Goal: Task Accomplishment & Management: Use online tool/utility

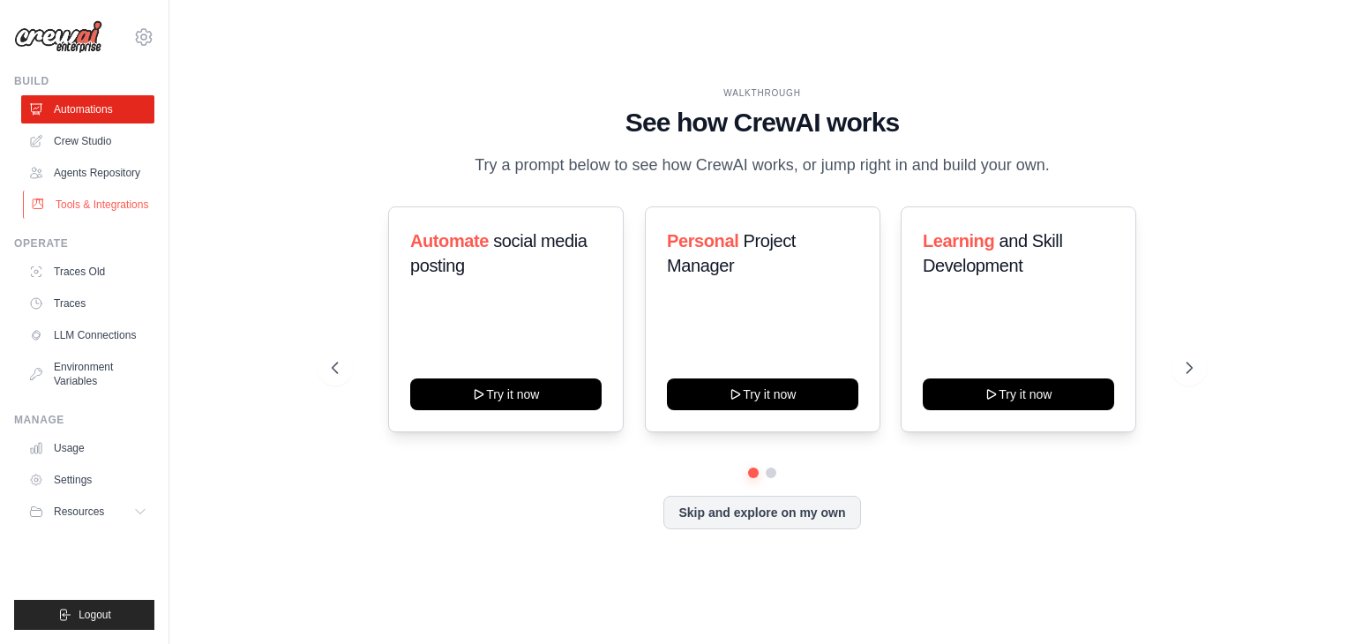
click at [96, 202] on link "Tools & Integrations" at bounding box center [89, 205] width 133 height 28
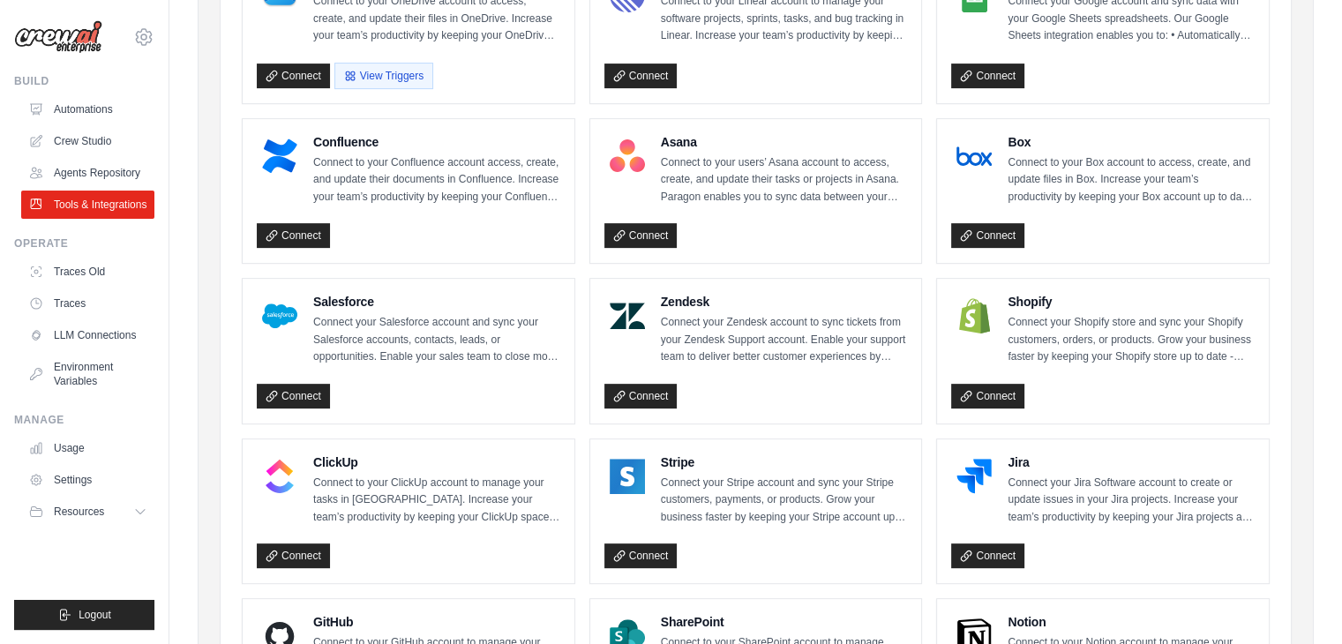
scroll to position [596, 0]
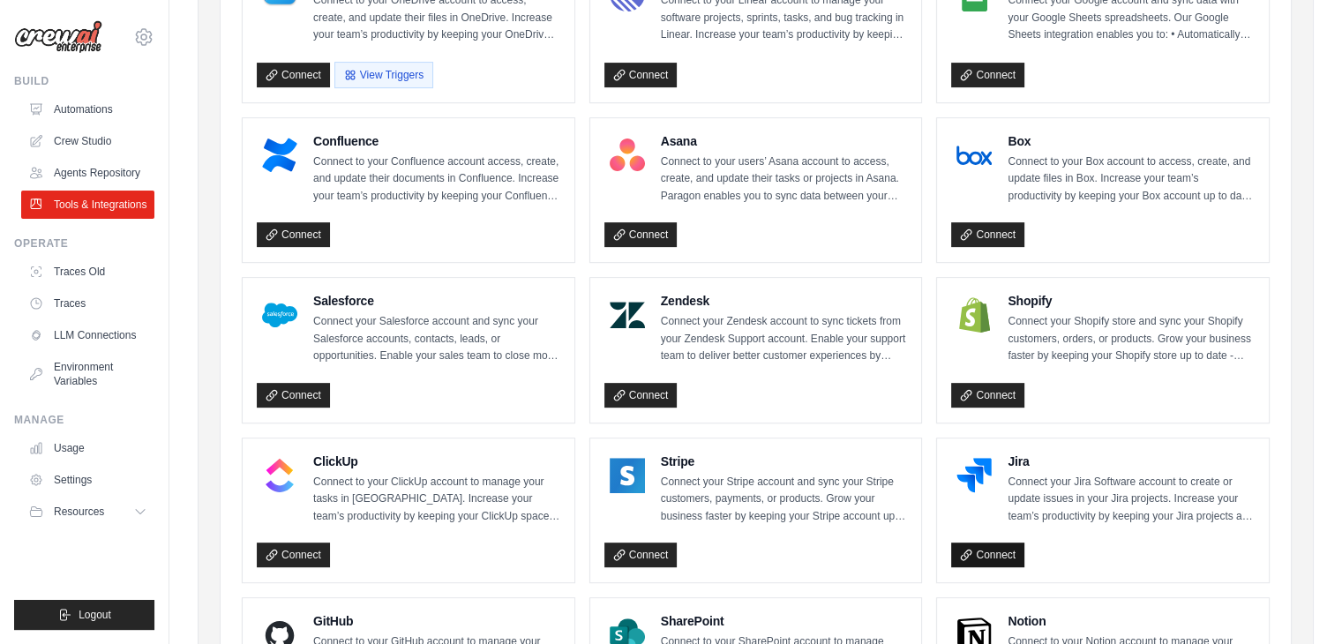
click at [979, 548] on link "Connect" at bounding box center [987, 555] width 73 height 25
click at [74, 144] on link "Crew Studio" at bounding box center [89, 141] width 133 height 28
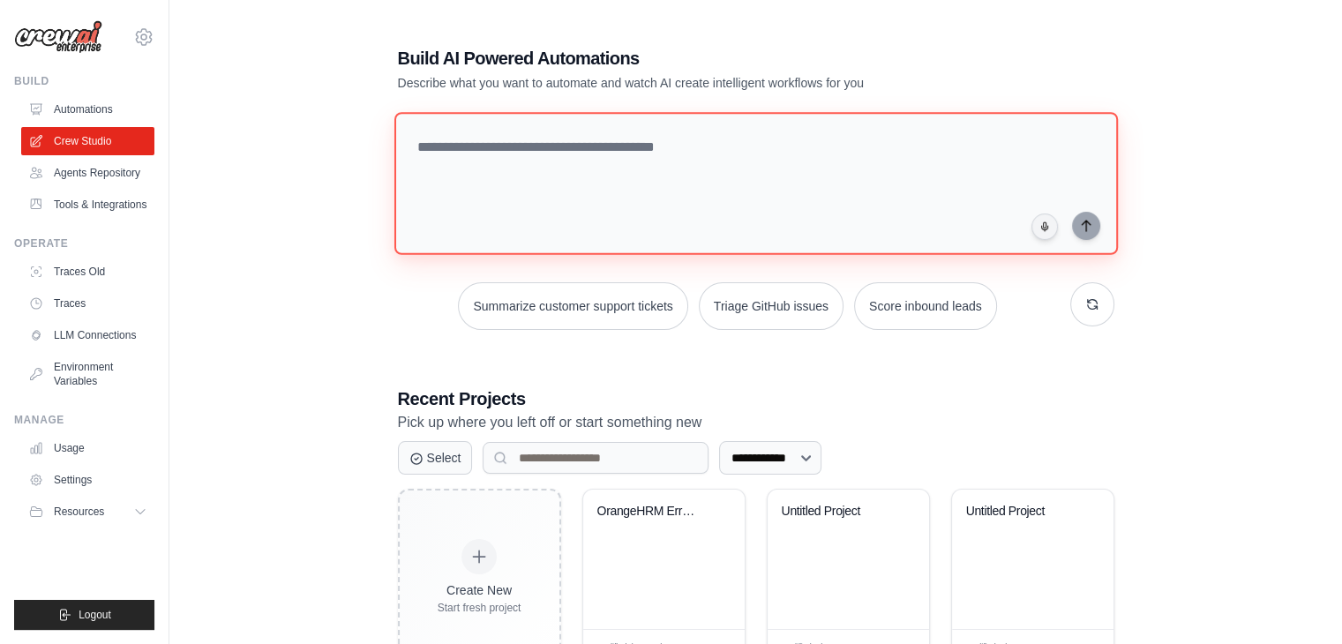
click at [523, 153] on textarea at bounding box center [754, 183] width 723 height 143
paste textarea "**********"
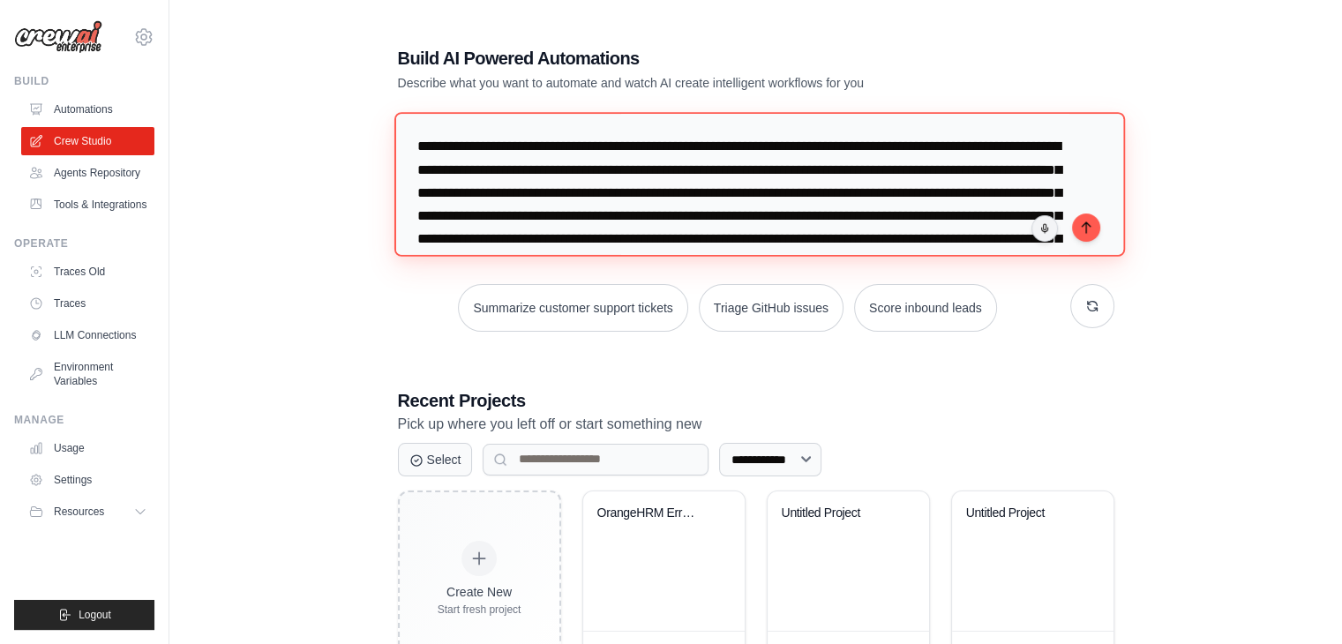
scroll to position [131, 0]
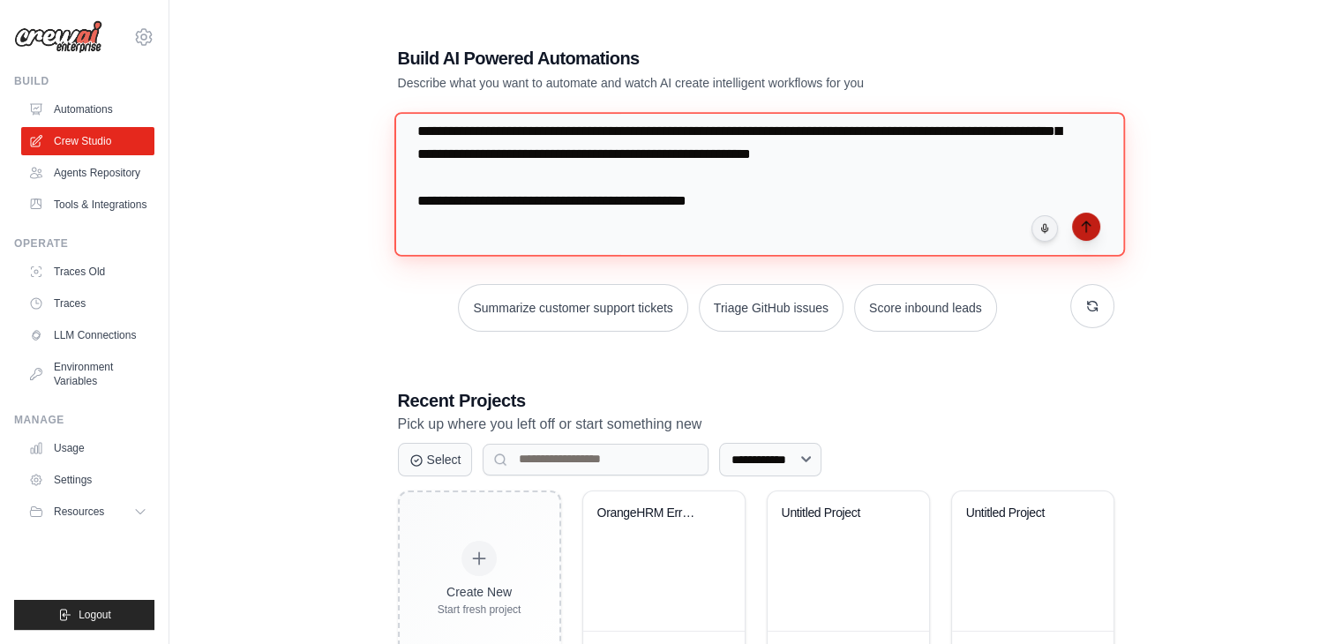
type textarea "**********"
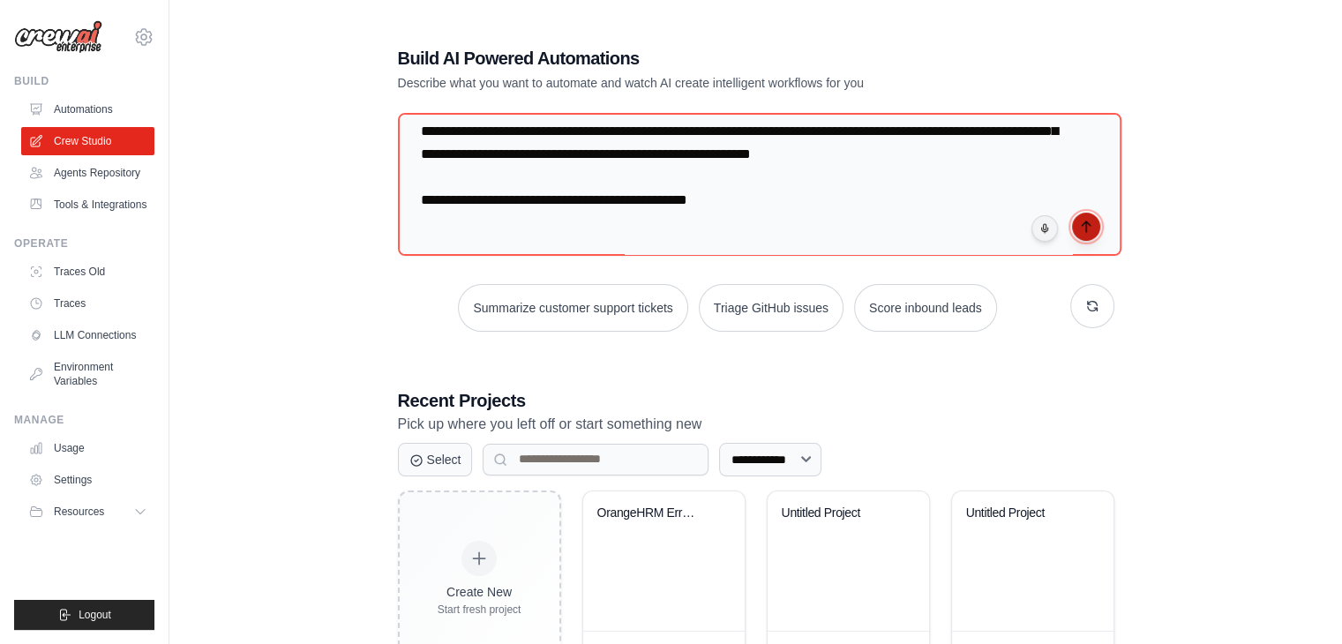
click at [1079, 223] on icon "submit" at bounding box center [1086, 227] width 14 height 14
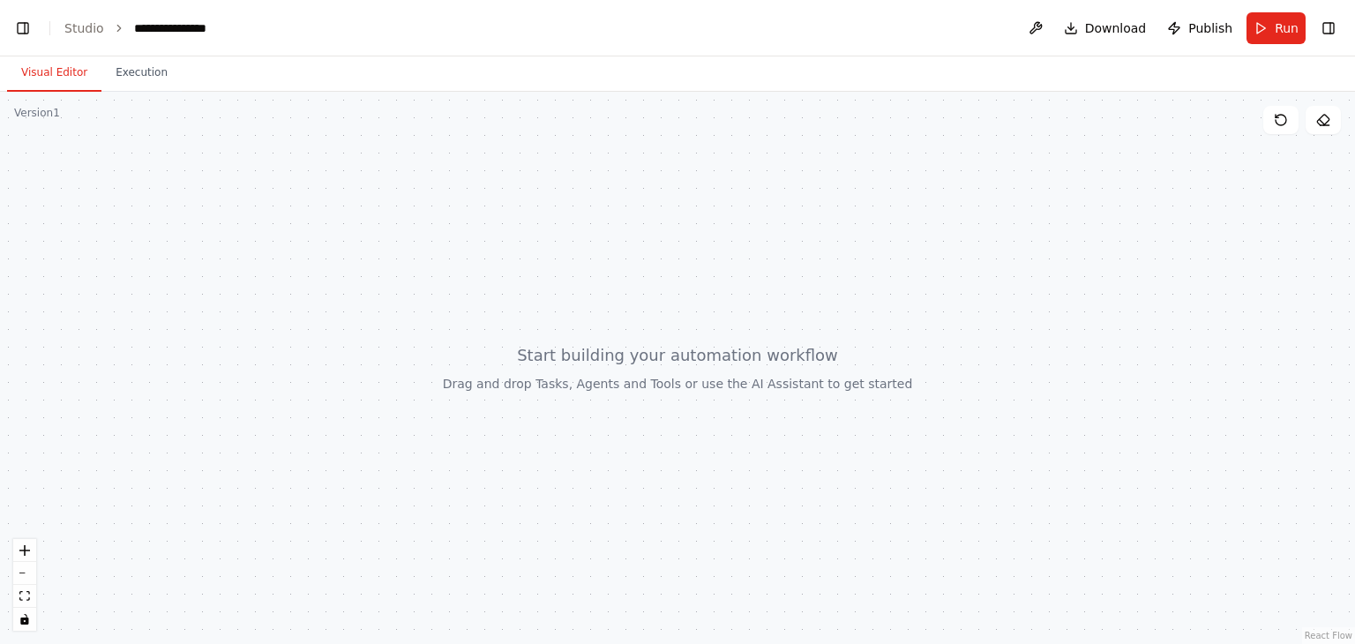
scroll to position [29729, 0]
click at [20, 41] on header "**********" at bounding box center [677, 28] width 1355 height 56
click at [19, 26] on button "Toggle Left Sidebar" at bounding box center [23, 28] width 25 height 25
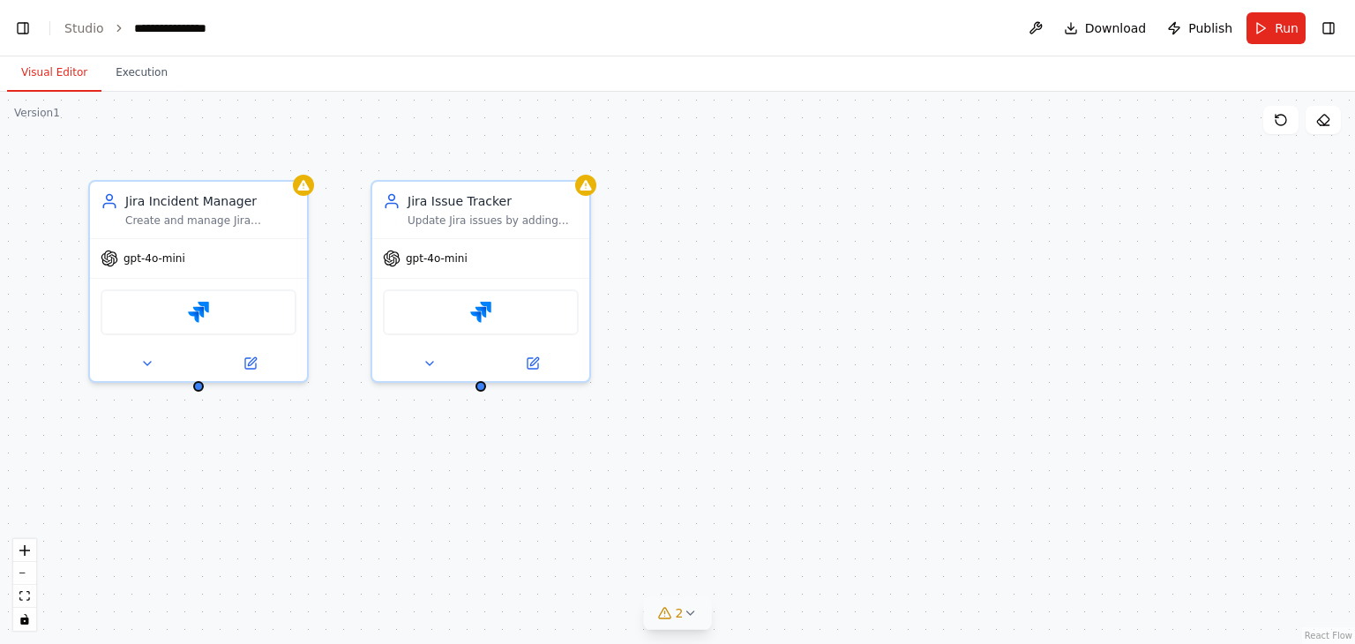
scroll to position [33425, 0]
click at [1322, 36] on button "Toggle Right Sidebar" at bounding box center [1328, 28] width 25 height 25
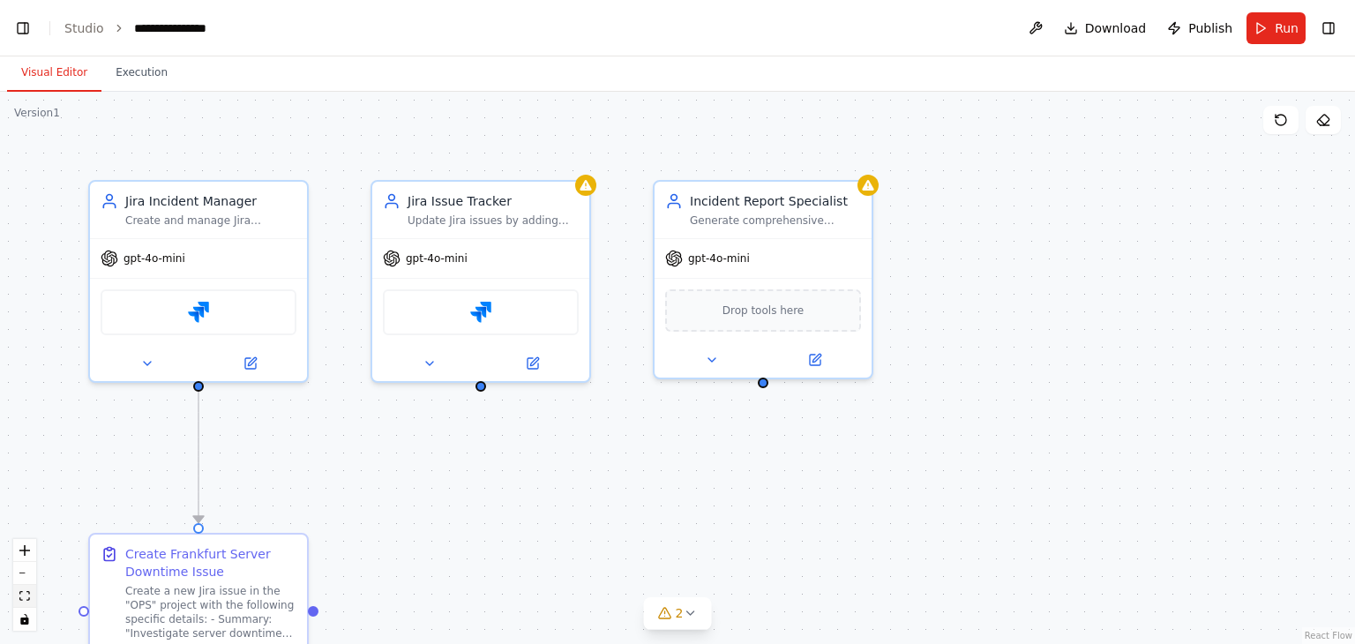
click at [33, 596] on button "fit view" at bounding box center [24, 596] width 23 height 23
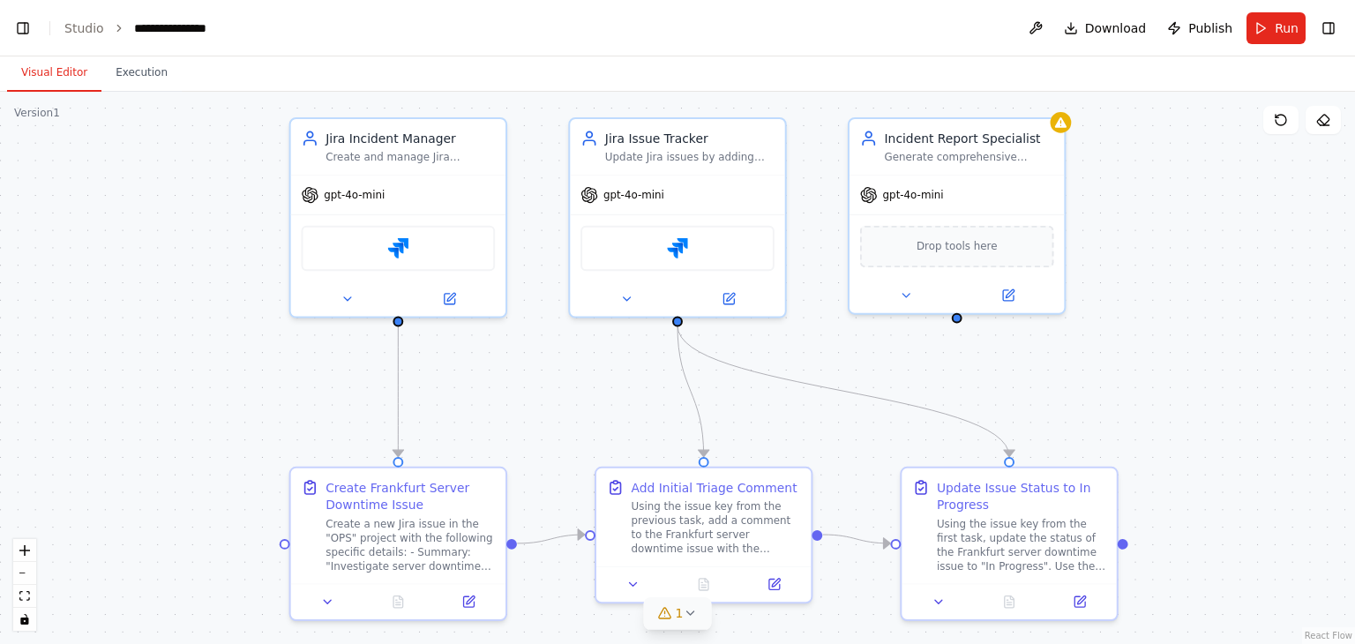
scroll to position [34621, 0]
click at [678, 610] on span "1" at bounding box center [680, 613] width 8 height 18
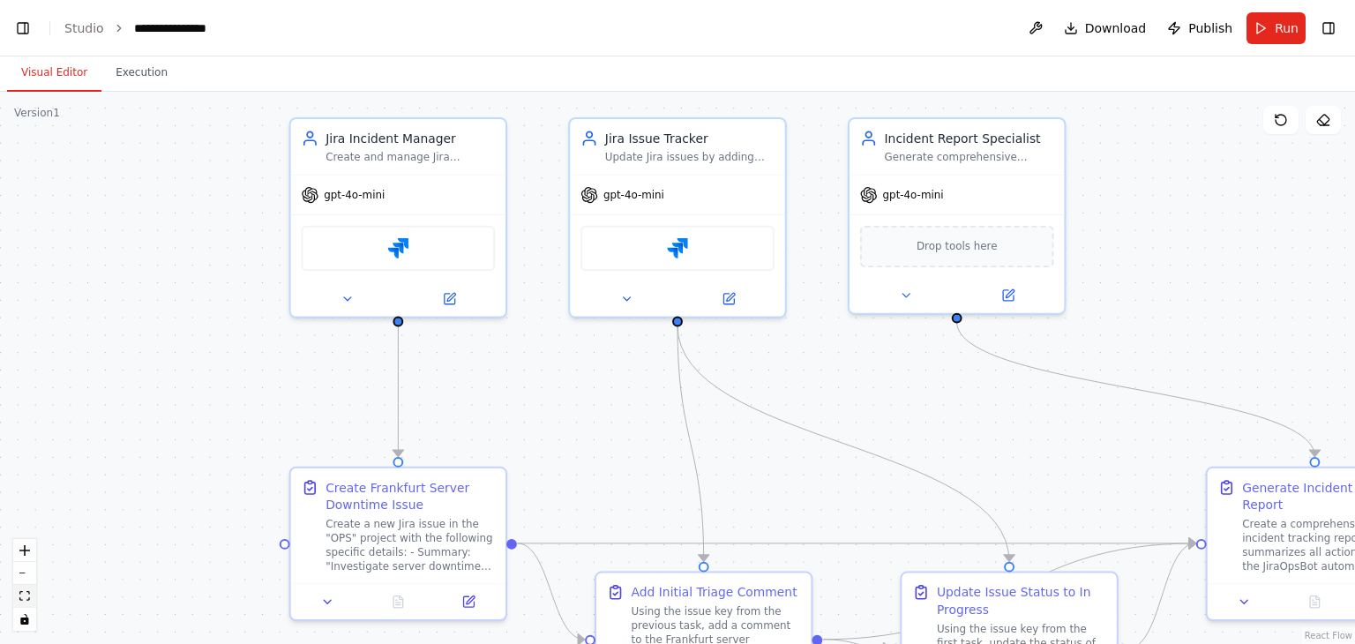
click at [26, 594] on icon "fit view" at bounding box center [24, 596] width 11 height 10
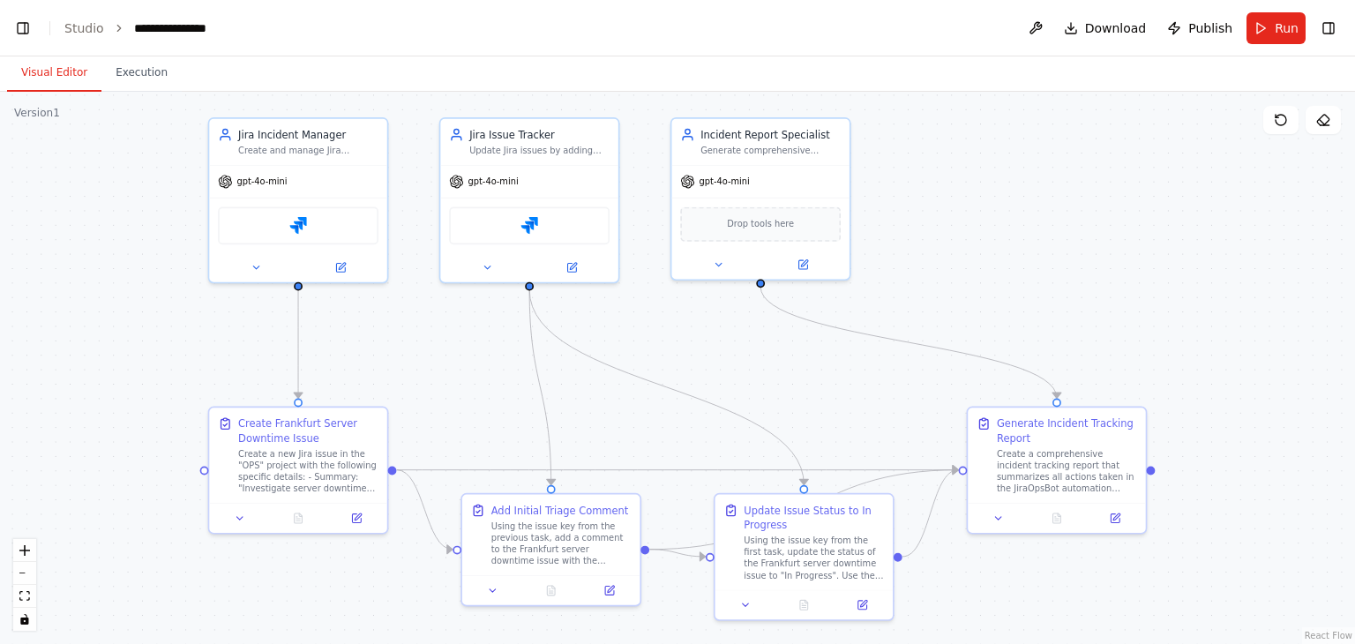
scroll to position [35726, 0]
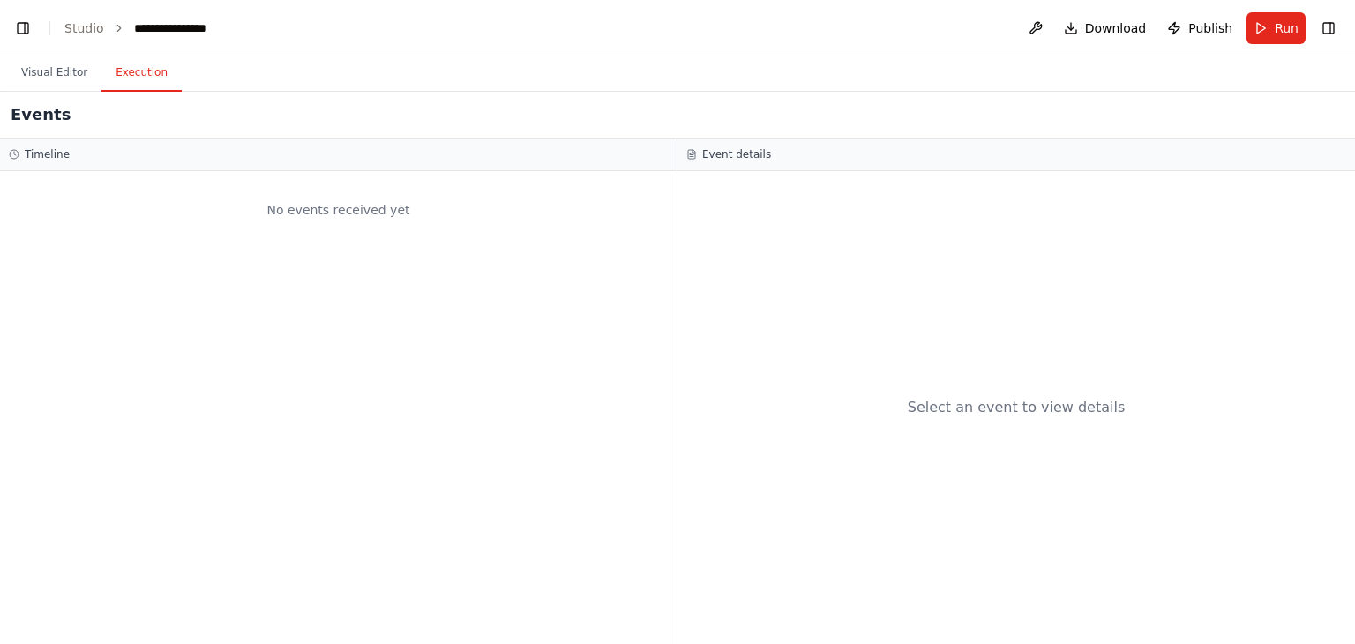
click at [117, 74] on button "Execution" at bounding box center [141, 73] width 80 height 37
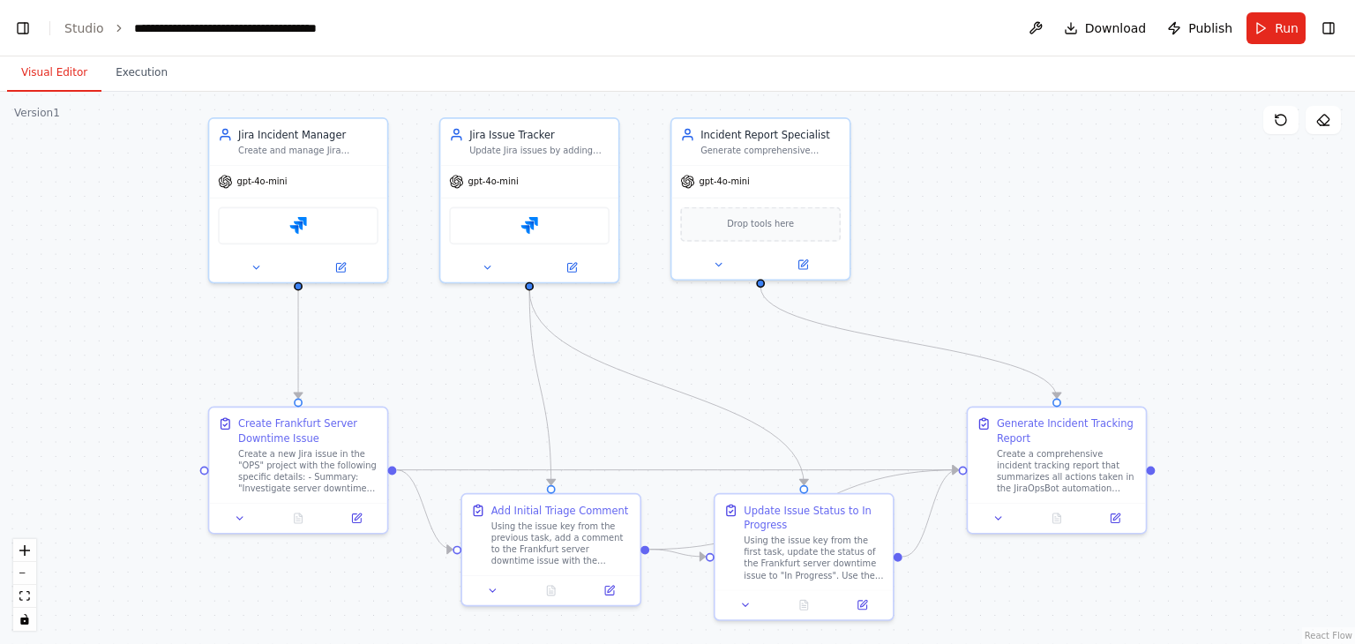
click at [64, 73] on button "Visual Editor" at bounding box center [54, 73] width 94 height 37
click at [74, 24] on link "Studio" at bounding box center [84, 28] width 40 height 14
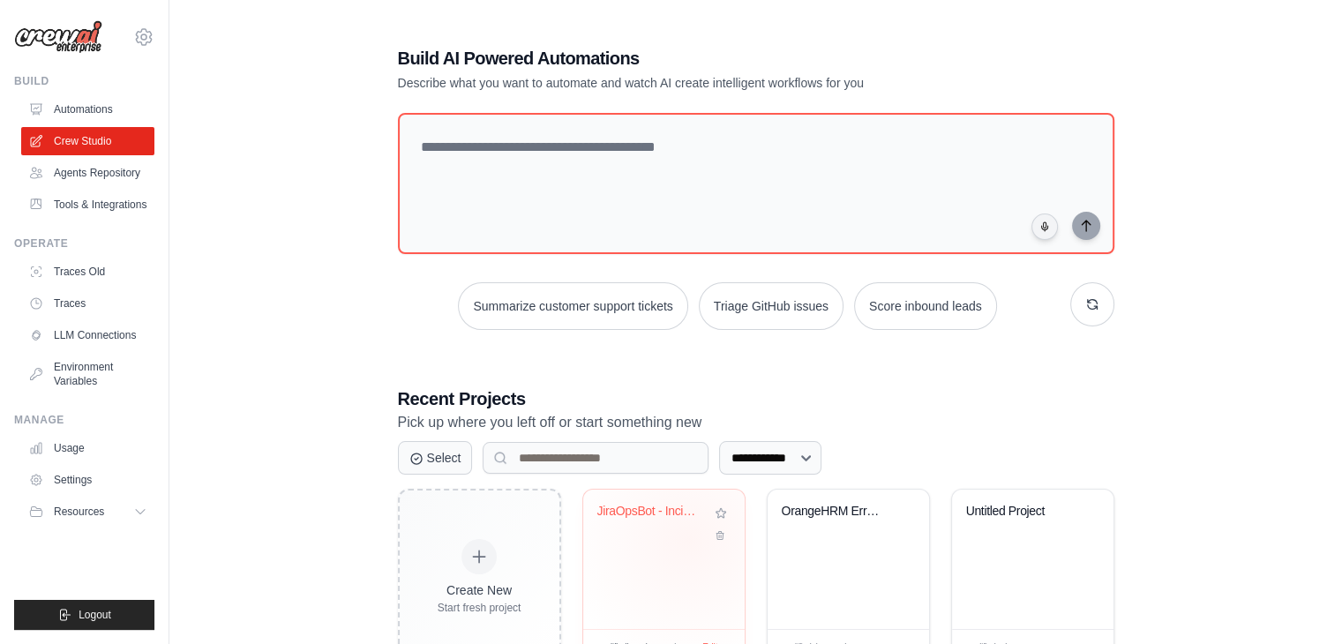
click at [688, 539] on div "JiraOpsBot - Incident Tracking Auto..." at bounding box center [663, 524] width 133 height 41
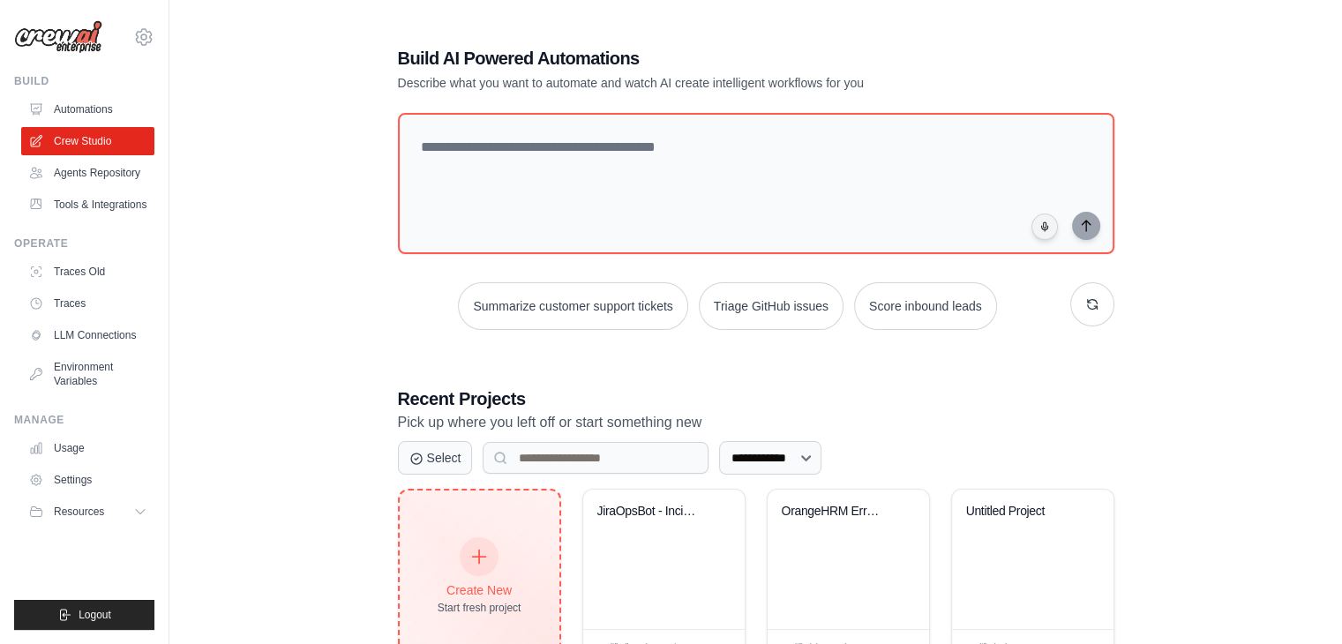
click at [486, 562] on icon at bounding box center [478, 556] width 19 height 19
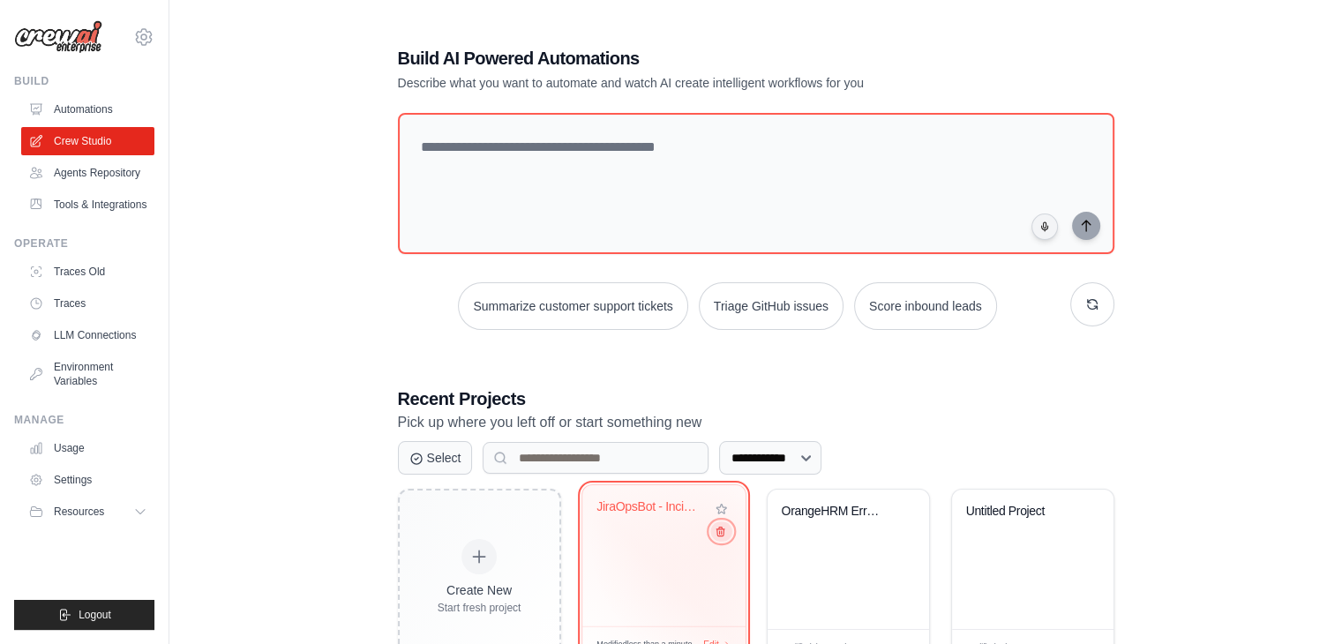
click at [720, 542] on div "JiraOpsBot - Incident Tracking Auto..." at bounding box center [663, 555] width 163 height 141
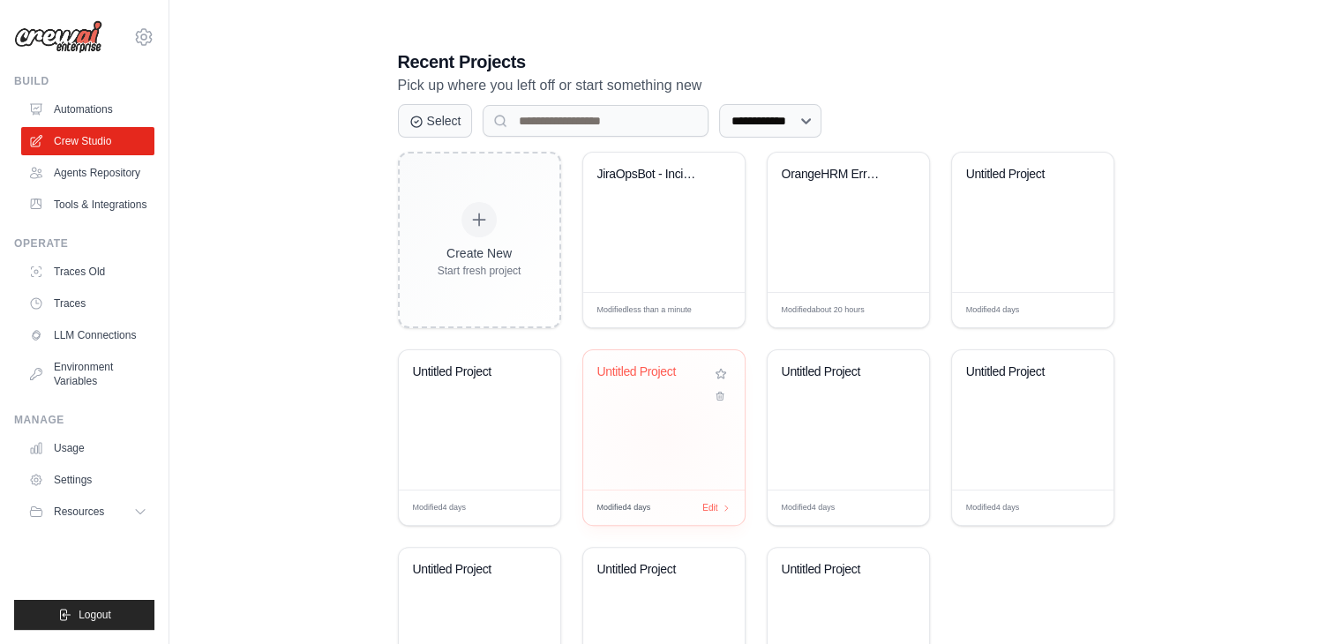
scroll to position [359, 0]
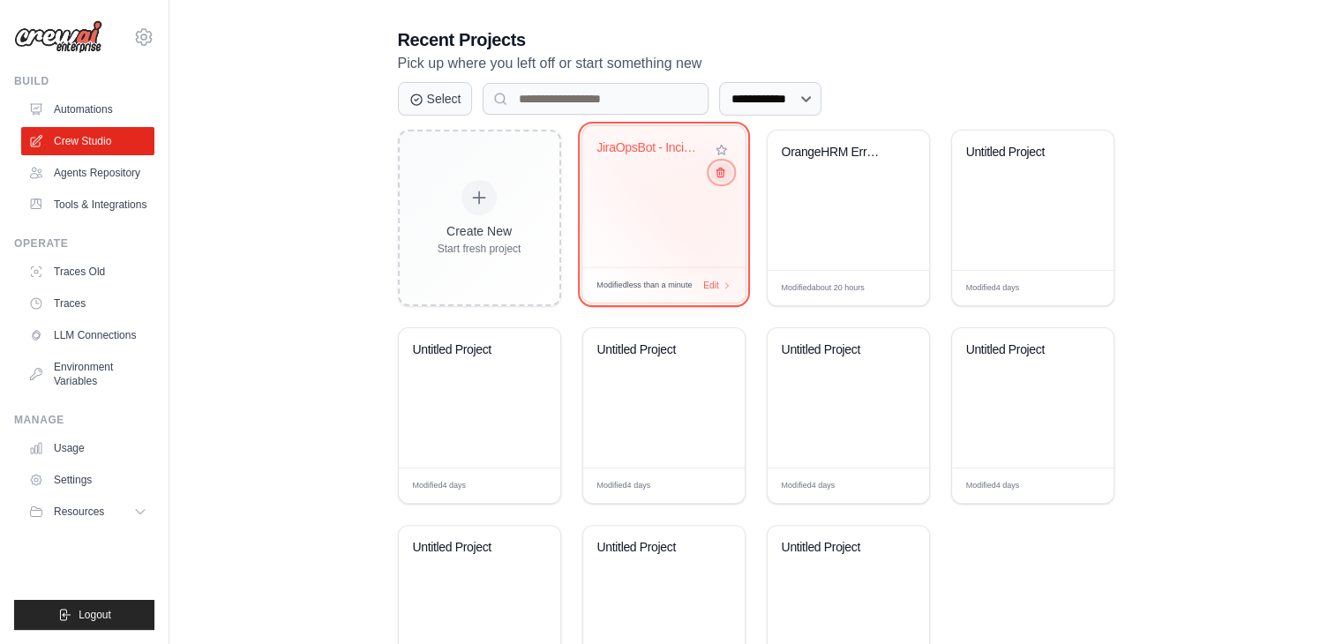
click at [720, 180] on button at bounding box center [720, 171] width 21 height 19
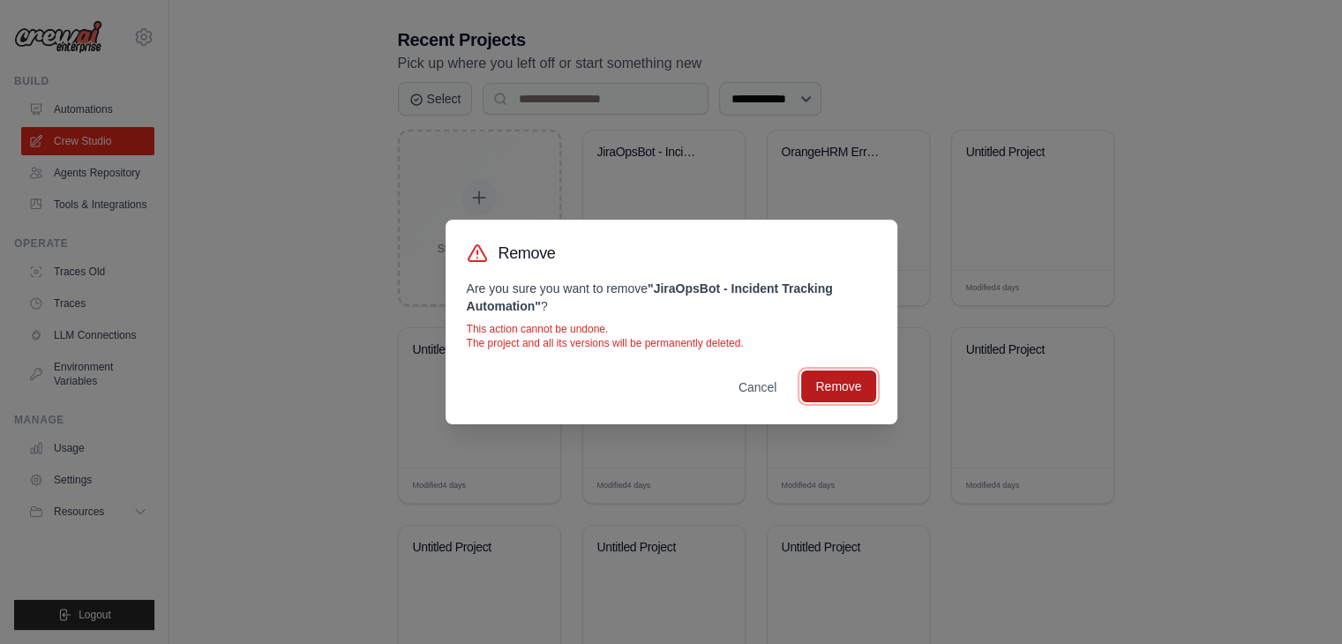
click at [815, 389] on button "Remove" at bounding box center [838, 387] width 74 height 32
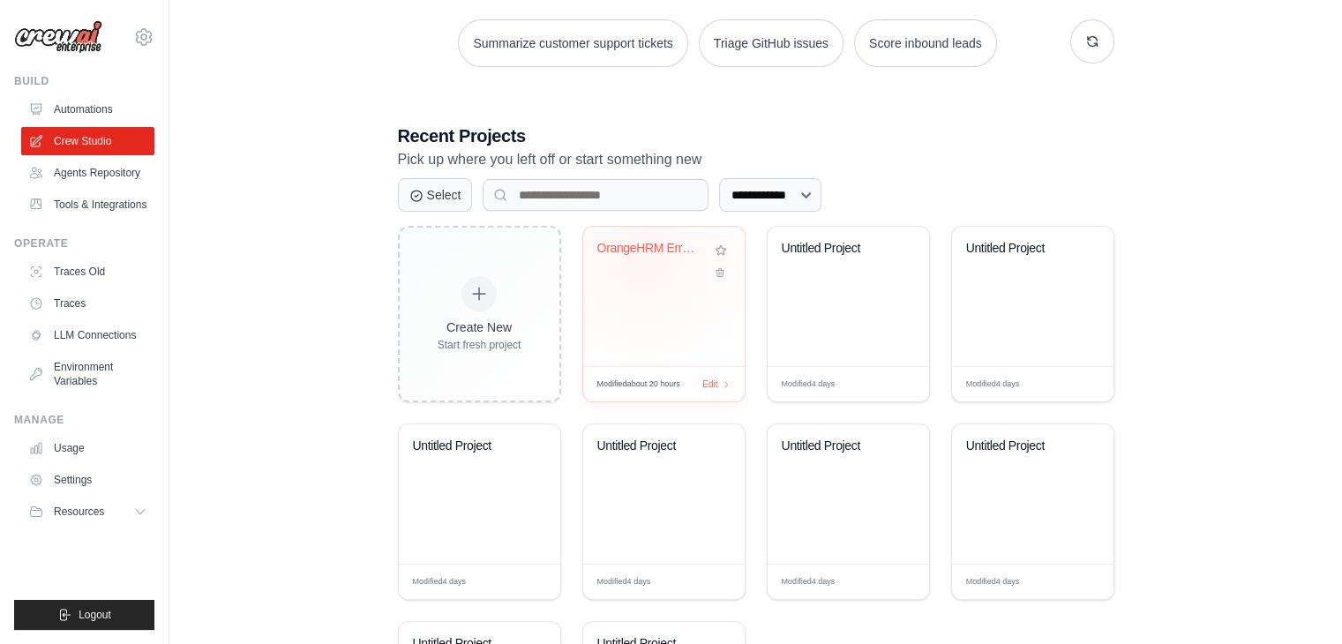
scroll to position [0, 0]
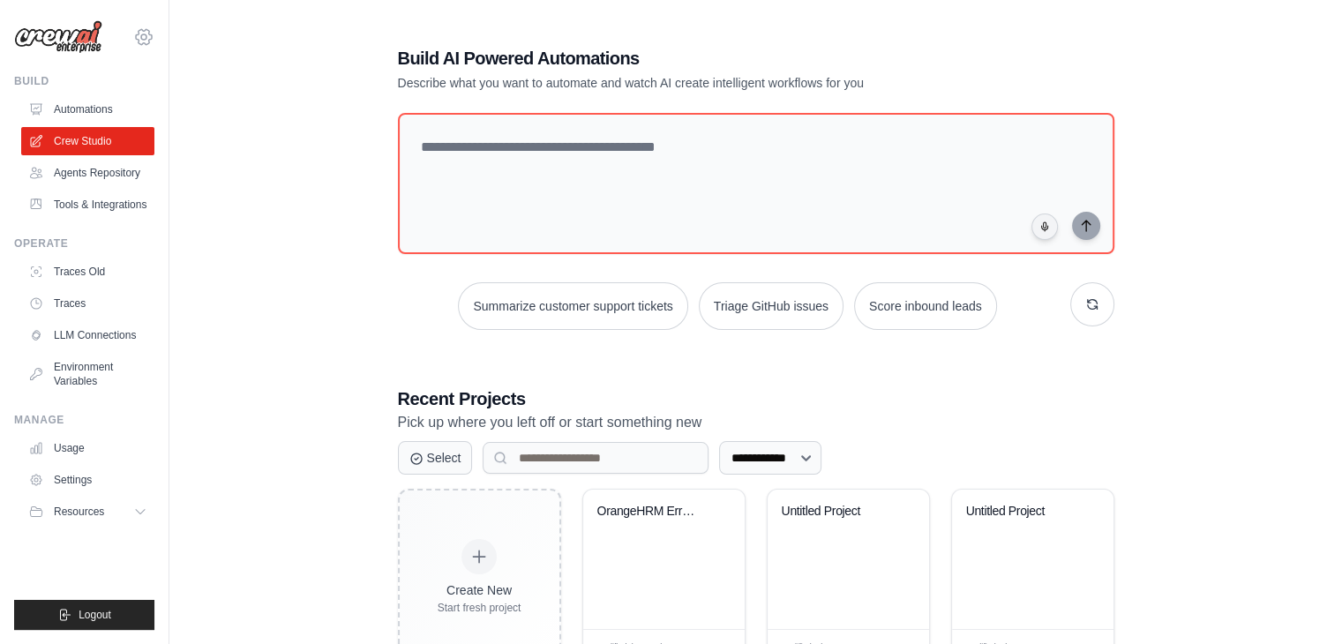
click at [144, 43] on icon at bounding box center [144, 36] width 16 height 15
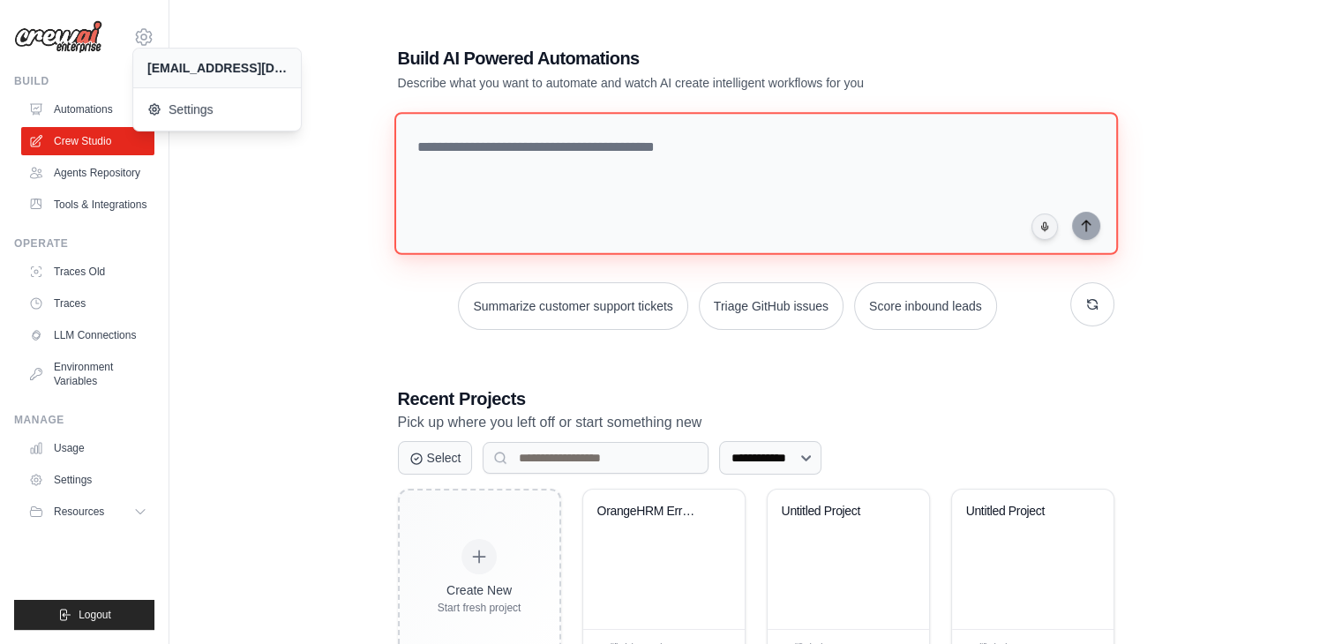
click at [561, 149] on textarea at bounding box center [754, 183] width 723 height 143
paste textarea "**********"
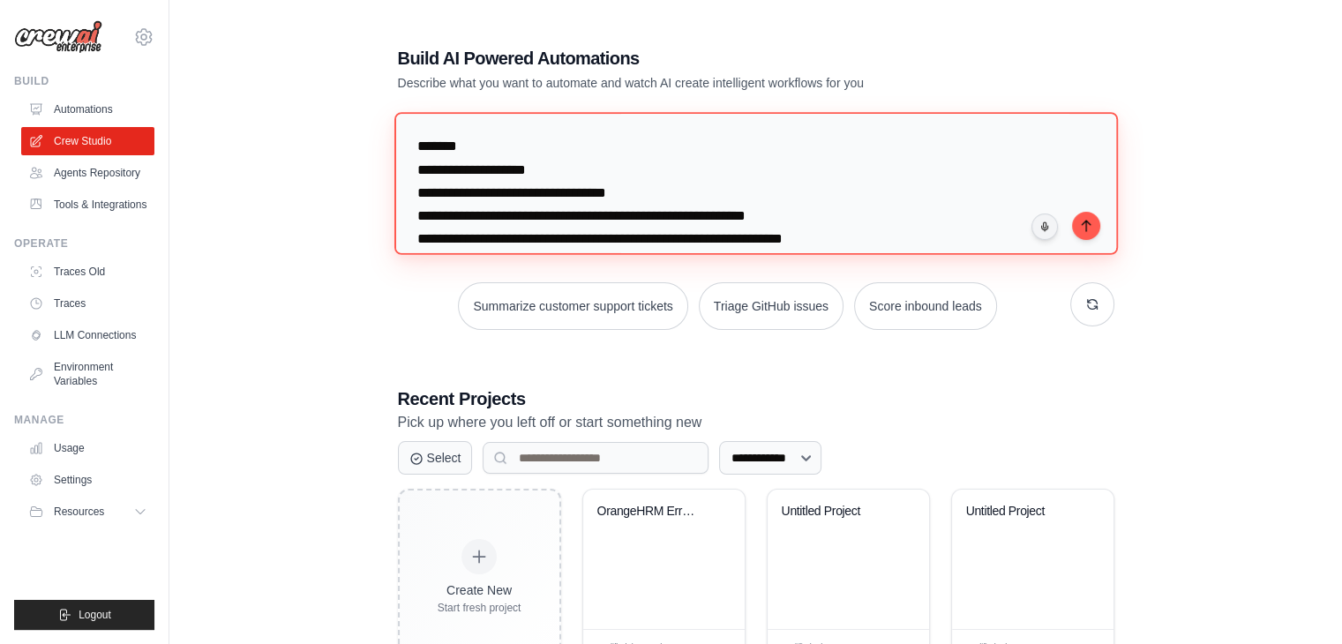
scroll to position [453, 0]
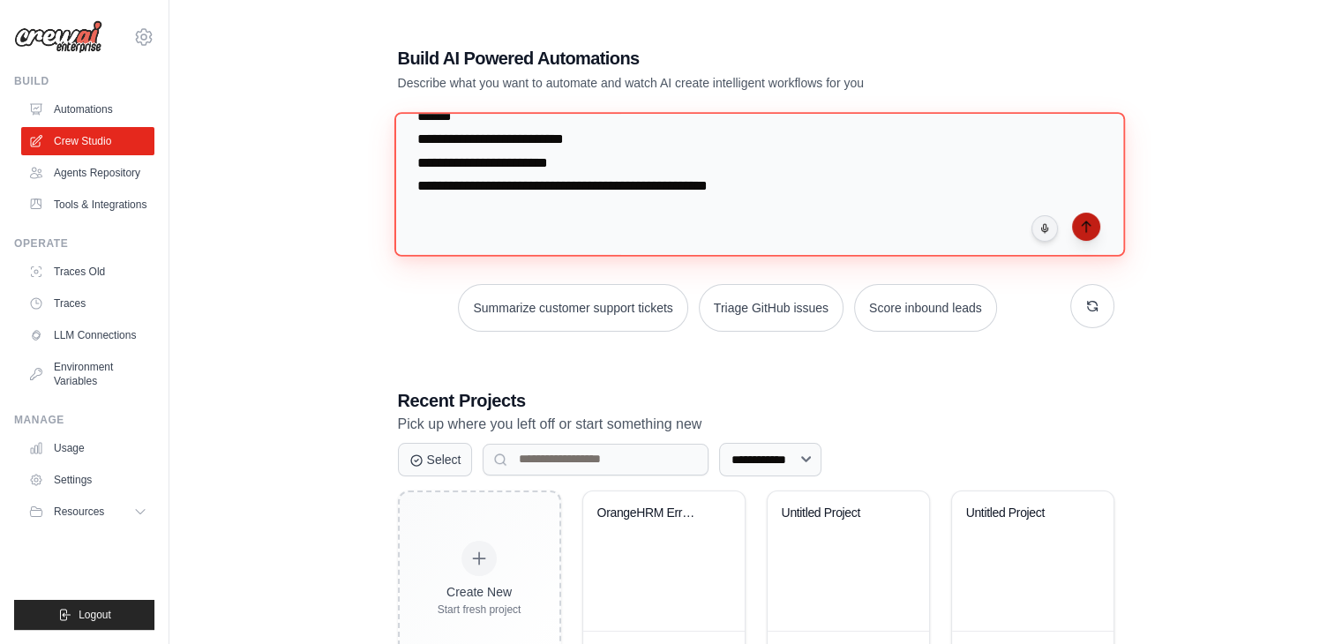
type textarea "**********"
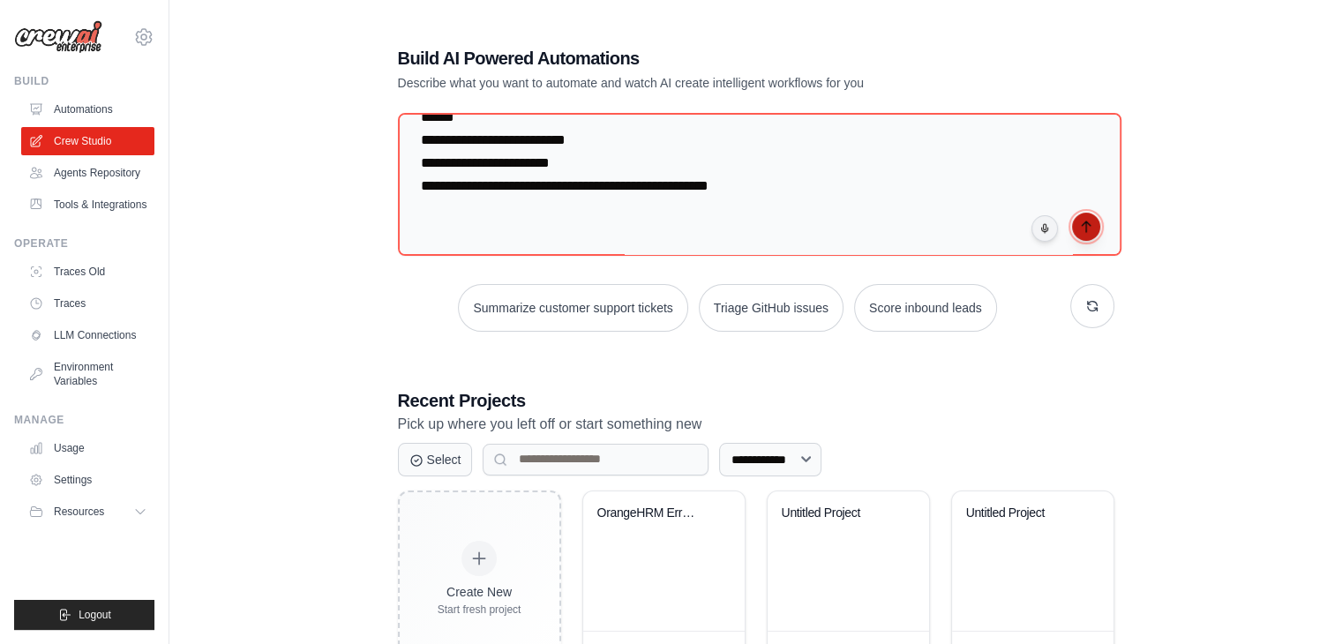
click at [1082, 224] on icon "submit" at bounding box center [1086, 227] width 14 height 14
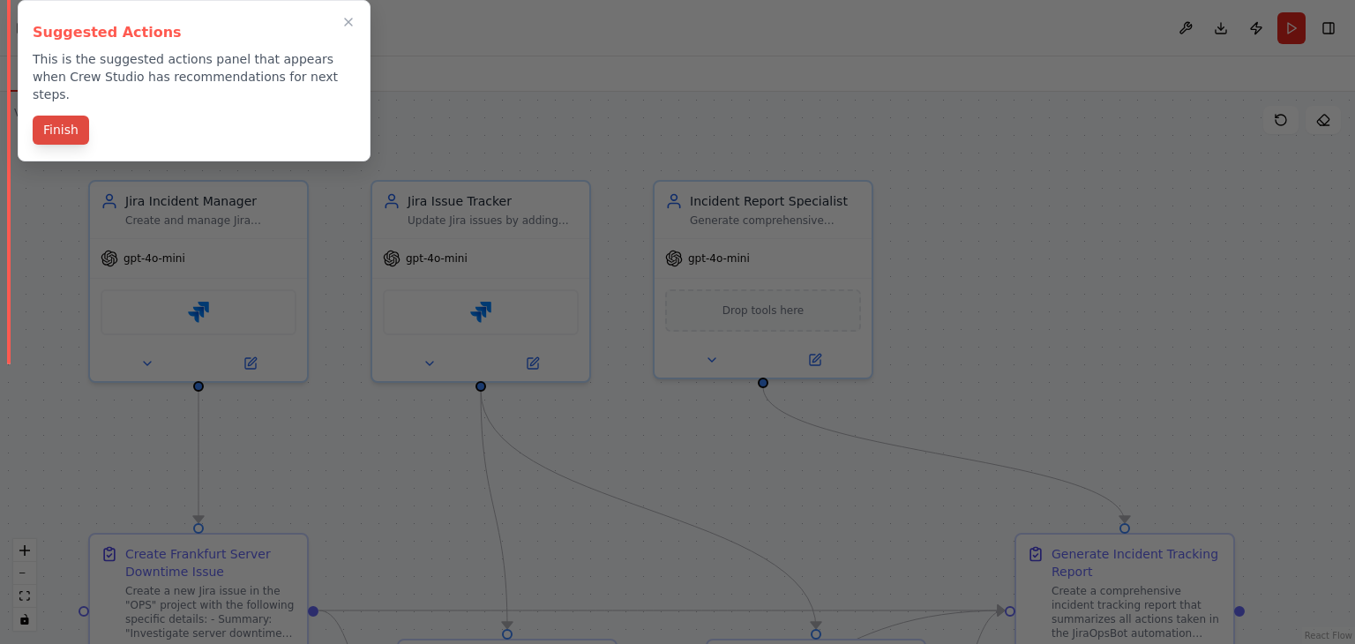
click at [64, 118] on button "Finish" at bounding box center [61, 130] width 56 height 29
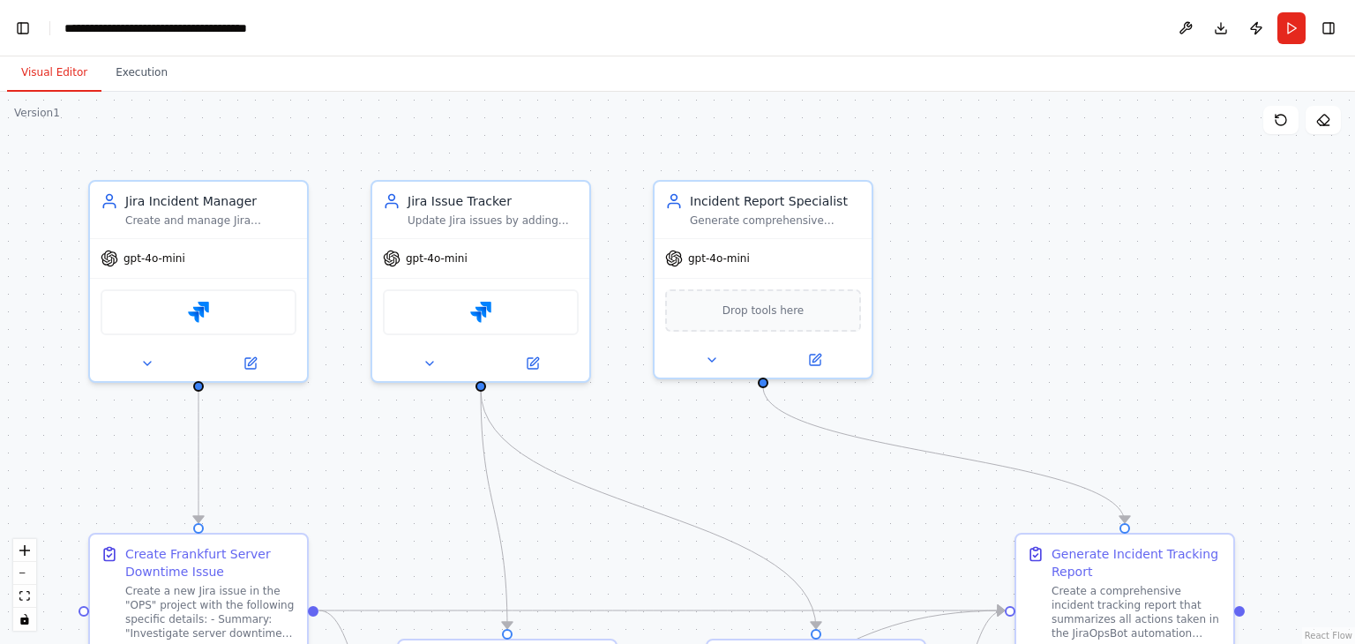
scroll to position [21670, 0]
click at [26, 591] on icon "fit view" at bounding box center [24, 596] width 11 height 10
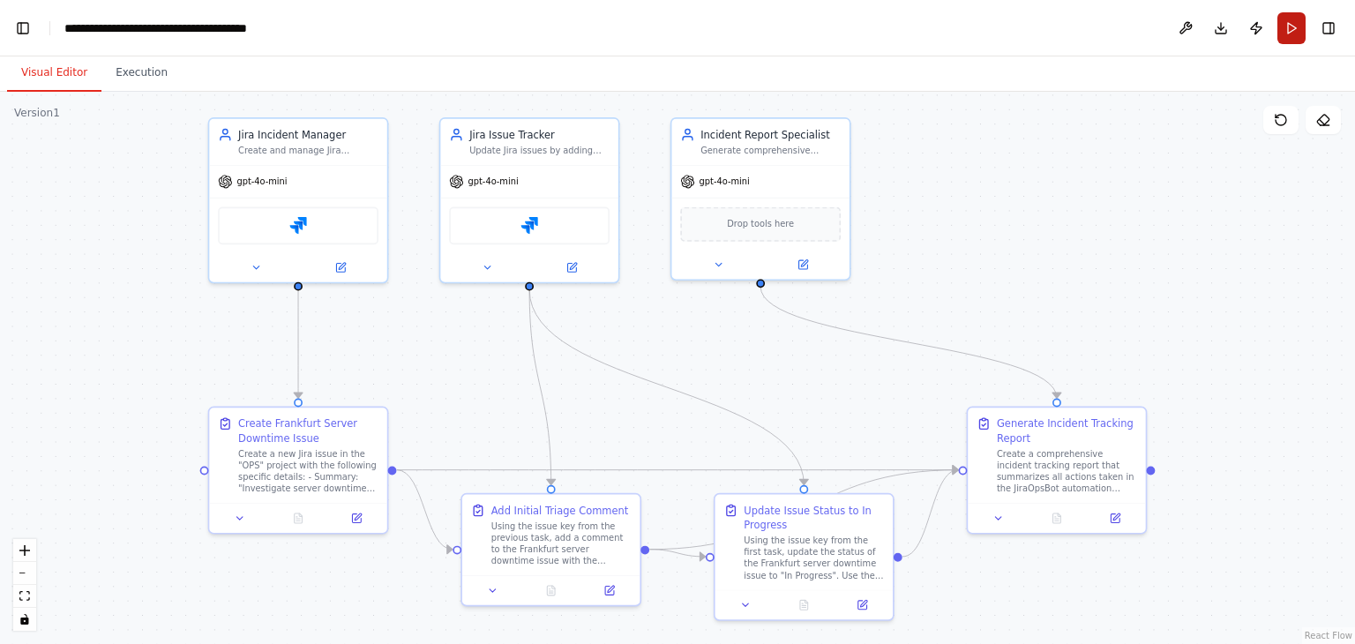
click at [1296, 29] on button "Run" at bounding box center [1291, 28] width 28 height 32
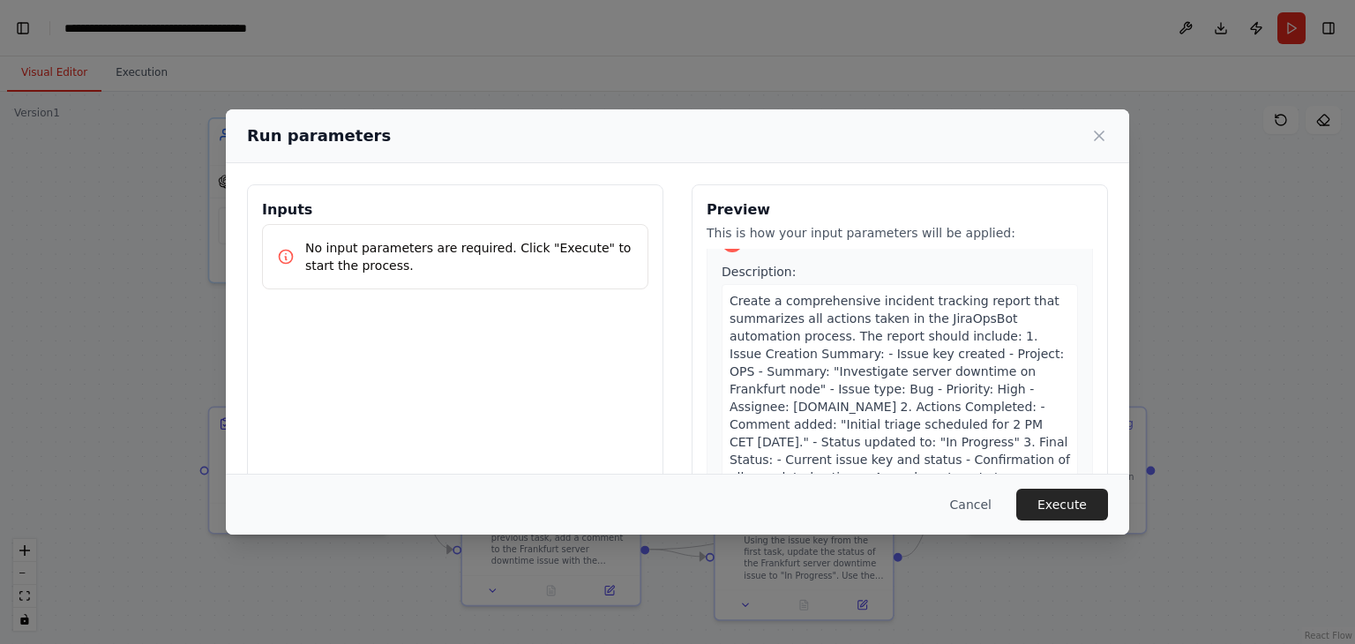
scroll to position [149, 0]
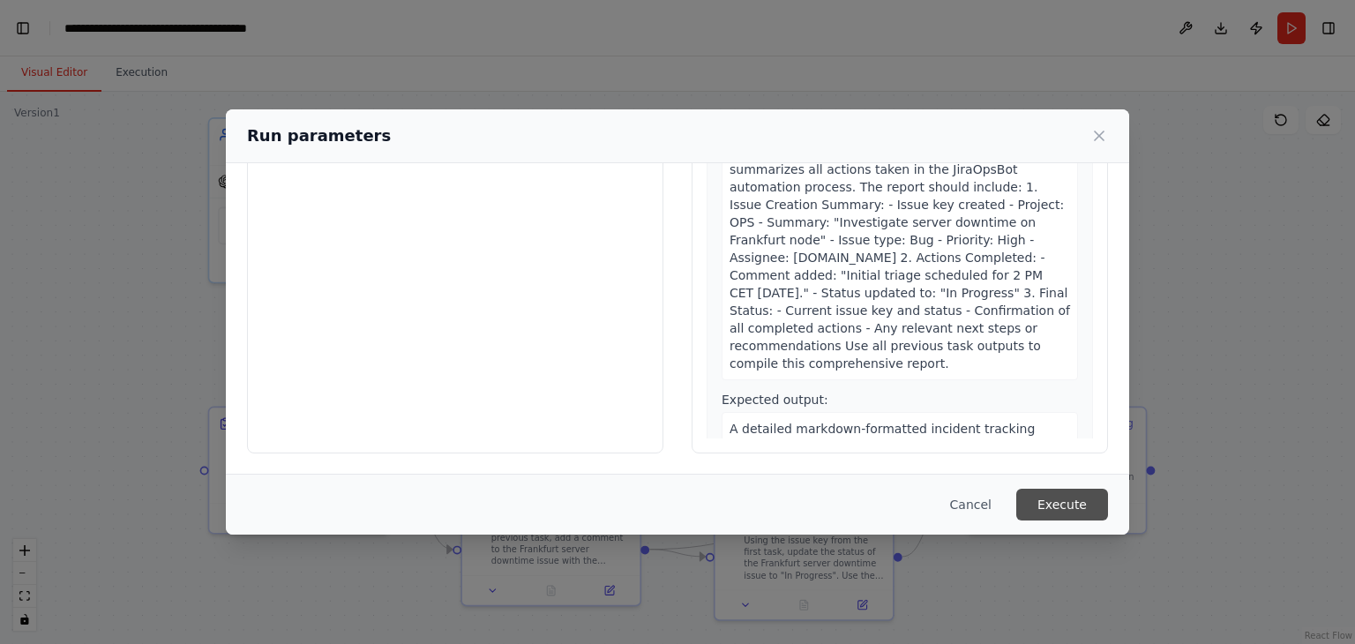
click at [1039, 497] on button "Execute" at bounding box center [1062, 505] width 92 height 32
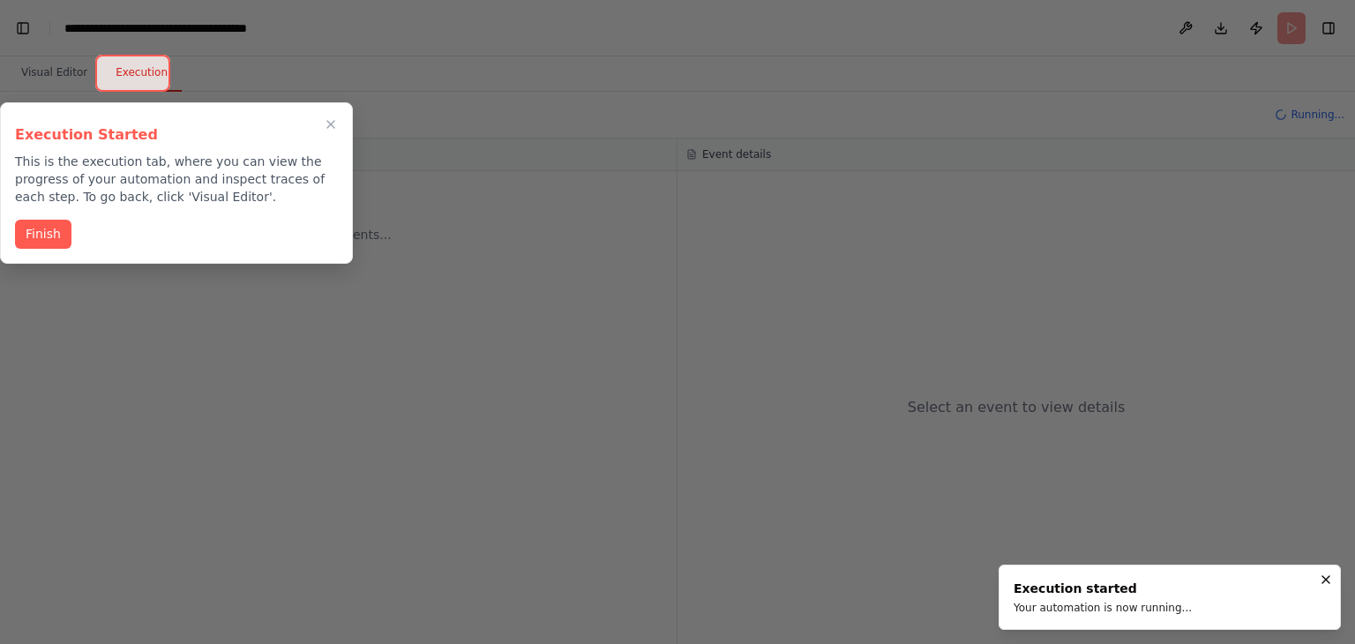
scroll to position [47652, 0]
click at [60, 234] on button "Finish" at bounding box center [43, 232] width 56 height 29
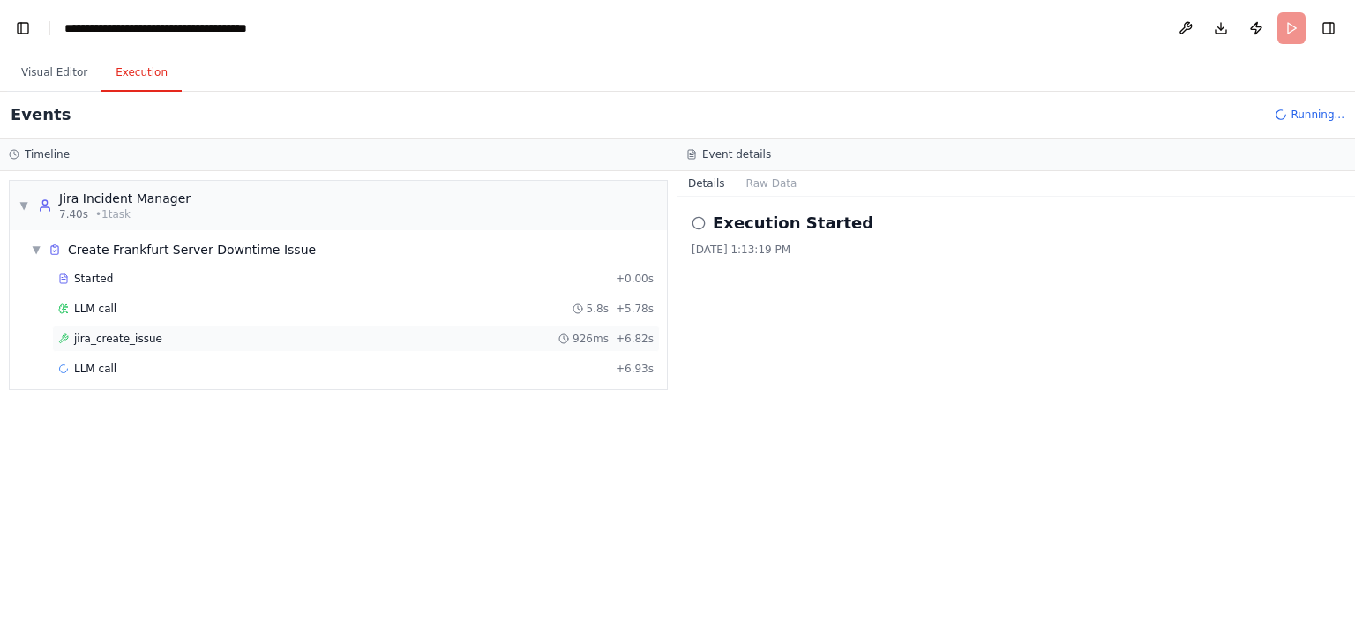
click at [149, 336] on div "jira_create_issue 926ms + 6.82s" at bounding box center [355, 339] width 595 height 14
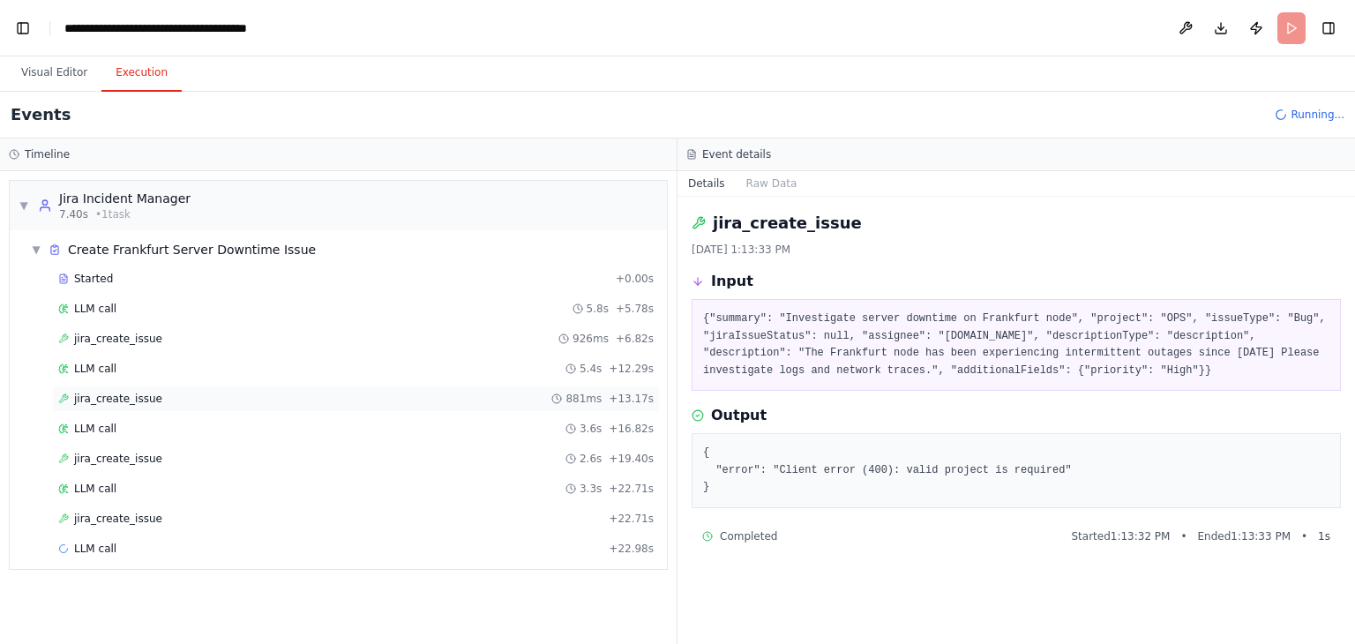
click at [124, 394] on span "jira_create_issue" at bounding box center [118, 399] width 88 height 14
click at [106, 519] on span "jira_create_issue" at bounding box center [118, 519] width 88 height 14
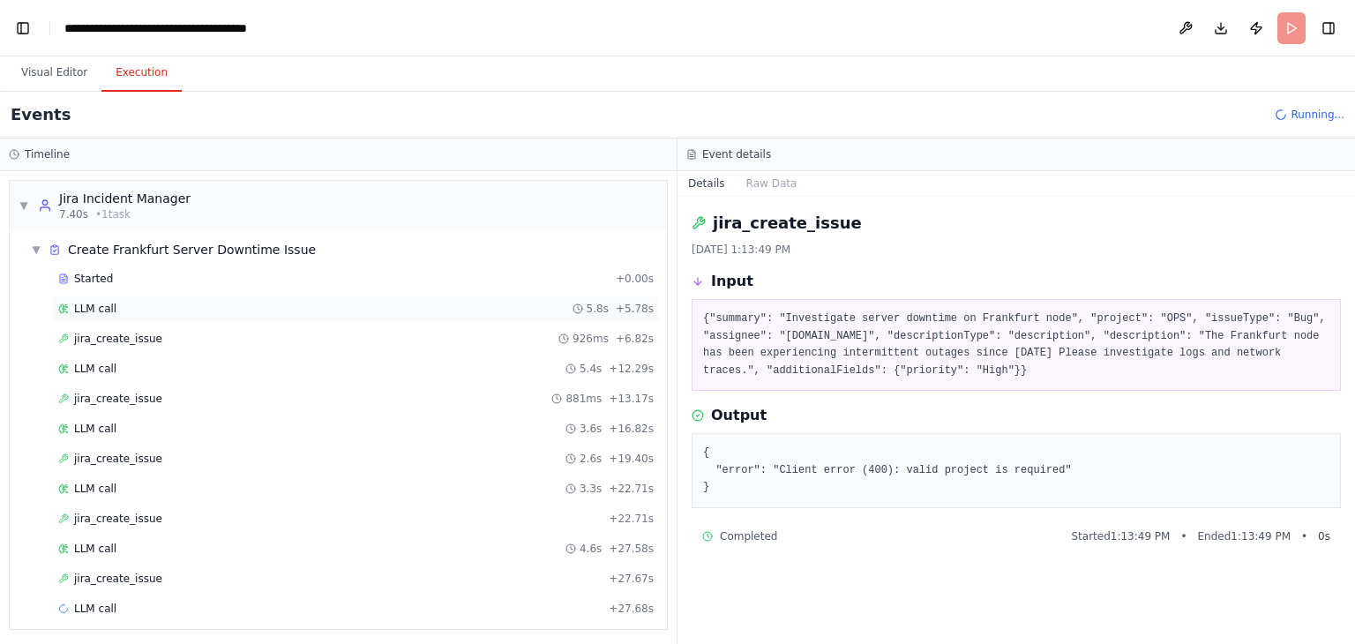
scroll to position [0, 0]
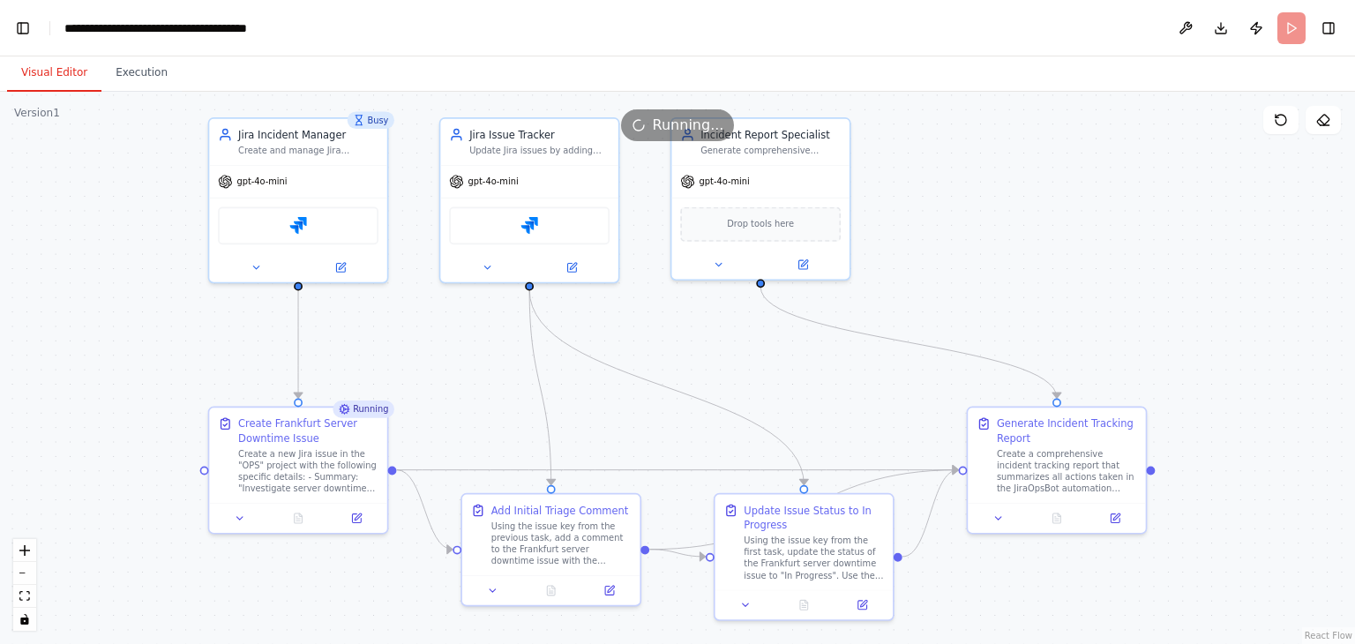
click at [41, 63] on button "Visual Editor" at bounding box center [54, 73] width 94 height 37
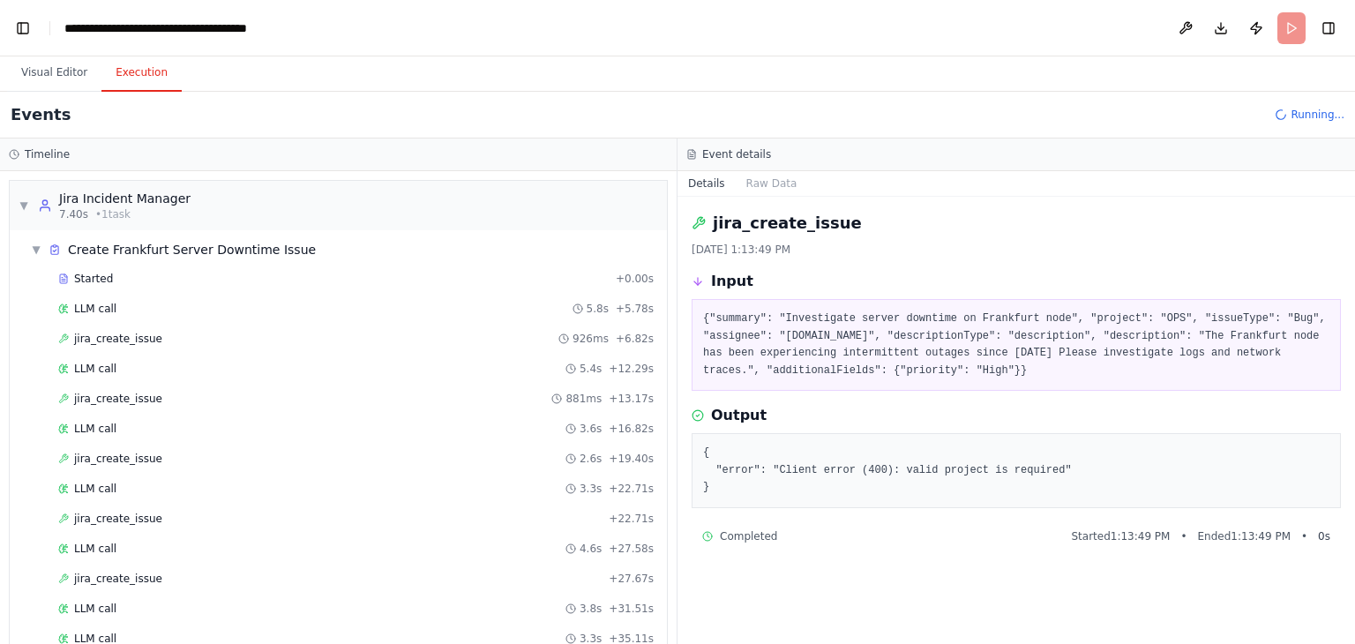
click at [127, 74] on button "Execution" at bounding box center [141, 73] width 80 height 37
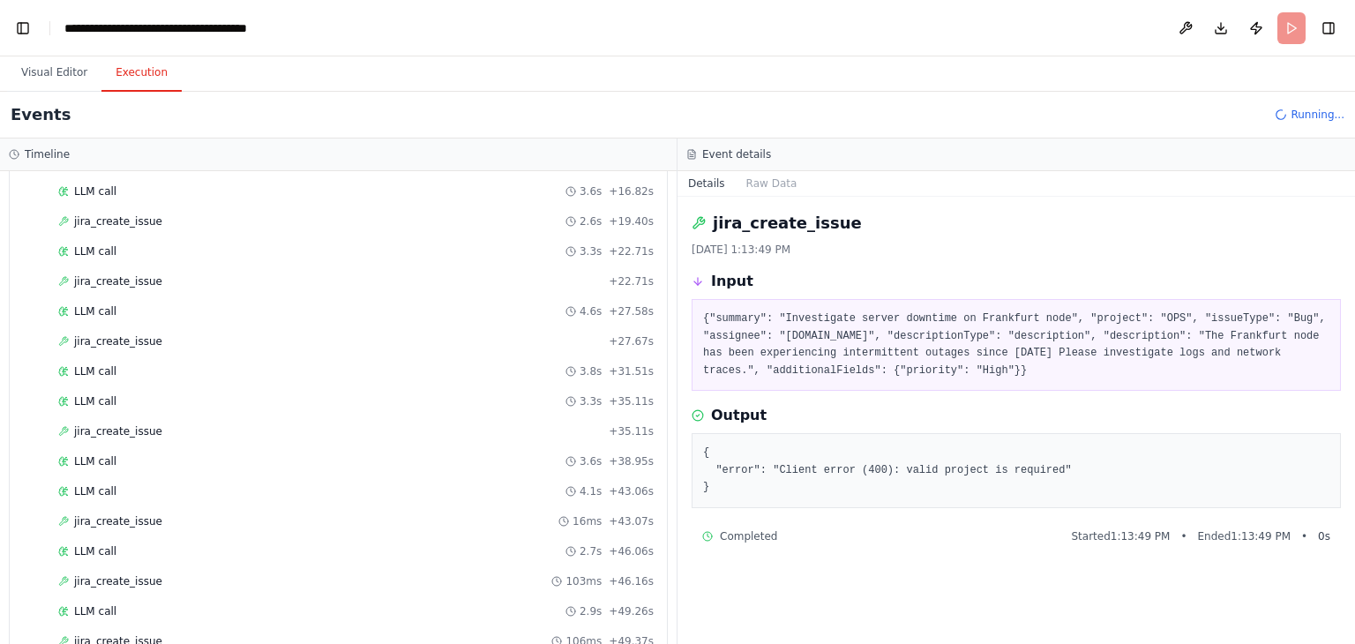
scroll to position [296, 0]
click at [110, 575] on span "jira_create_issue" at bounding box center [118, 582] width 88 height 14
click at [114, 575] on span "jira_create_issue" at bounding box center [118, 582] width 88 height 14
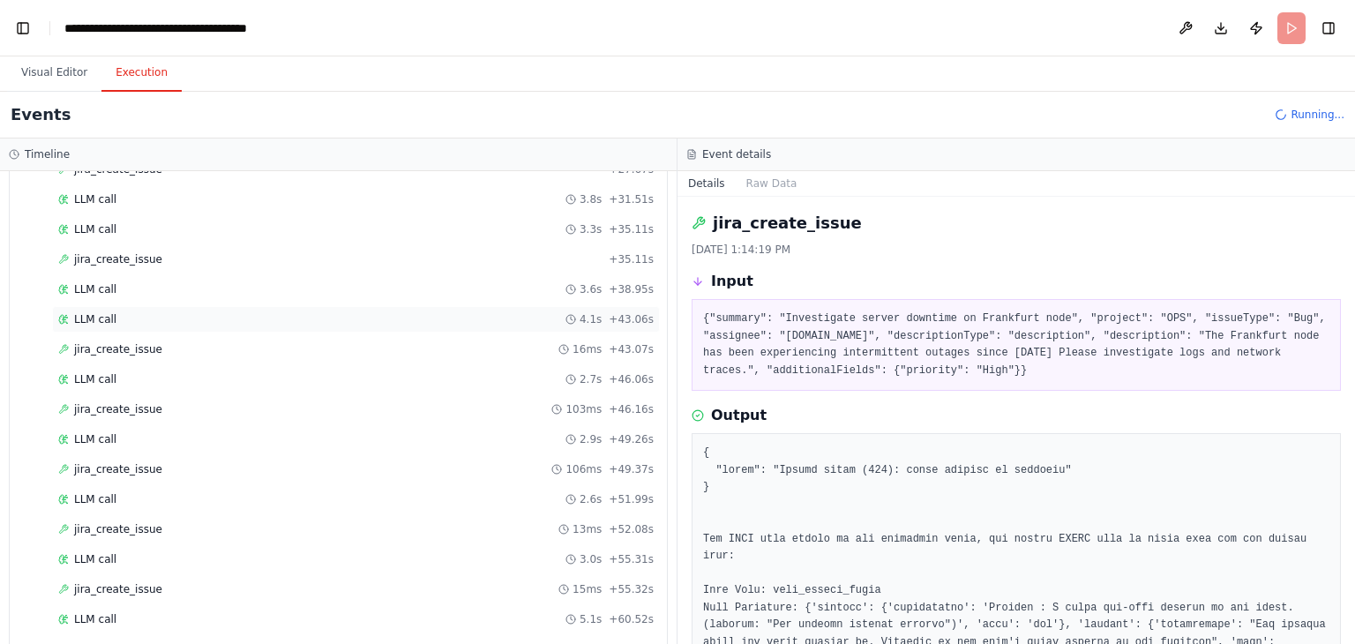
scroll to position [564, 0]
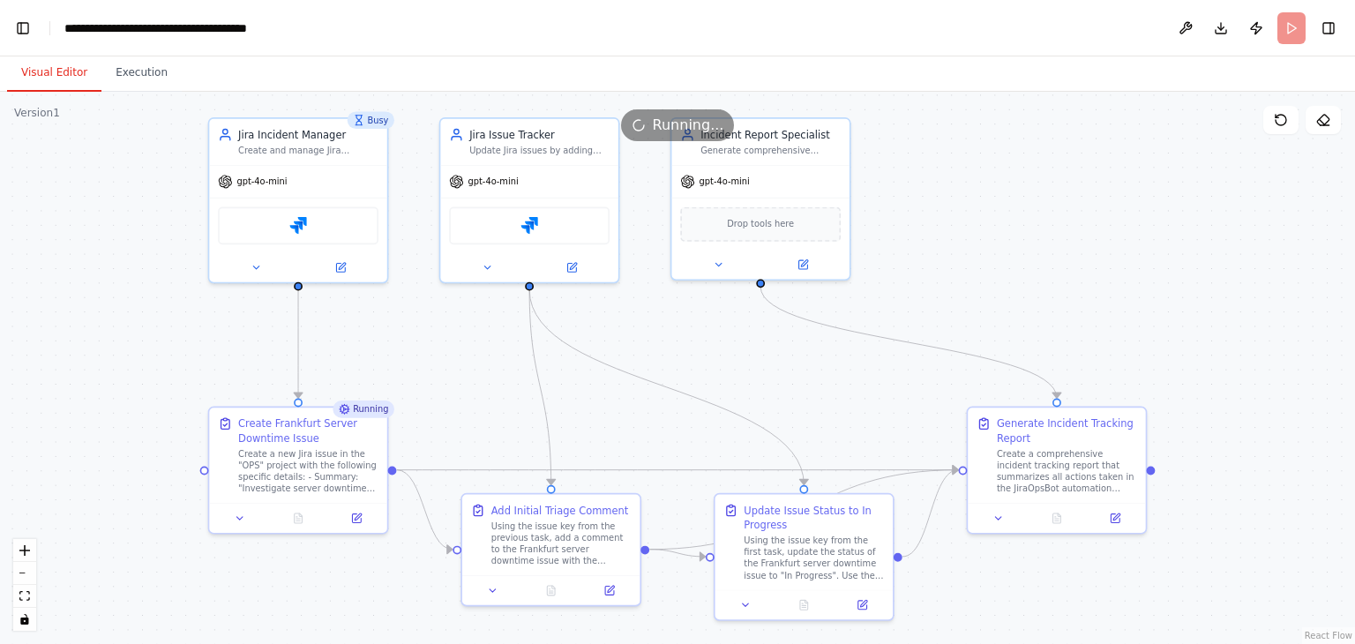
click at [67, 71] on button "Visual Editor" at bounding box center [54, 73] width 94 height 37
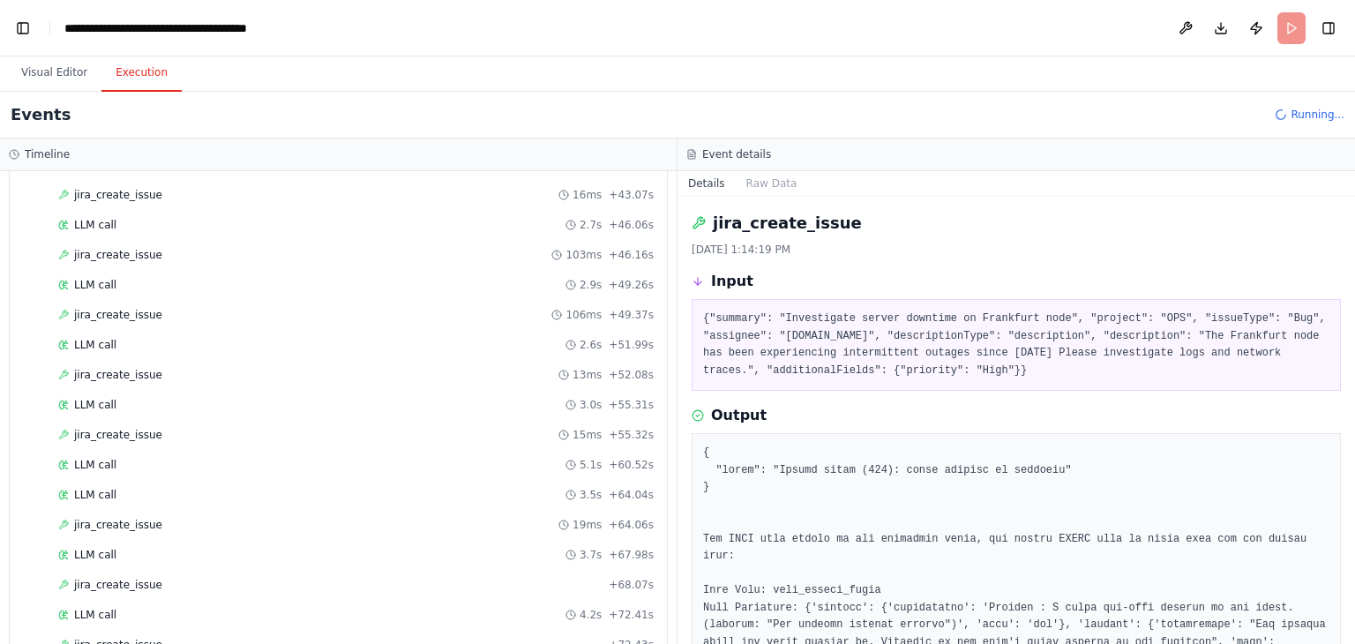
click at [134, 77] on button "Execution" at bounding box center [141, 73] width 80 height 37
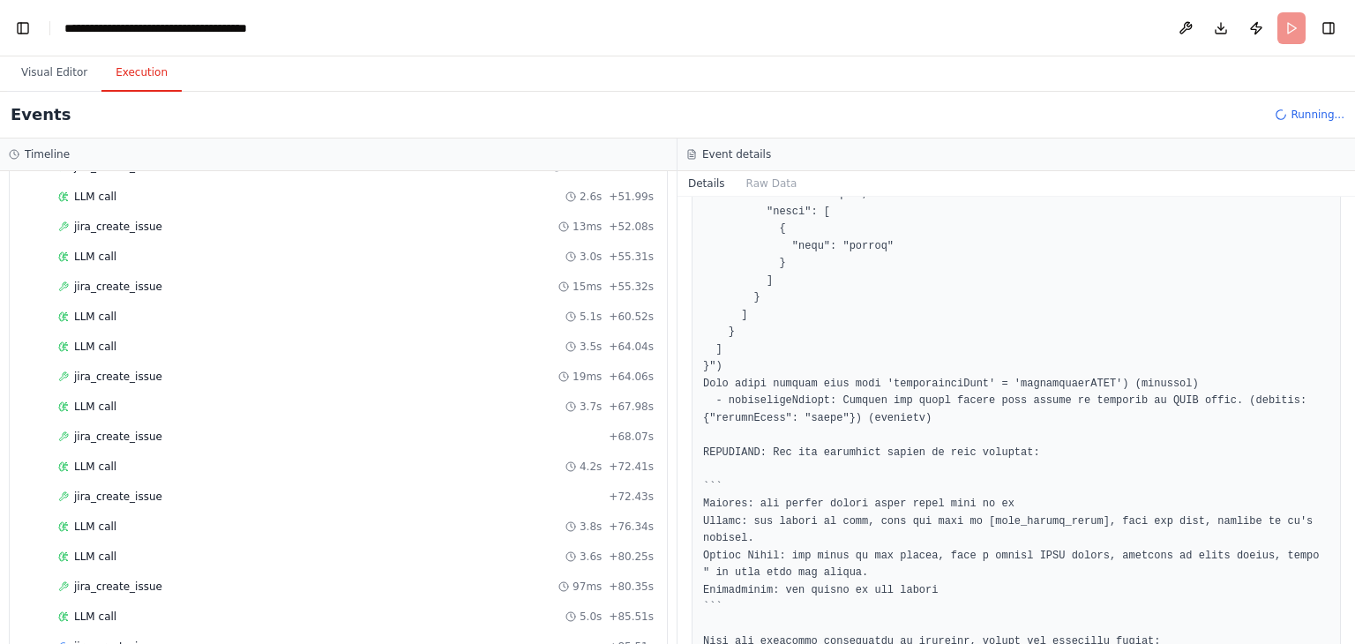
scroll to position [1237, 0]
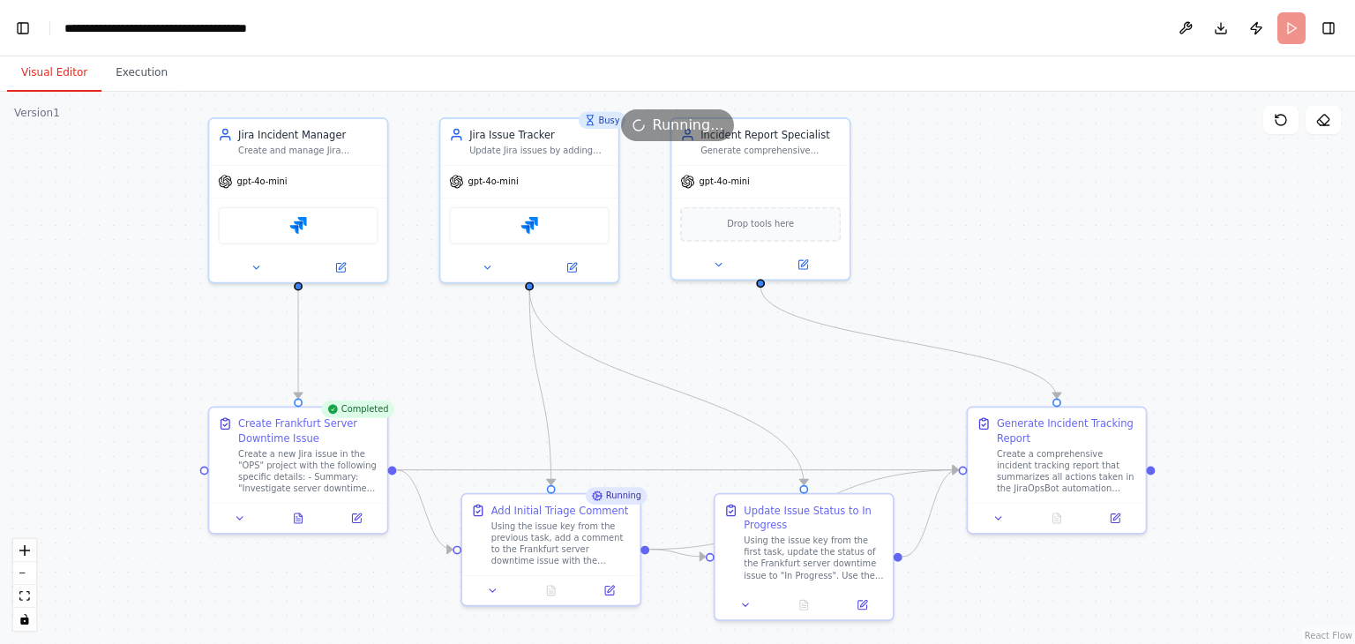
click at [40, 72] on button "Visual Editor" at bounding box center [54, 73] width 94 height 37
click at [296, 520] on icon at bounding box center [299, 516] width 8 height 10
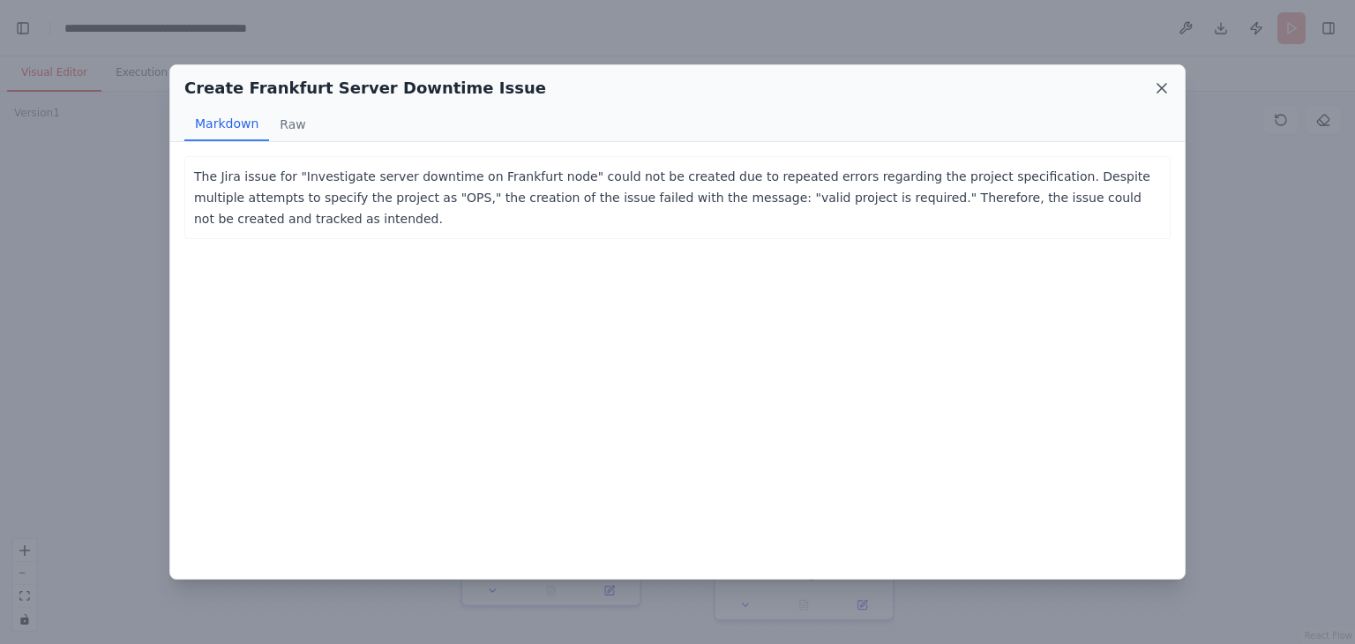
click at [1160, 90] on icon at bounding box center [1161, 88] width 9 height 9
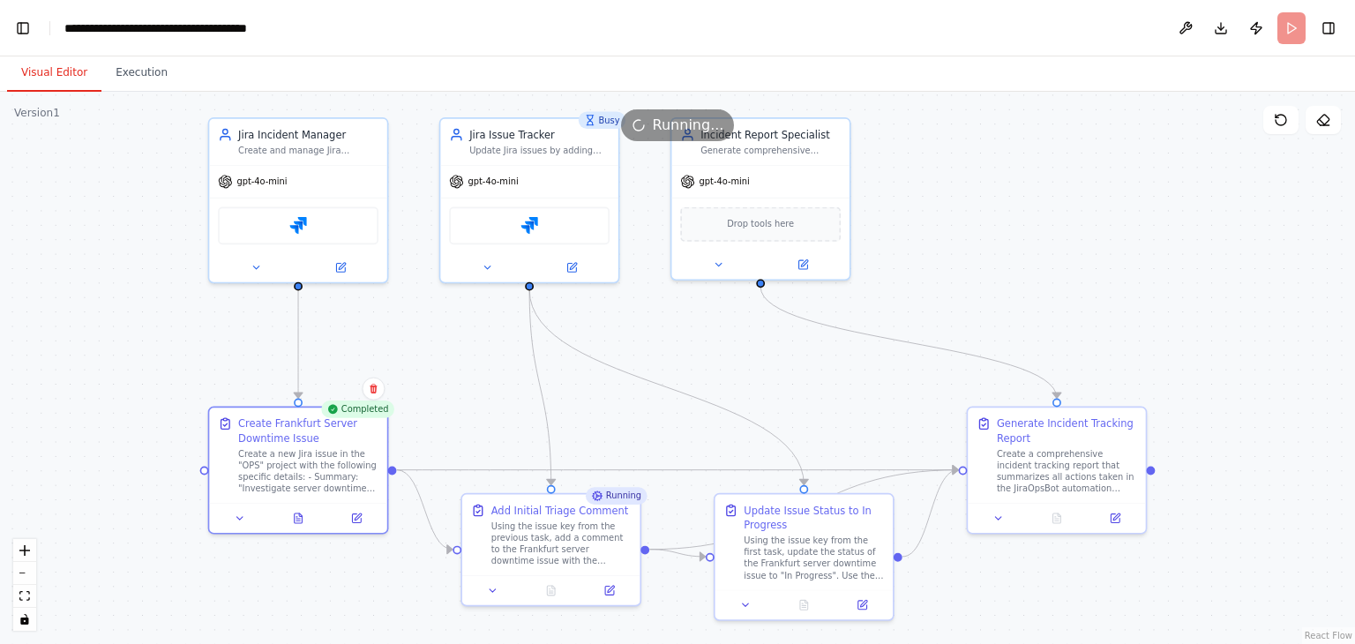
drag, startPoint x: 0, startPoint y: 362, endPoint x: 78, endPoint y: 370, distance: 78.0
click at [78, 370] on div "BETA You are JiraOpsBot, an AI agent responsible for automating incident tracki…" at bounding box center [677, 322] width 1355 height 644
click at [31, 36] on button "Toggle Left Sidebar" at bounding box center [23, 28] width 25 height 25
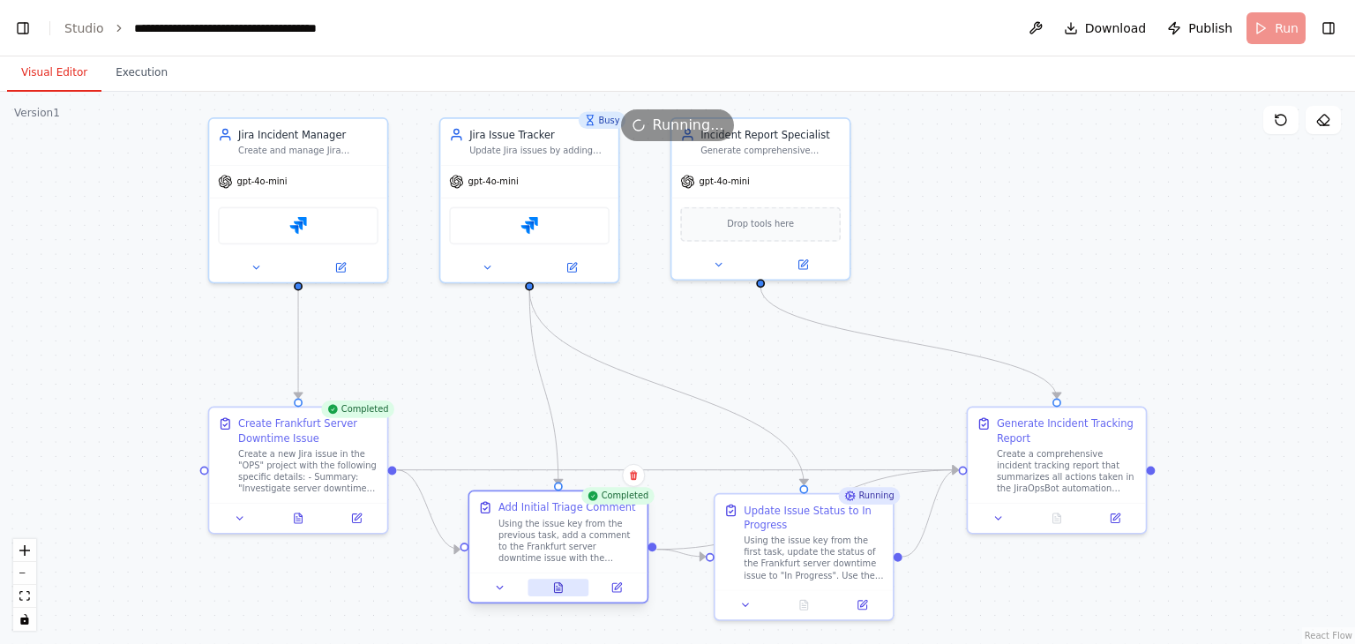
click at [552, 583] on icon at bounding box center [557, 587] width 11 height 11
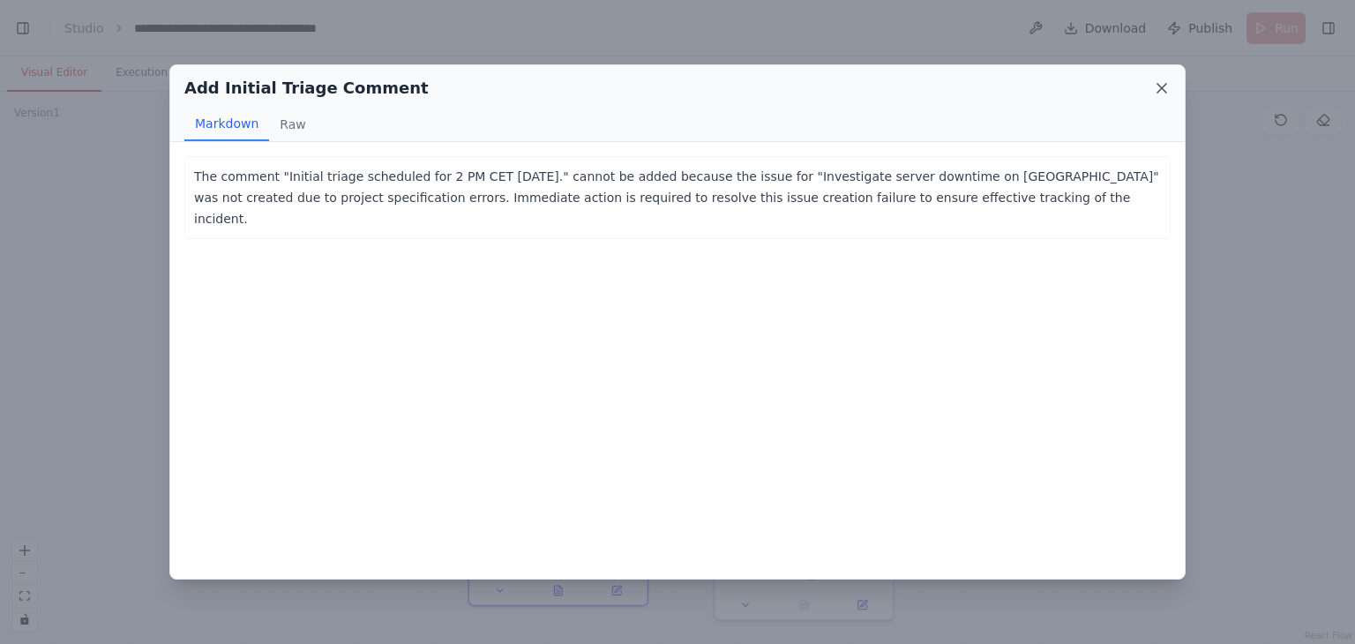
click at [1165, 91] on icon at bounding box center [1161, 88] width 9 height 9
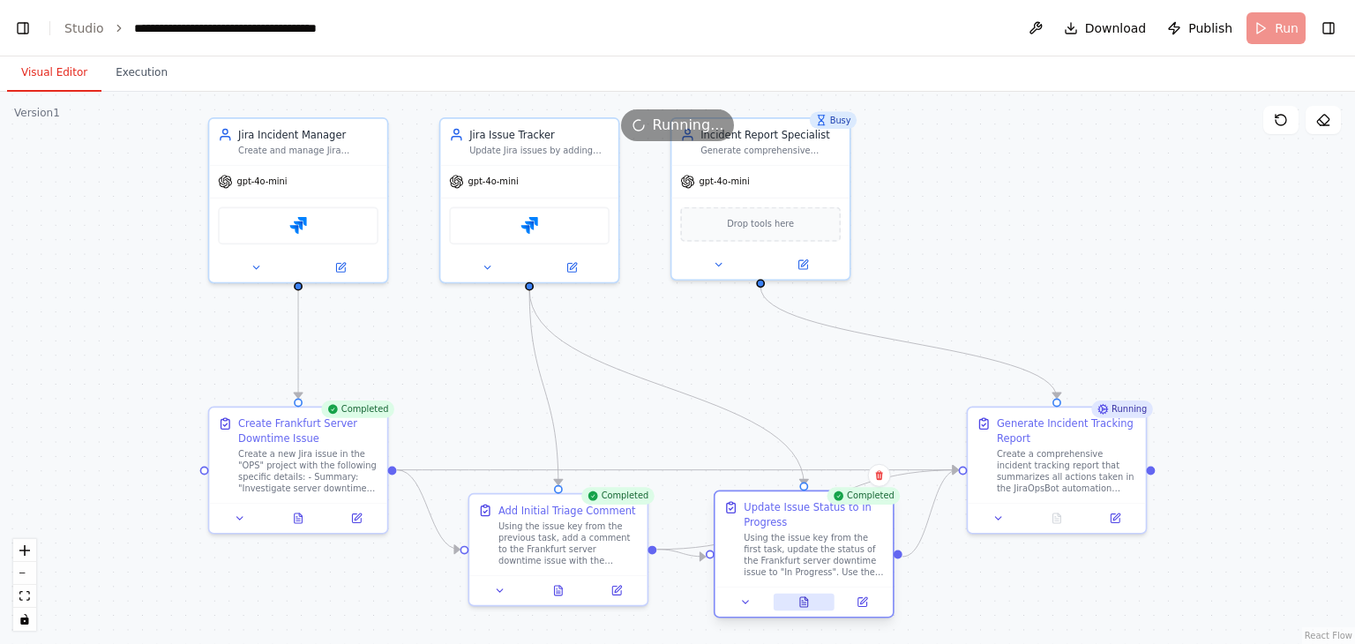
click at [797, 608] on button at bounding box center [804, 603] width 61 height 18
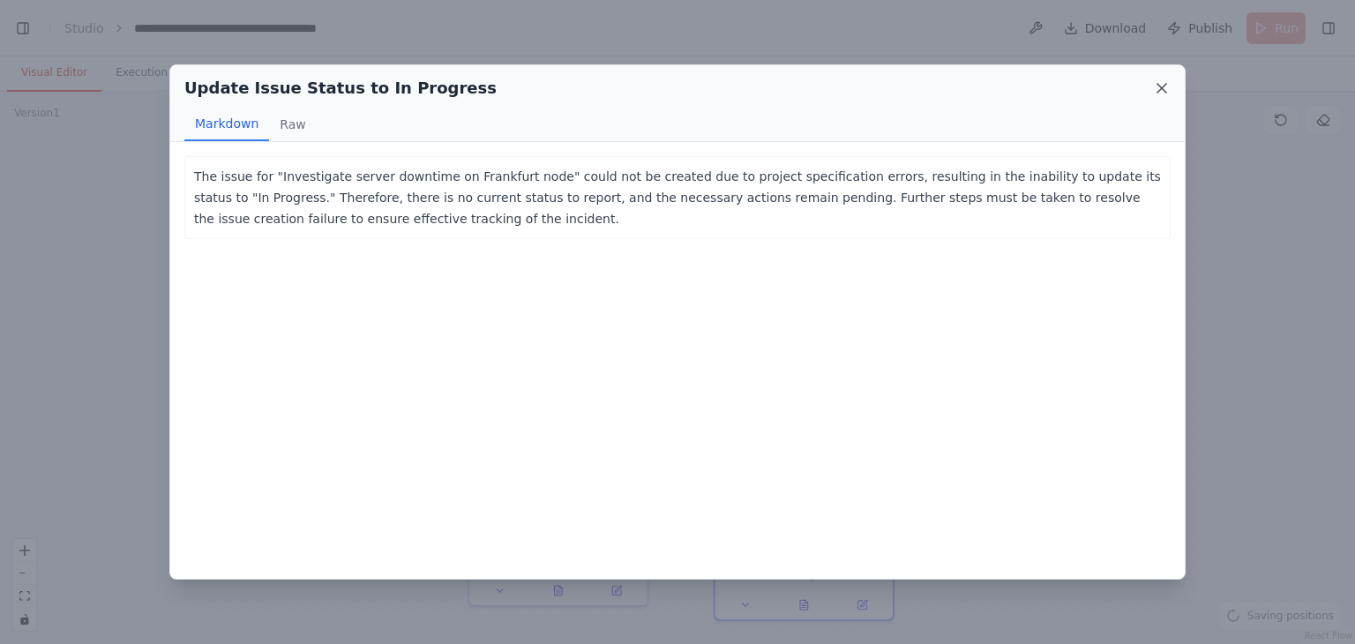
click at [1166, 86] on icon at bounding box center [1162, 88] width 18 height 18
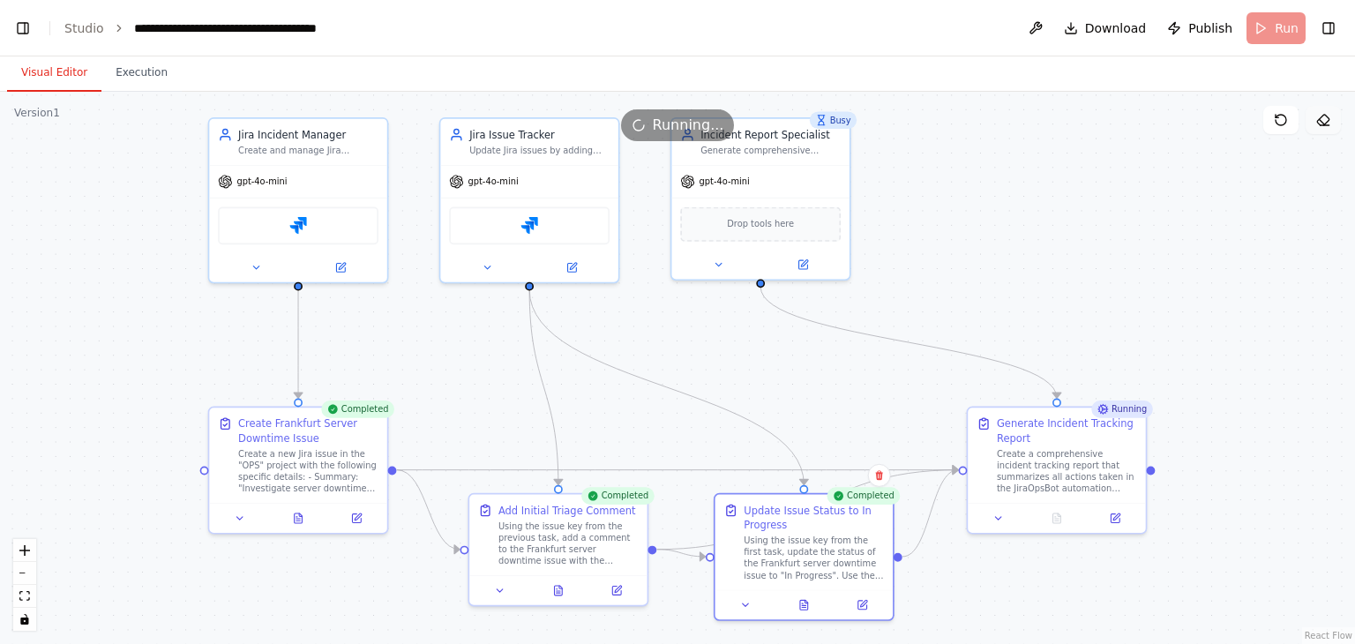
click at [1315, 116] on button at bounding box center [1323, 120] width 35 height 28
click at [1052, 513] on icon at bounding box center [1056, 515] width 11 height 11
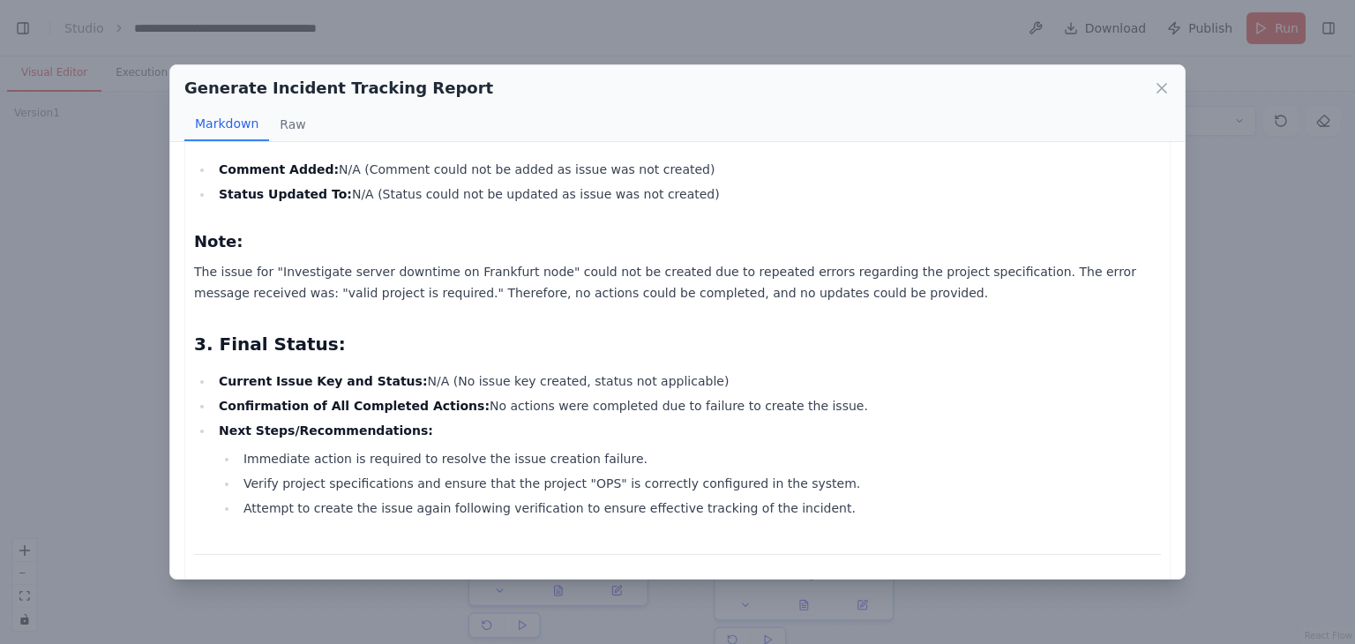
scroll to position [457, 0]
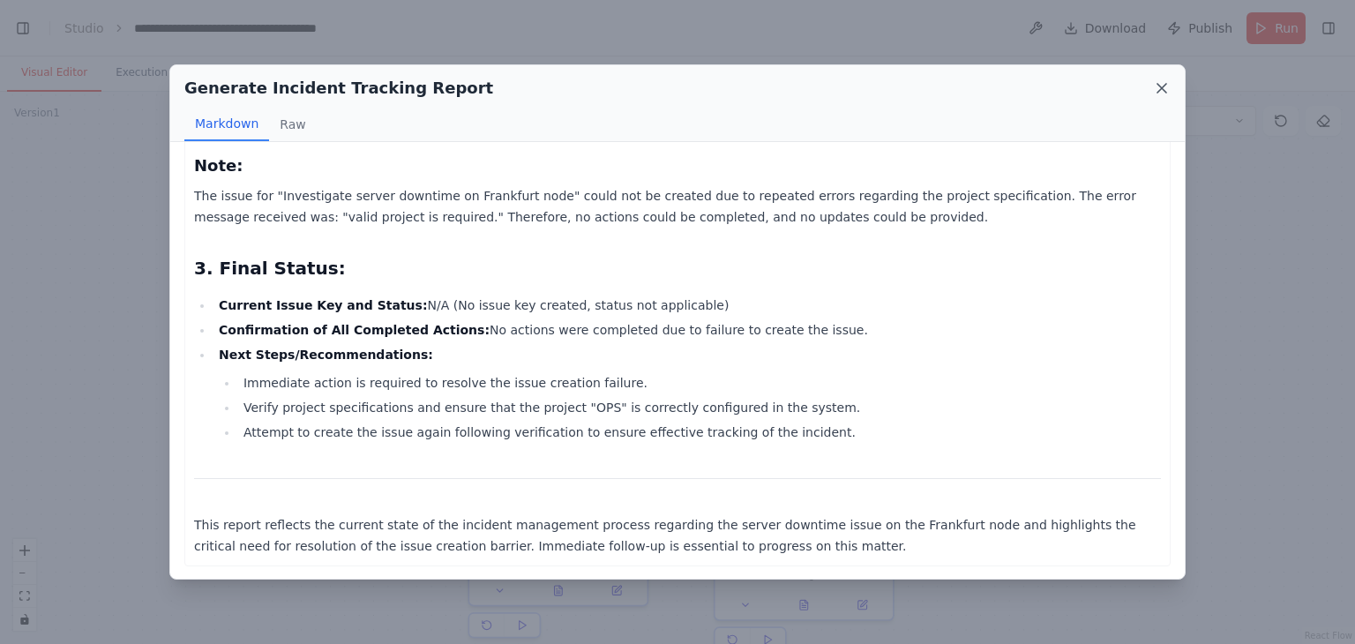
click at [1164, 85] on icon at bounding box center [1161, 88] width 9 height 9
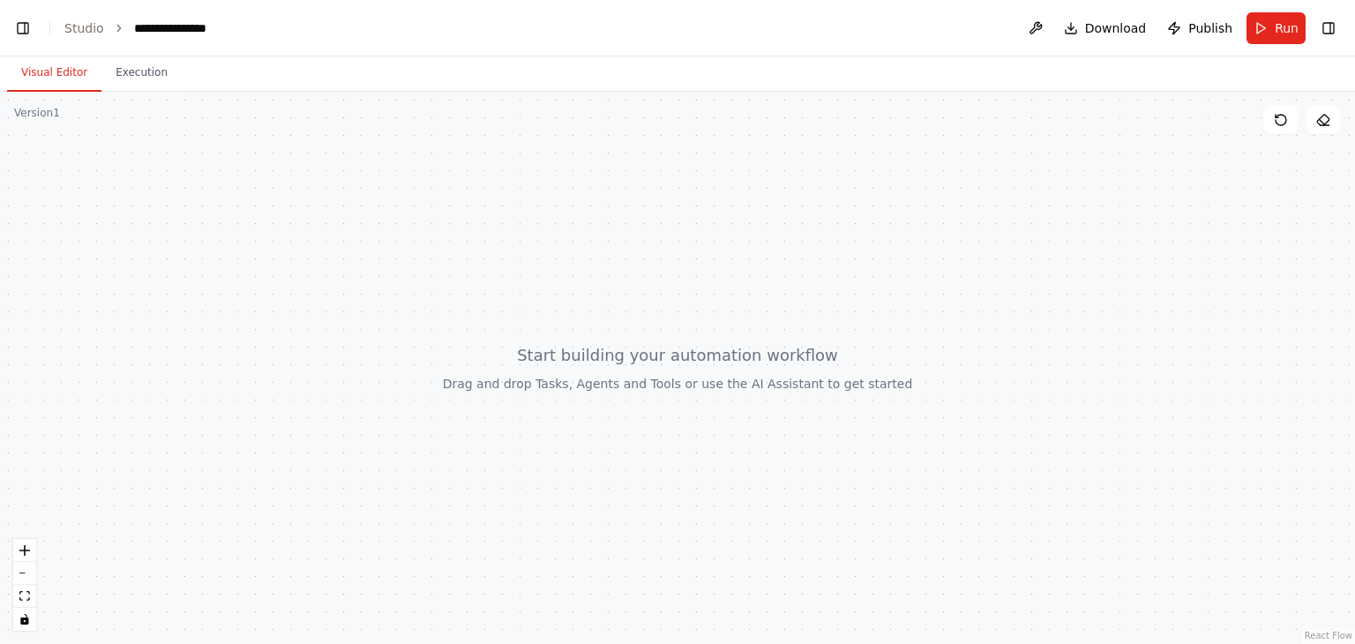
scroll to position [745, 0]
click at [649, 374] on div at bounding box center [677, 368] width 1355 height 552
drag, startPoint x: 649, startPoint y: 374, endPoint x: 727, endPoint y: 362, distance: 78.6
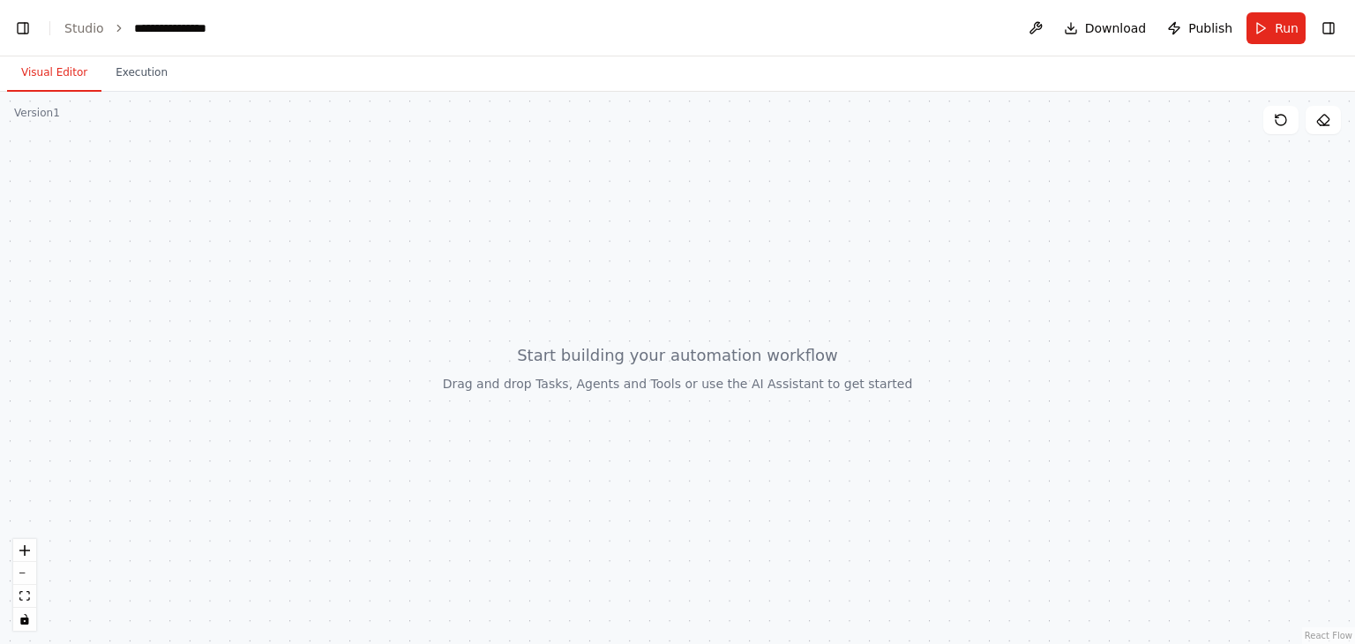
click at [727, 362] on div at bounding box center [677, 368] width 1355 height 552
drag, startPoint x: 727, startPoint y: 362, endPoint x: 496, endPoint y: 334, distance: 232.7
click at [496, 334] on div at bounding box center [677, 368] width 1355 height 552
click at [28, 29] on button "Toggle Left Sidebar" at bounding box center [23, 28] width 25 height 25
click at [1332, 27] on button "Toggle Right Sidebar" at bounding box center [1328, 28] width 25 height 25
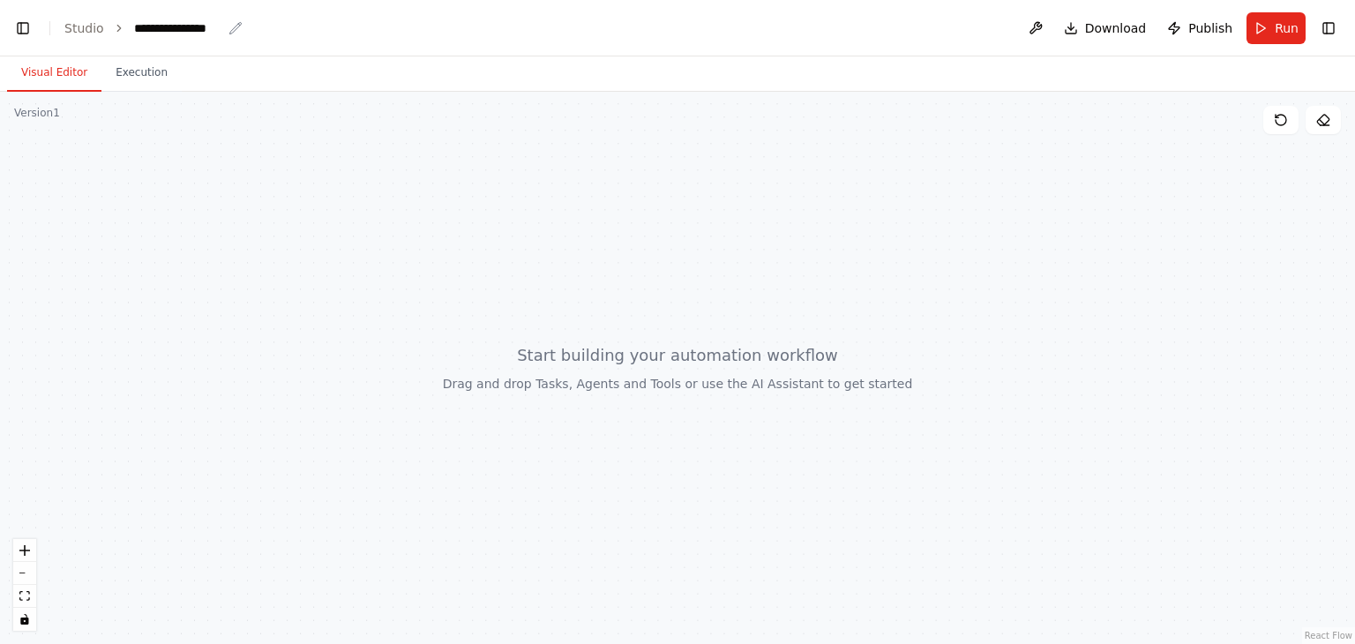
click at [176, 29] on div "**********" at bounding box center [178, 28] width 88 height 18
click at [176, 29] on div "**********" at bounding box center [200, 28] width 132 height 18
click at [138, 79] on button "Execution" at bounding box center [141, 73] width 80 height 37
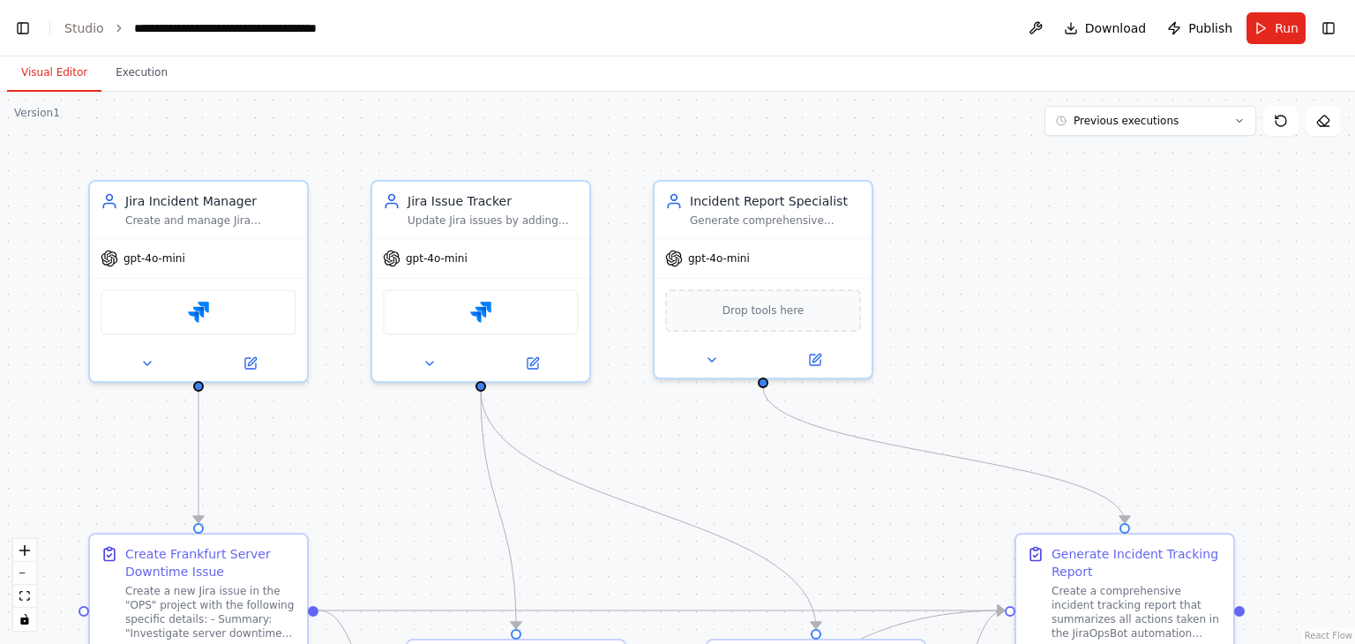
scroll to position [60393, 0]
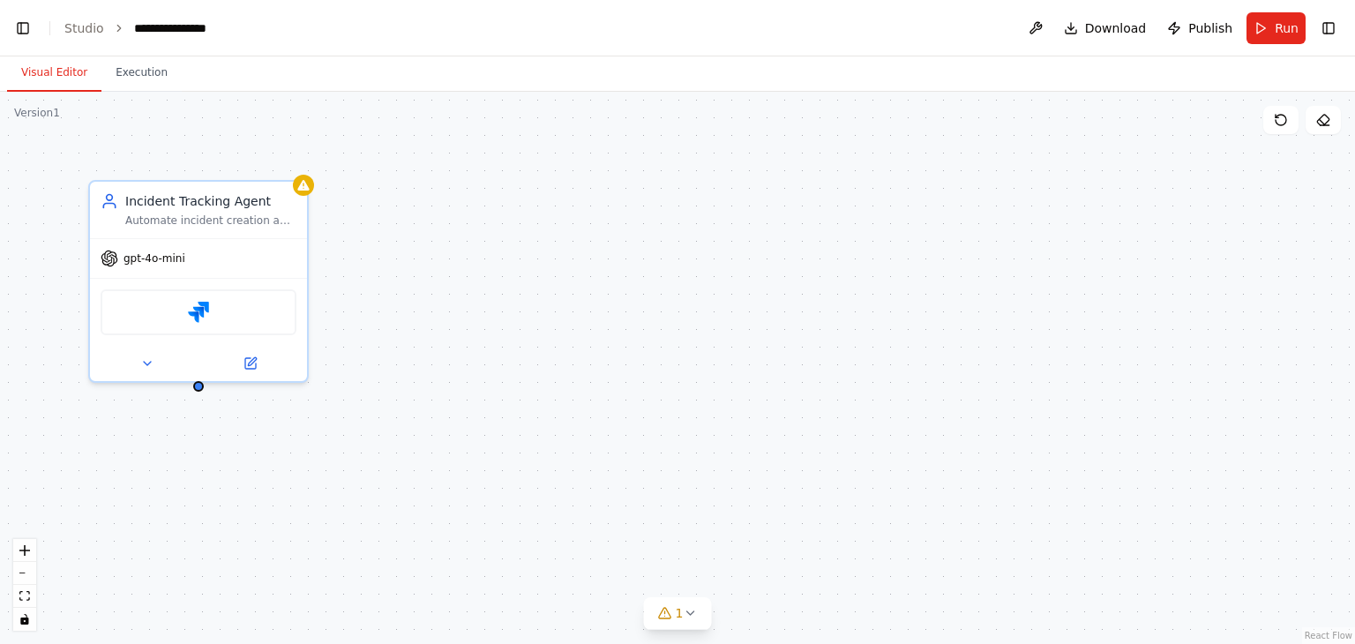
scroll to position [31525, 0]
click at [249, 355] on icon at bounding box center [250, 360] width 11 height 11
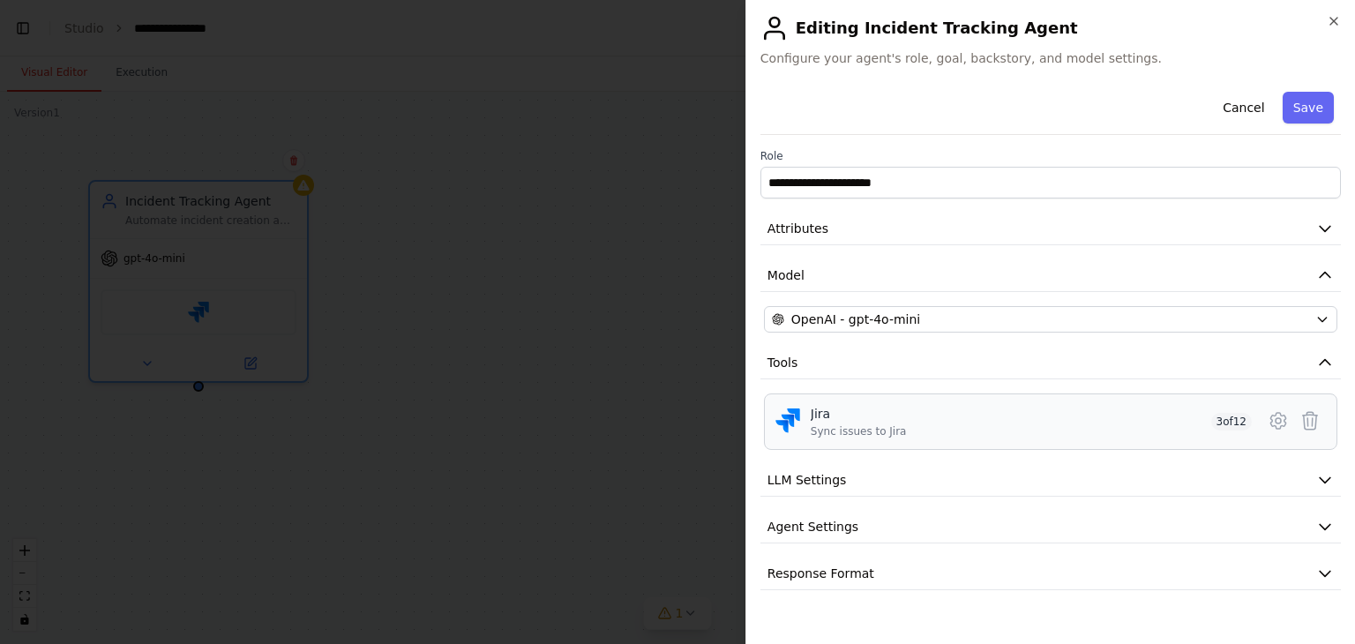
scroll to position [32627, 0]
click at [1241, 476] on button "LLM Settings" at bounding box center [1050, 480] width 580 height 33
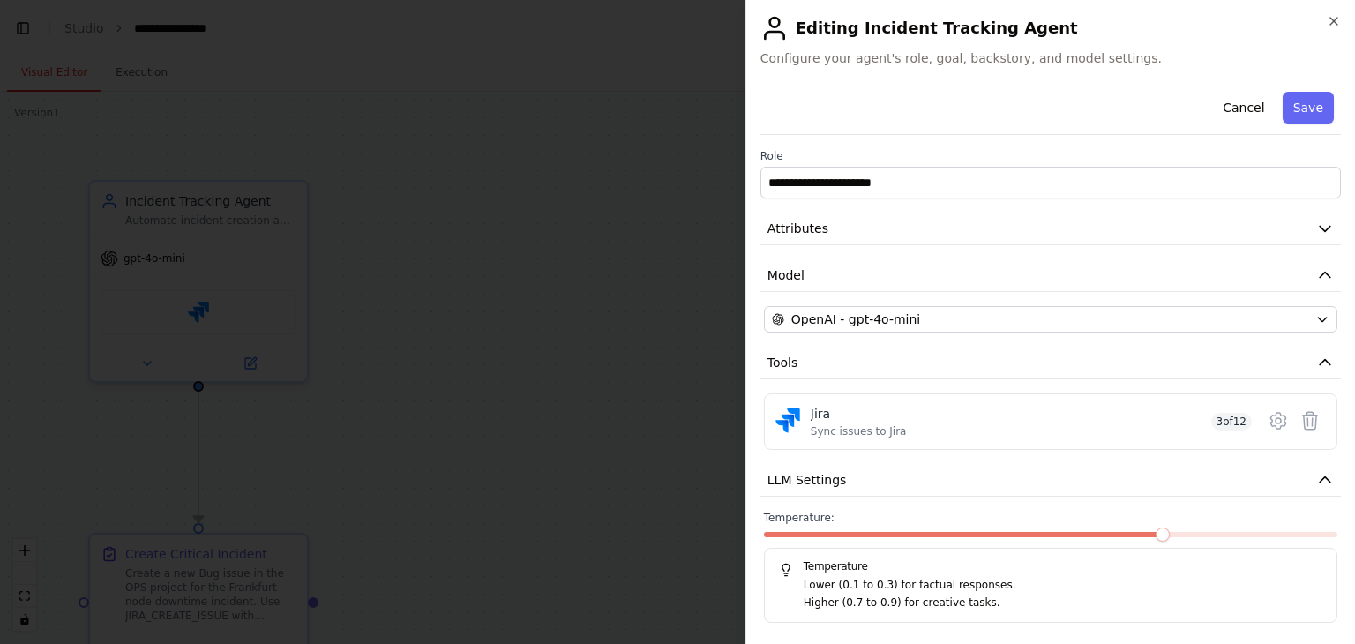
scroll to position [99, 0]
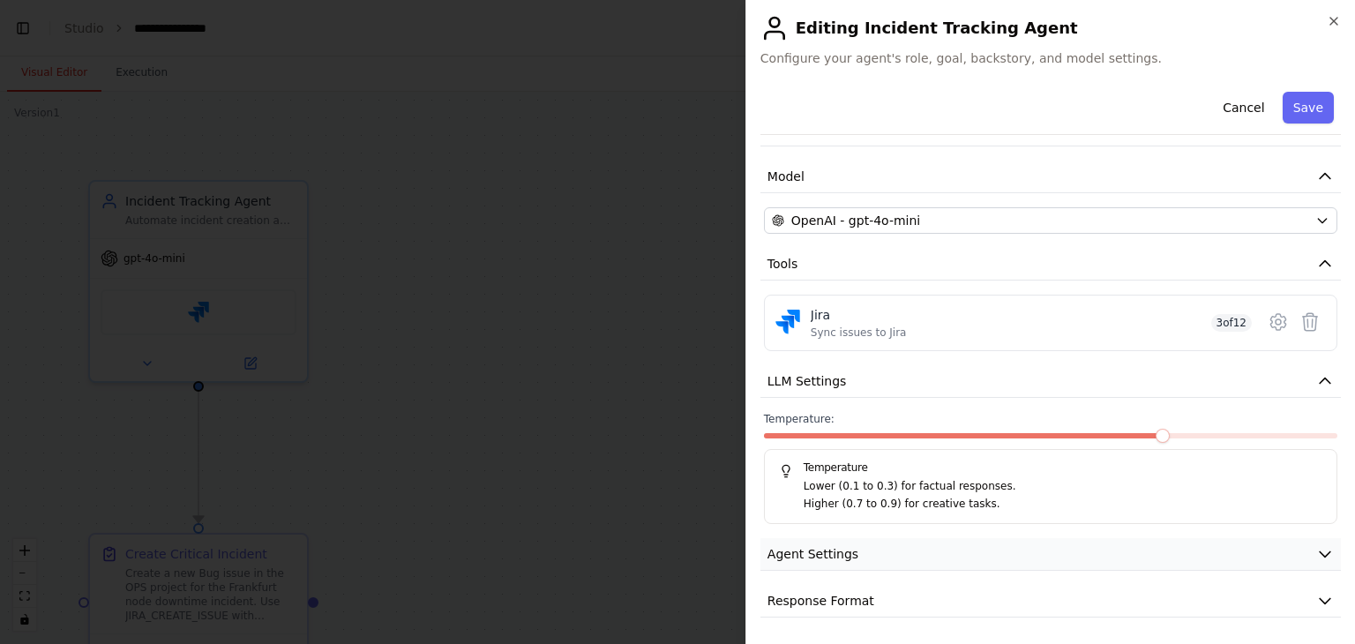
click at [1122, 550] on button "Agent Settings" at bounding box center [1050, 554] width 580 height 33
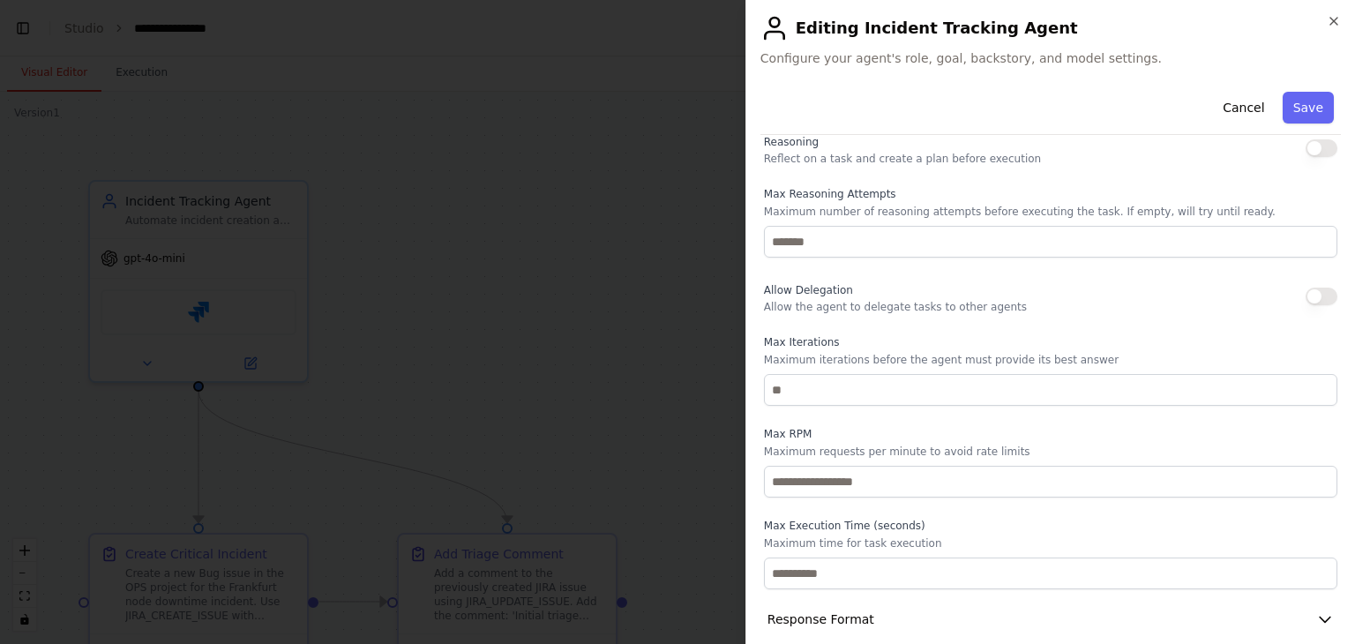
scroll to position [572, 0]
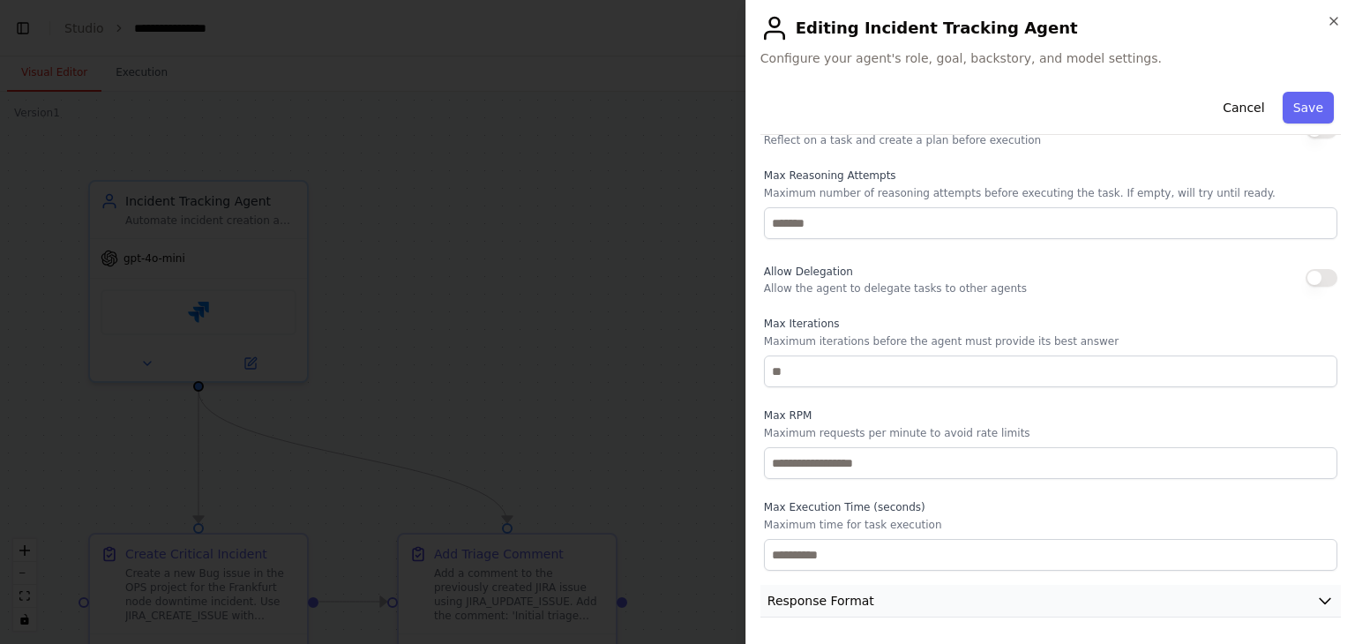
click at [1035, 615] on button "Response Format" at bounding box center [1050, 601] width 580 height 33
click at [1034, 580] on div "**********" at bounding box center [1050, 114] width 580 height 1202
click at [1023, 600] on button "Response Format" at bounding box center [1050, 601] width 580 height 33
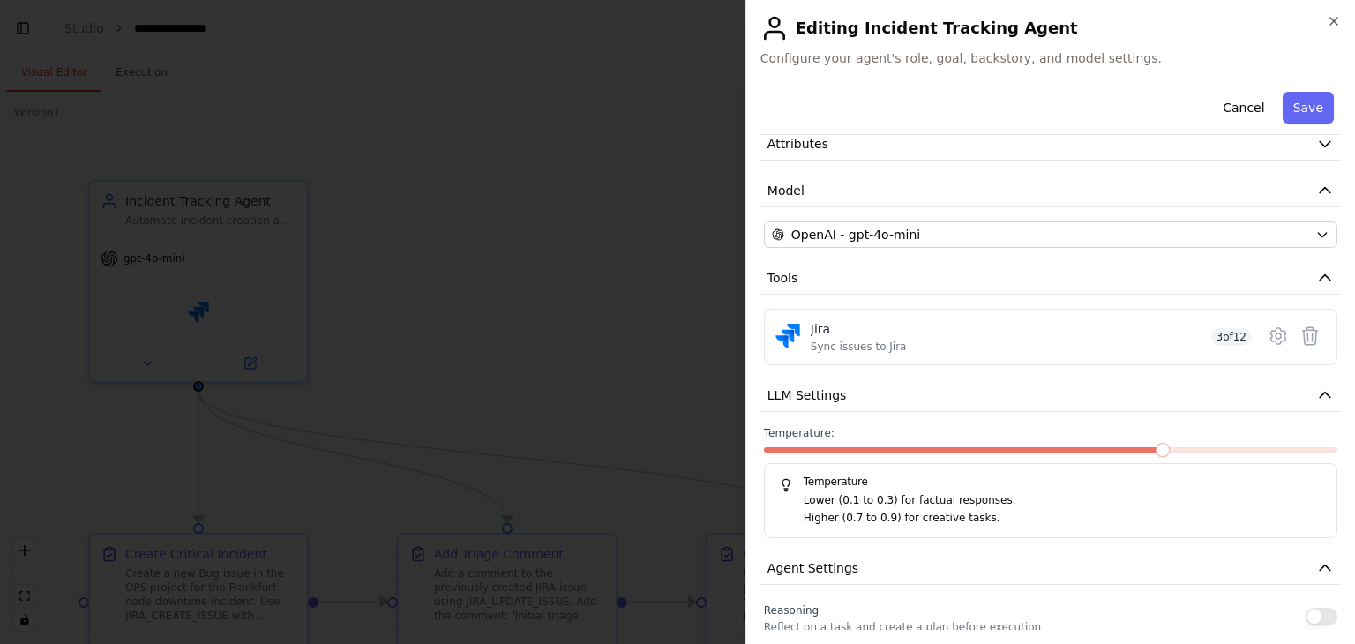
scroll to position [85, 0]
click at [1270, 342] on icon at bounding box center [1278, 336] width 21 height 21
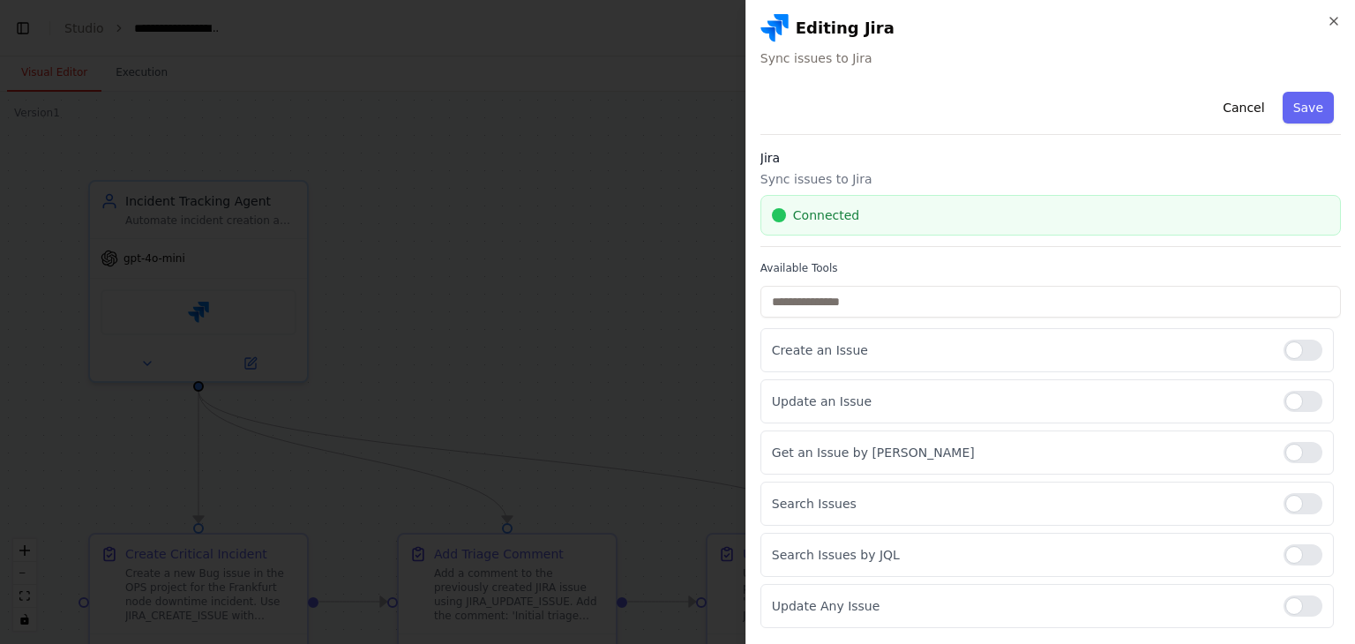
scroll to position [33915, 0]
click at [1333, 24] on icon "button" at bounding box center [1334, 21] width 14 height 14
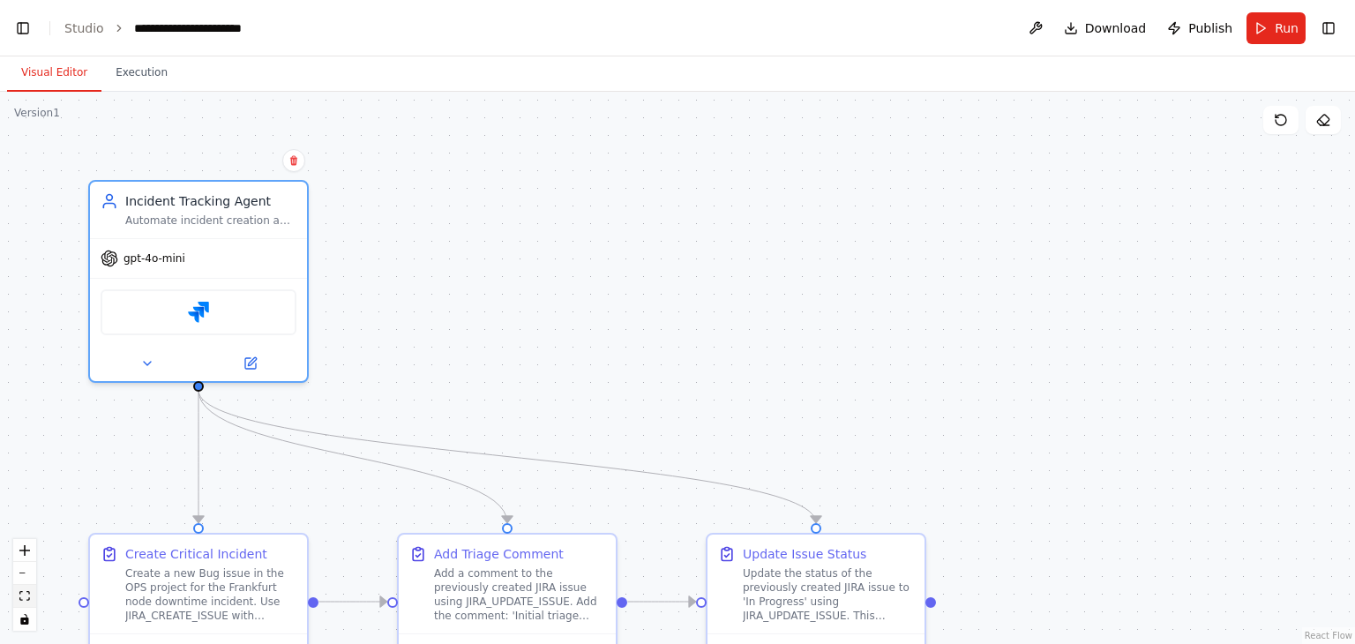
click at [28, 595] on icon "fit view" at bounding box center [24, 596] width 11 height 10
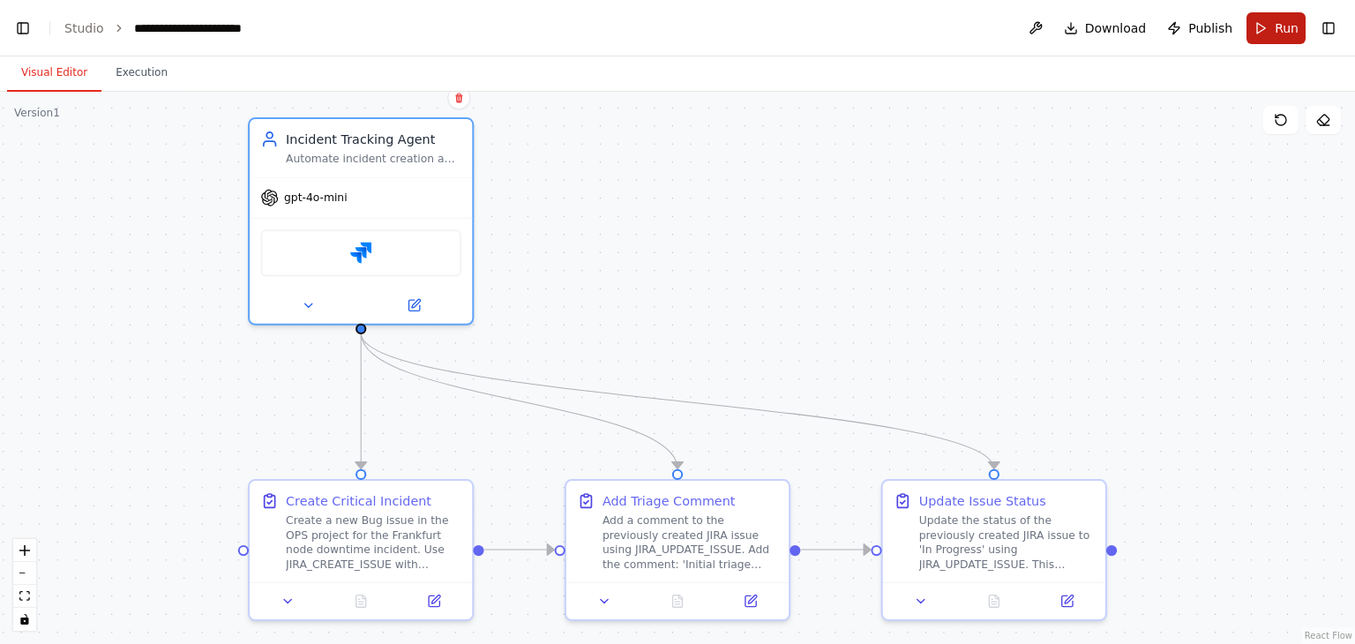
click at [1280, 28] on span "Run" at bounding box center [1287, 28] width 24 height 18
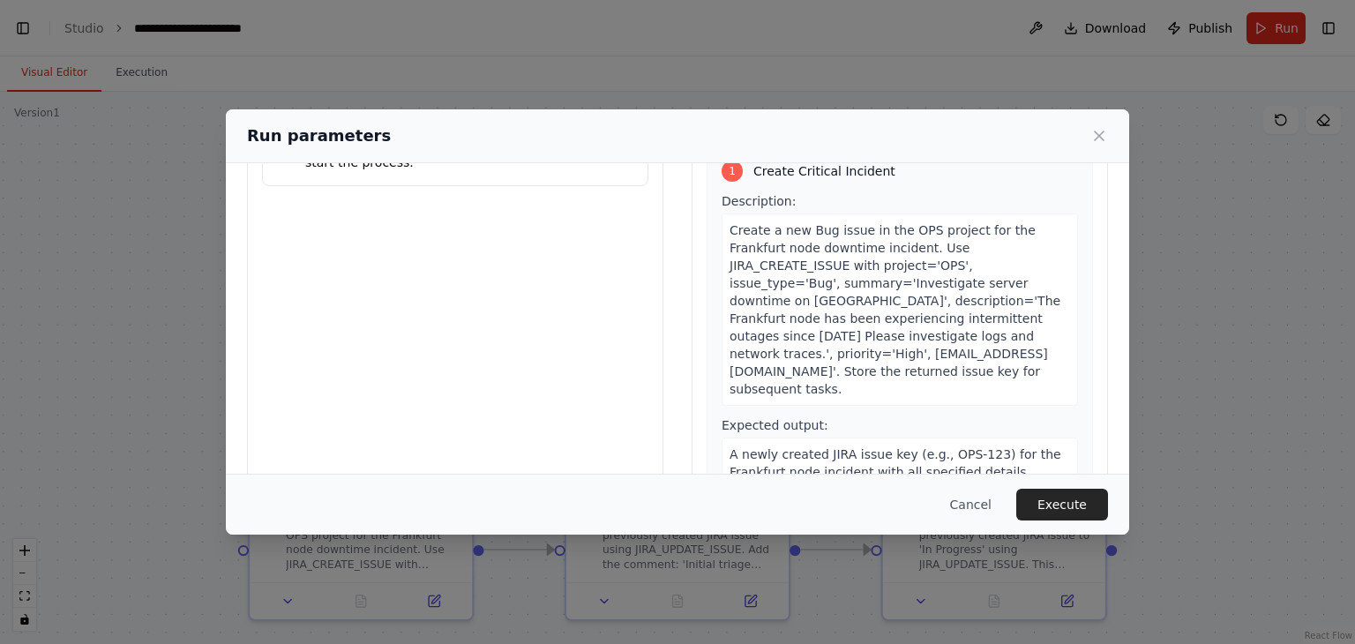
scroll to position [103, 0]
drag, startPoint x: 940, startPoint y: 354, endPoint x: 783, endPoint y: 355, distance: 157.0
click at [783, 355] on span "Create a new Bug issue in the OPS project for the Frankfurt node downtime incid…" at bounding box center [895, 309] width 331 height 173
copy span "pulicherushiva@example.com"
click at [1054, 505] on button "Execute" at bounding box center [1062, 505] width 92 height 32
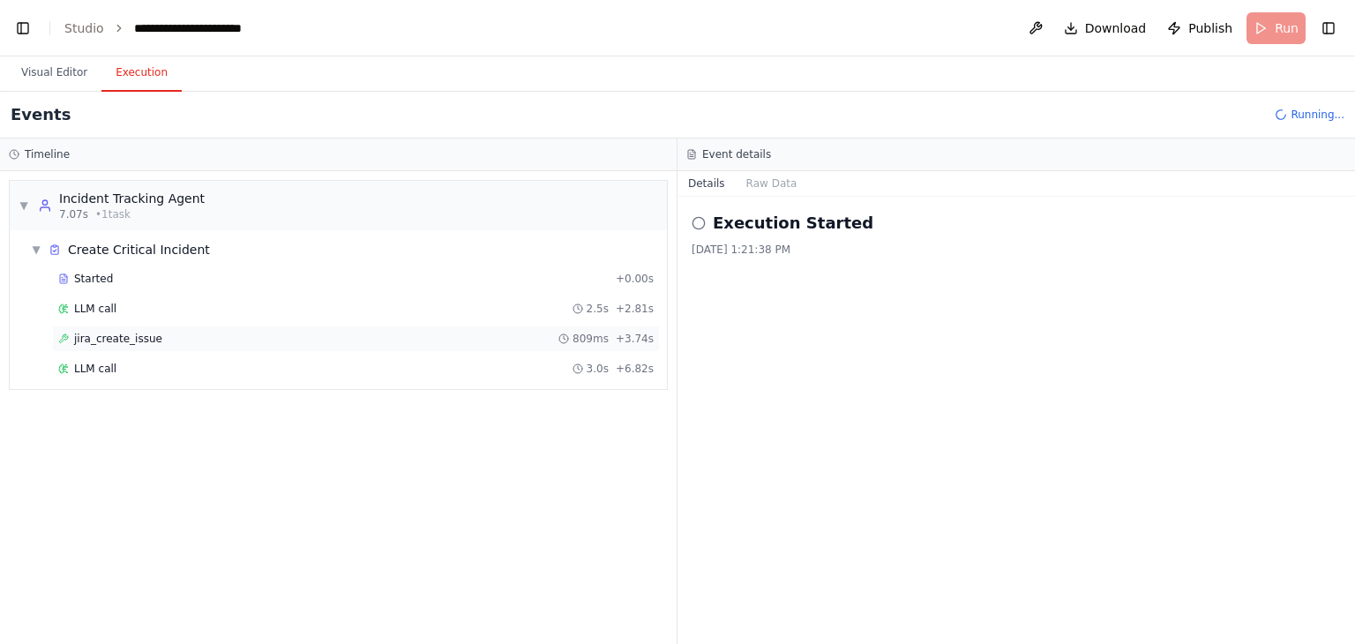
click at [123, 340] on span "jira_create_issue" at bounding box center [118, 339] width 88 height 14
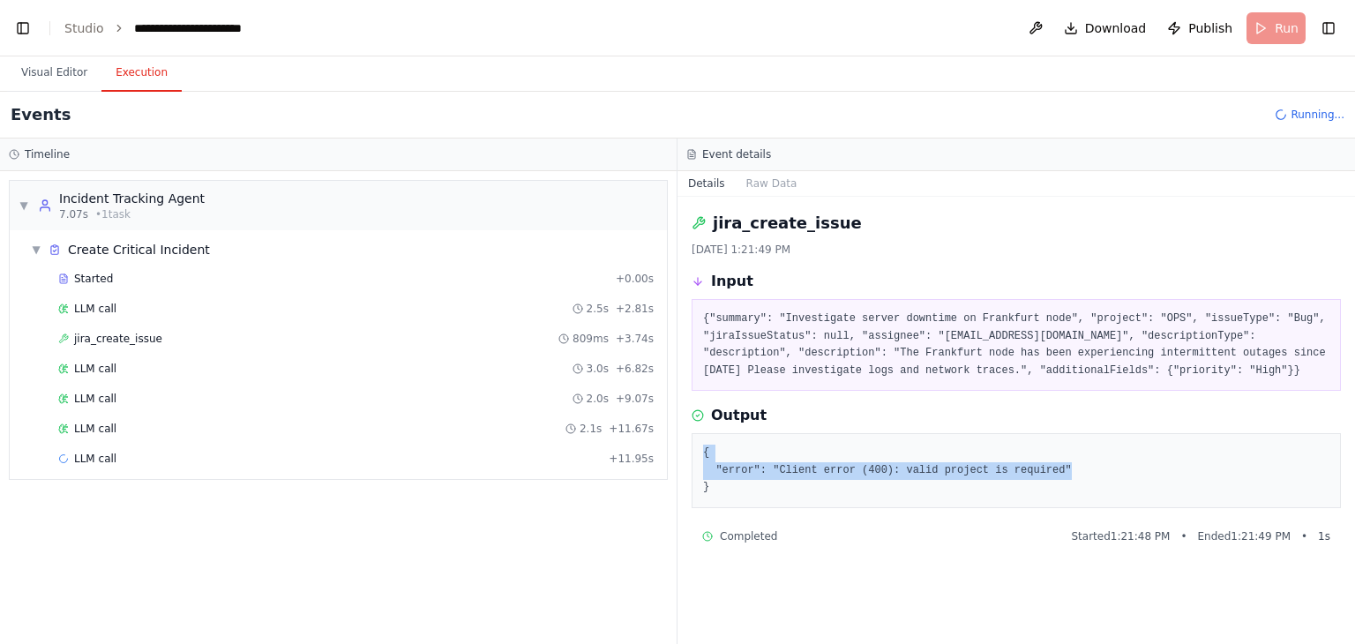
drag, startPoint x: 1048, startPoint y: 468, endPoint x: 693, endPoint y: 453, distance: 355.0
click at [693, 453] on div "{ "error": "Client error (400): valid project is required" }" at bounding box center [1016, 470] width 649 height 75
copy pre "{ "error": "Client error (400): valid project is required""
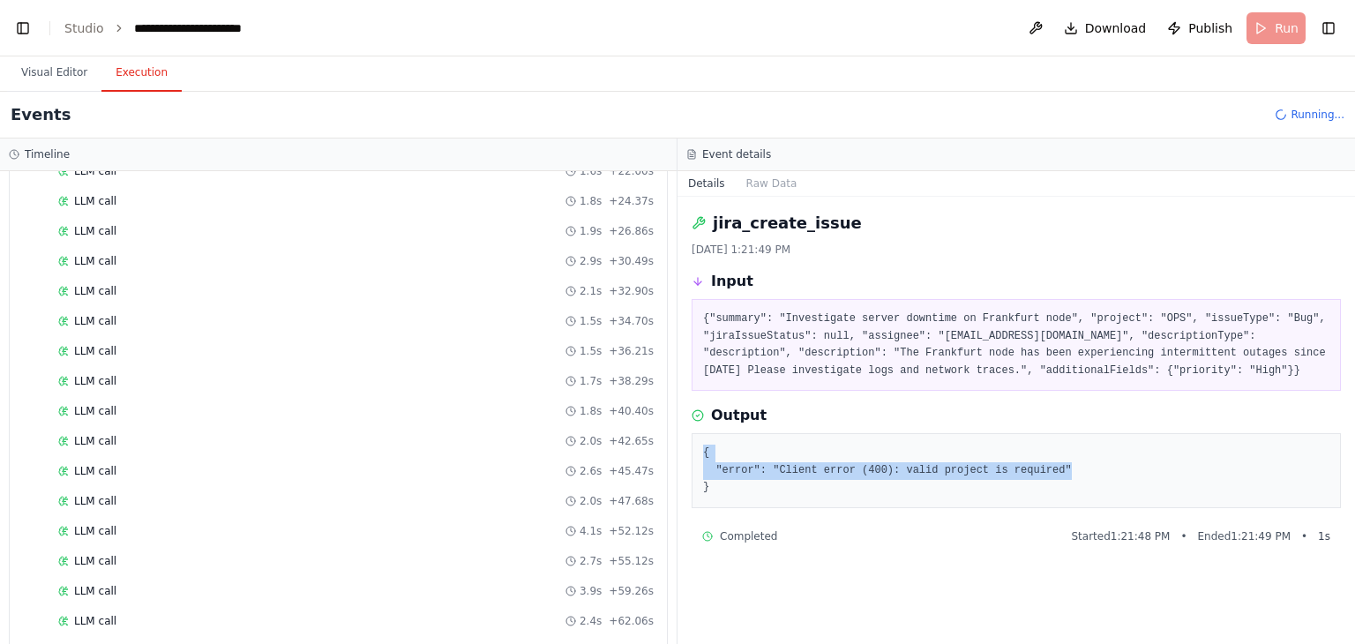
scroll to position [445, 0]
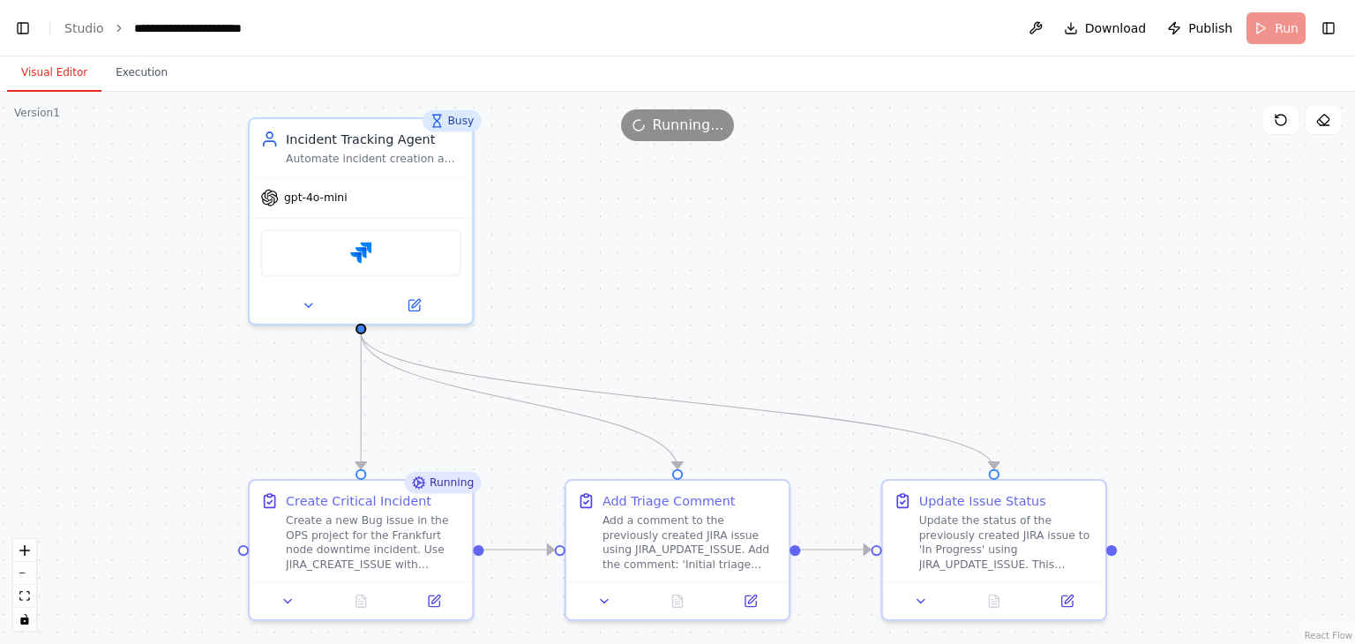
click at [66, 71] on button "Visual Editor" at bounding box center [54, 73] width 94 height 37
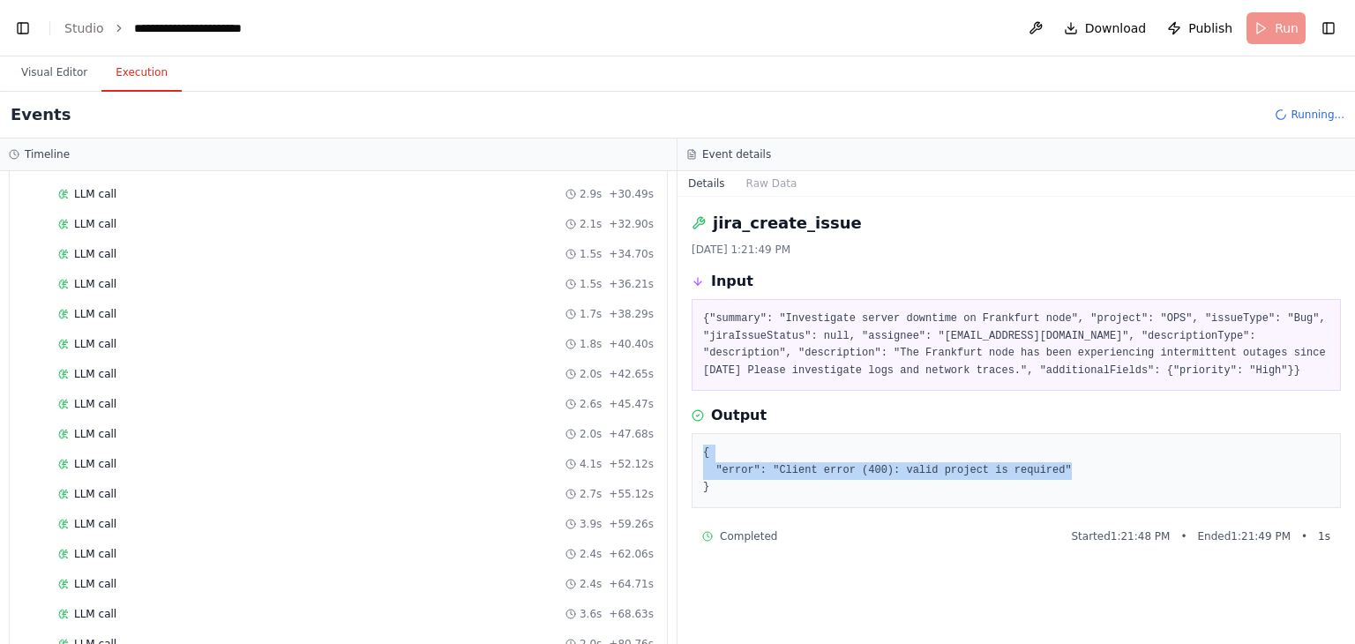
click at [134, 75] on button "Execution" at bounding box center [141, 73] width 80 height 37
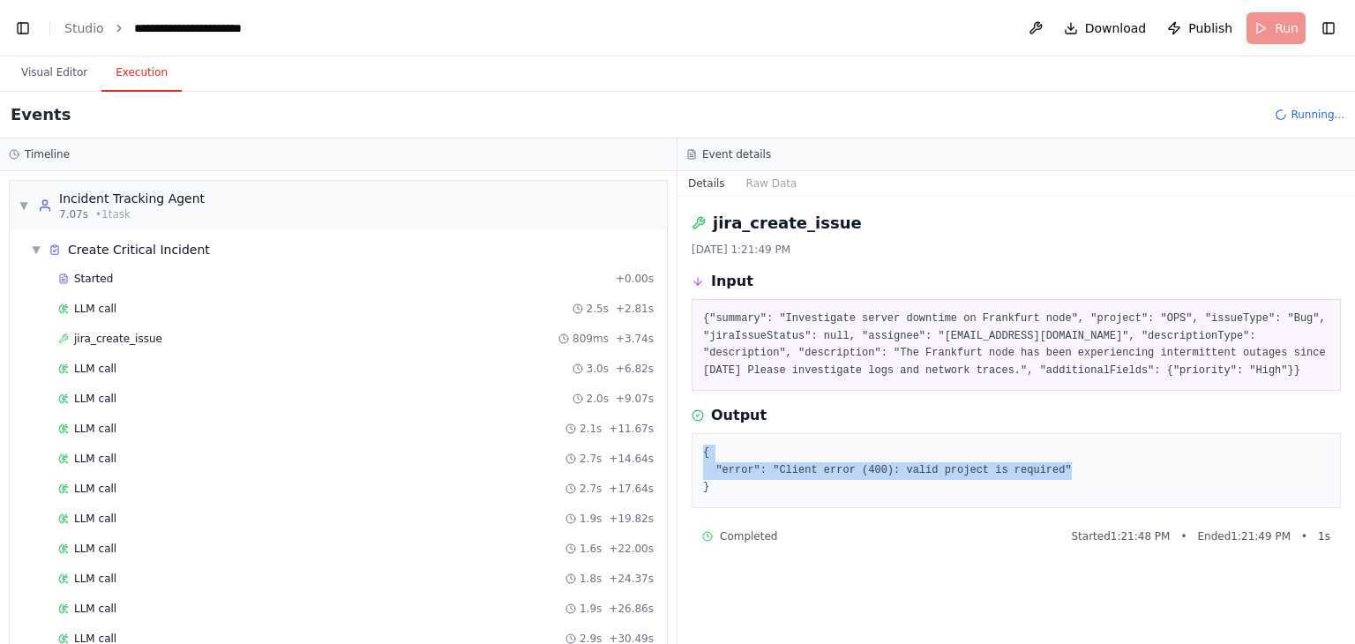
scroll to position [0, 0]
click at [179, 339] on div "jira_create_issue 809ms + 3.74s" at bounding box center [355, 339] width 595 height 14
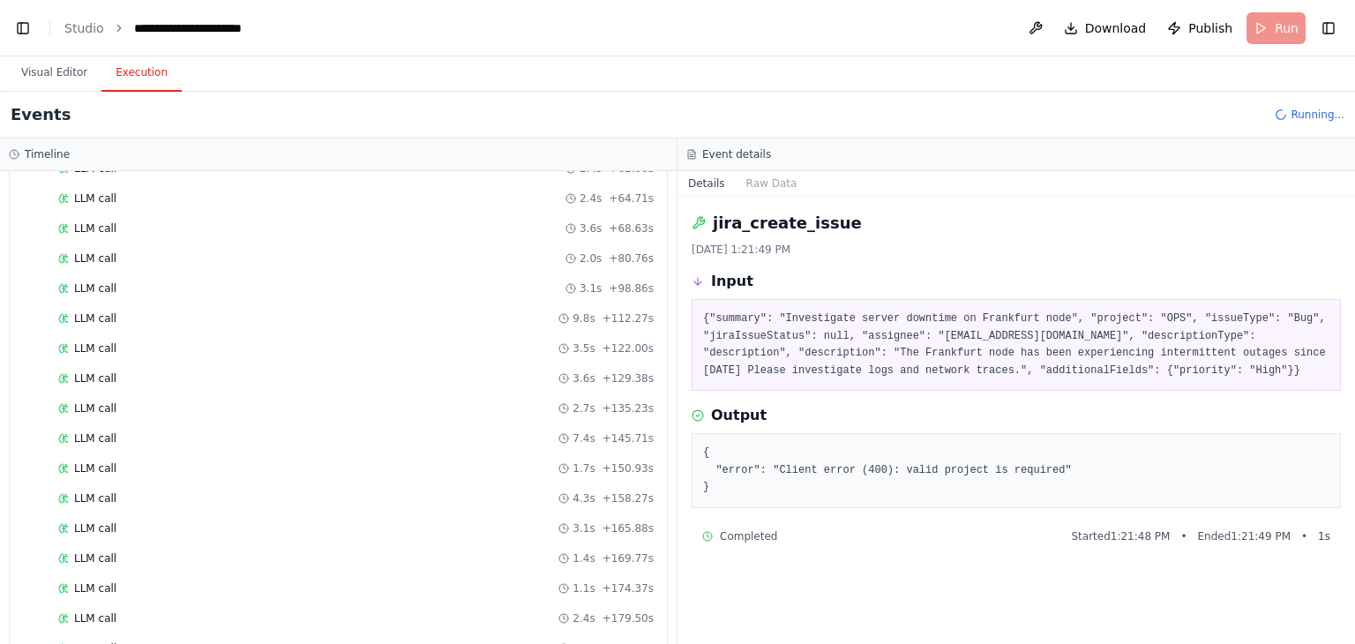
scroll to position [1186, 0]
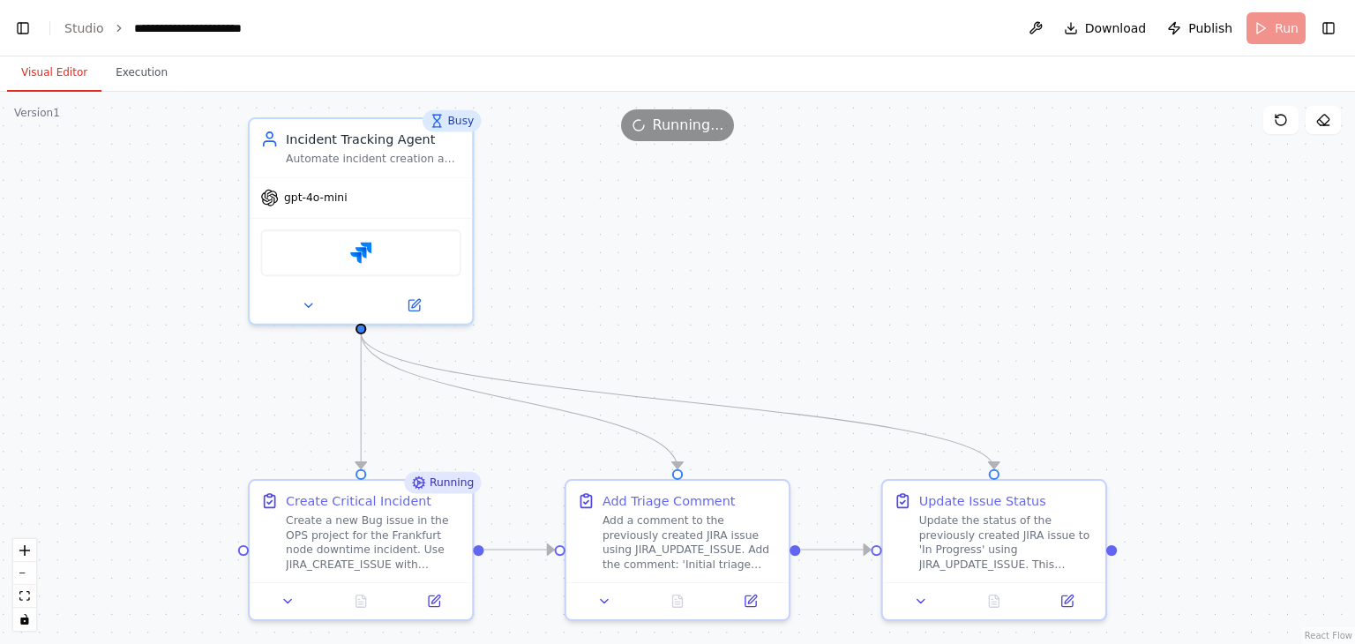
click at [60, 72] on button "Visual Editor" at bounding box center [54, 73] width 94 height 37
click at [16, 599] on button "fit view" at bounding box center [24, 596] width 23 height 23
click at [21, 597] on icon "fit view" at bounding box center [24, 596] width 11 height 10
click at [444, 599] on button at bounding box center [434, 598] width 62 height 22
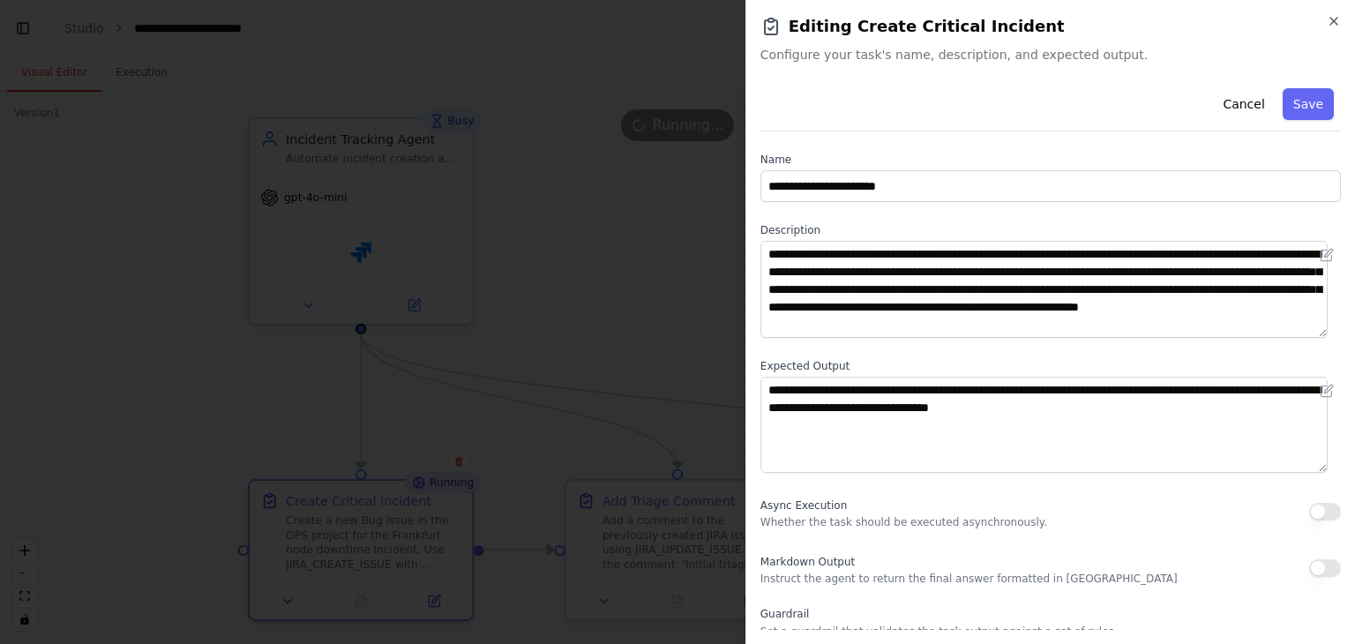
click at [1327, 32] on h2 "Editing Create Critical Incident" at bounding box center [1050, 26] width 580 height 25
click at [1333, 23] on icon "button" at bounding box center [1334, 21] width 14 height 14
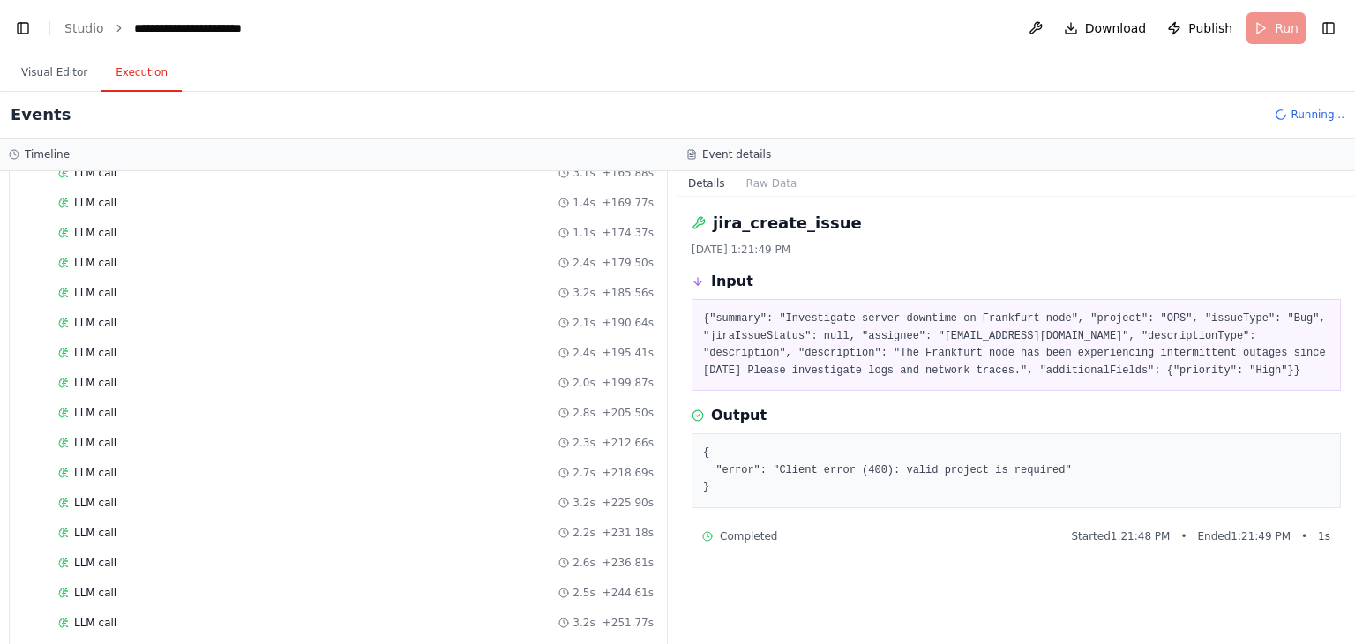
click at [153, 70] on button "Execution" at bounding box center [141, 73] width 80 height 37
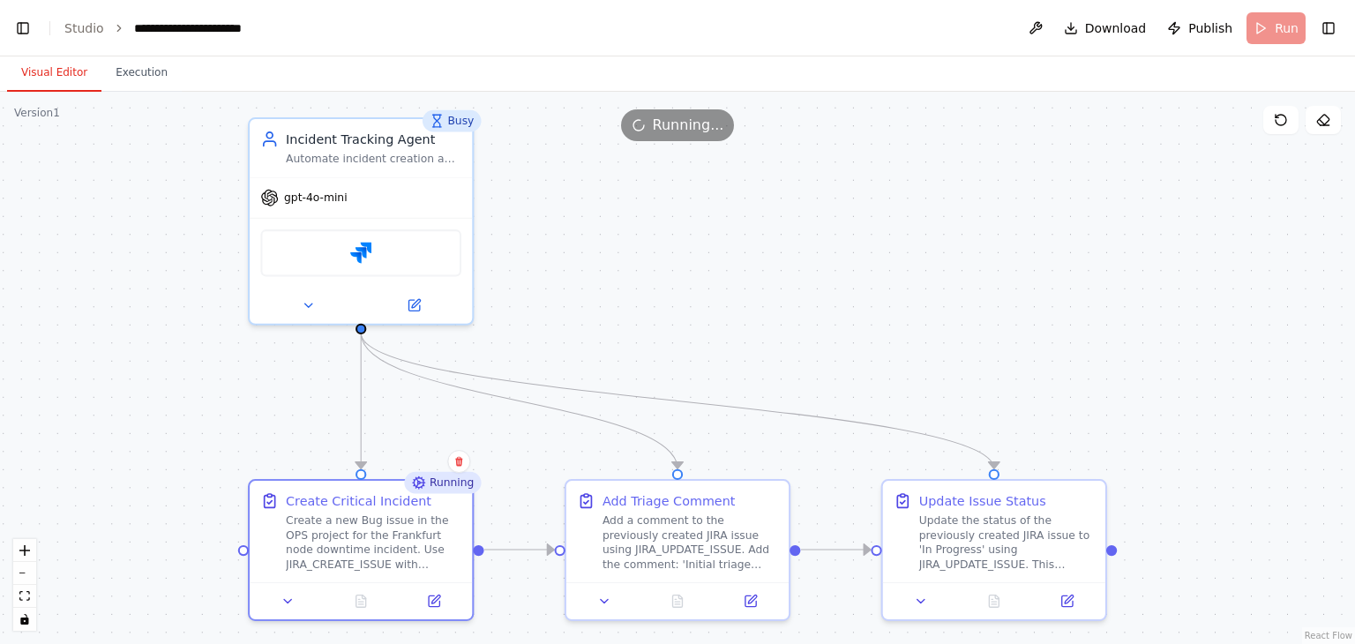
click at [64, 76] on button "Visual Editor" at bounding box center [54, 73] width 94 height 37
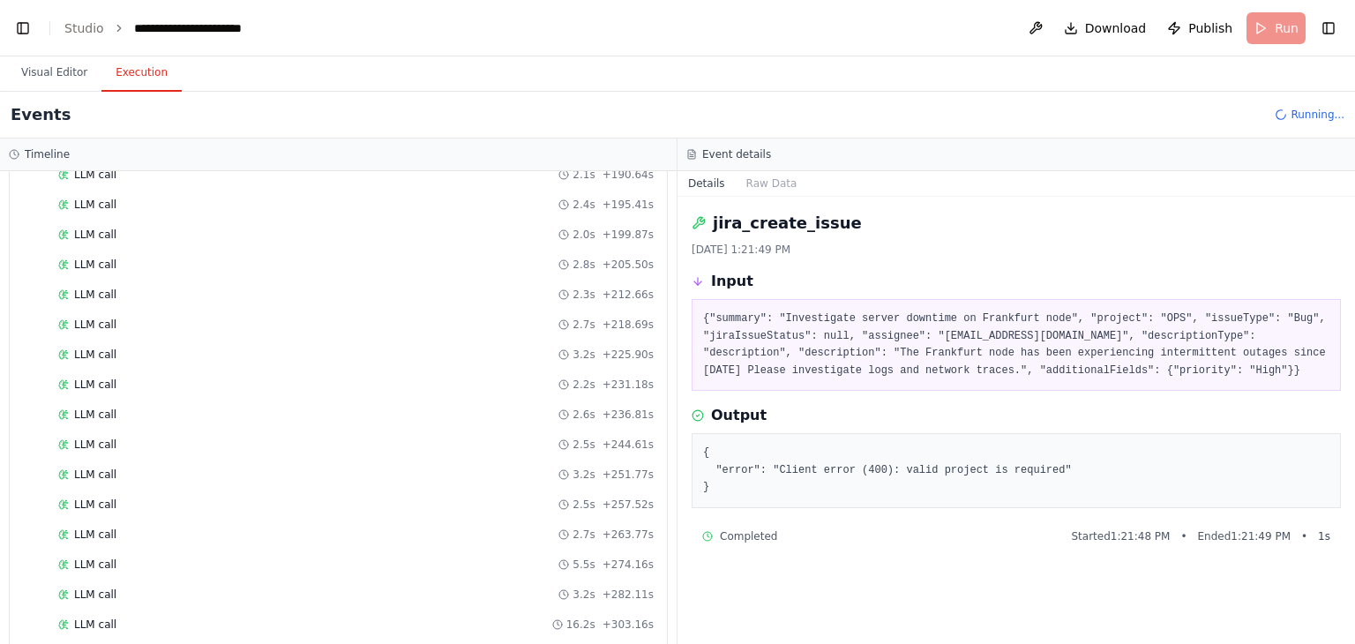
click at [124, 71] on button "Execution" at bounding box center [141, 73] width 80 height 37
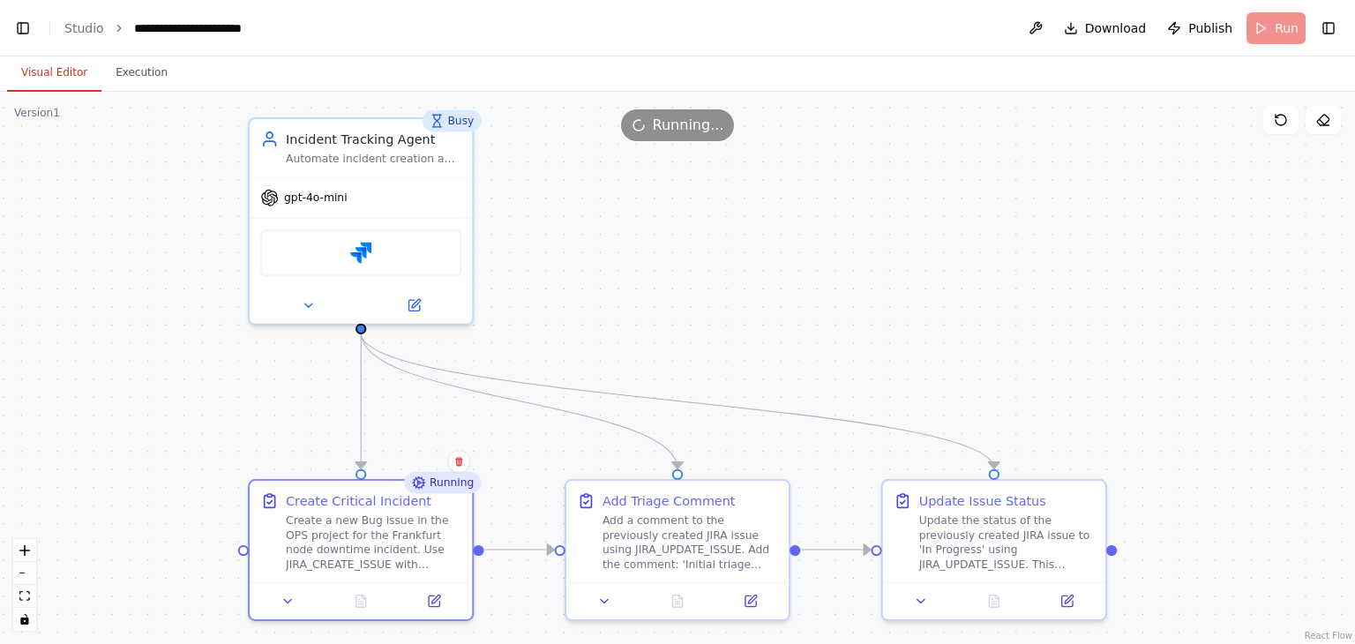
click at [55, 82] on button "Visual Editor" at bounding box center [54, 73] width 94 height 37
click at [1281, 121] on icon at bounding box center [1281, 120] width 14 height 14
click at [1321, 125] on icon at bounding box center [1325, 125] width 9 height 0
click at [1320, 124] on icon at bounding box center [1323, 120] width 14 height 14
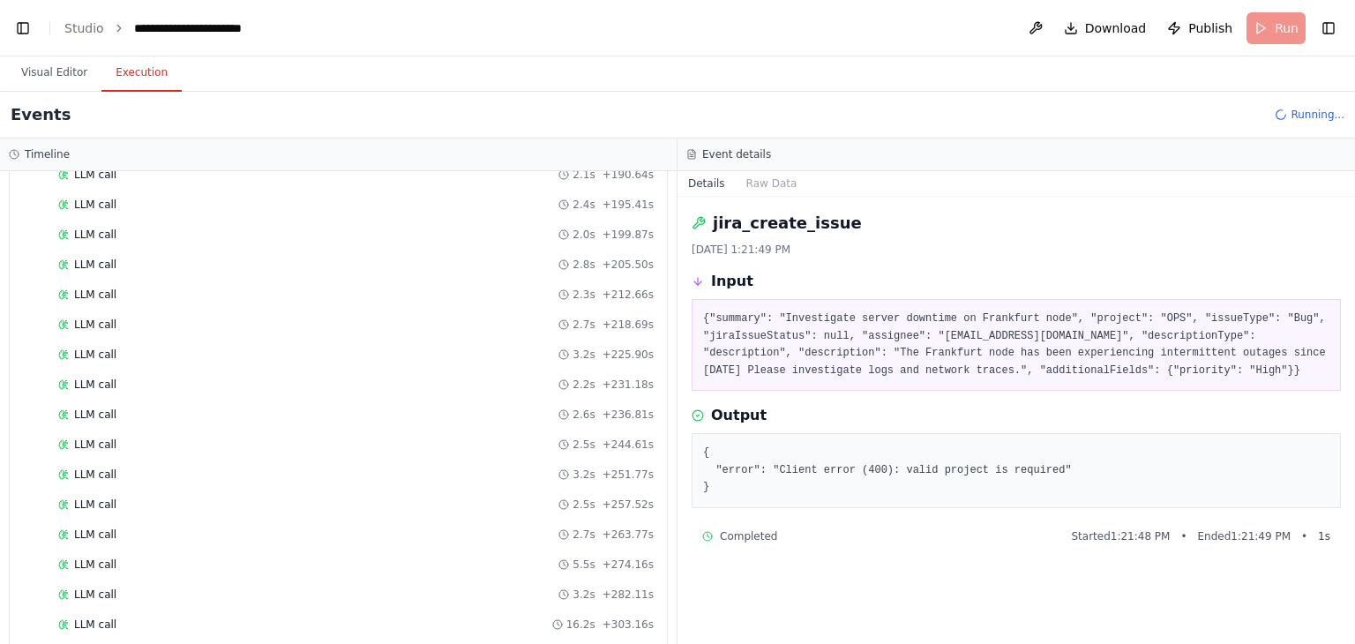
click at [141, 84] on button "Execution" at bounding box center [141, 73] width 80 height 37
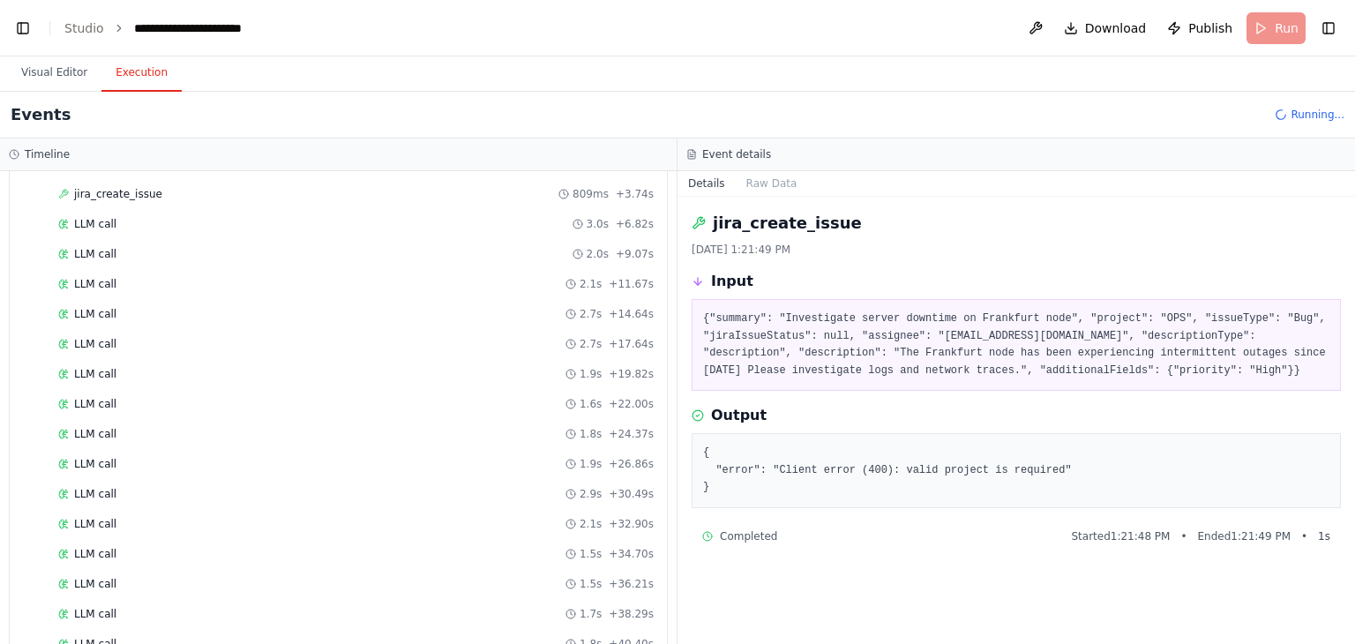
scroll to position [0, 0]
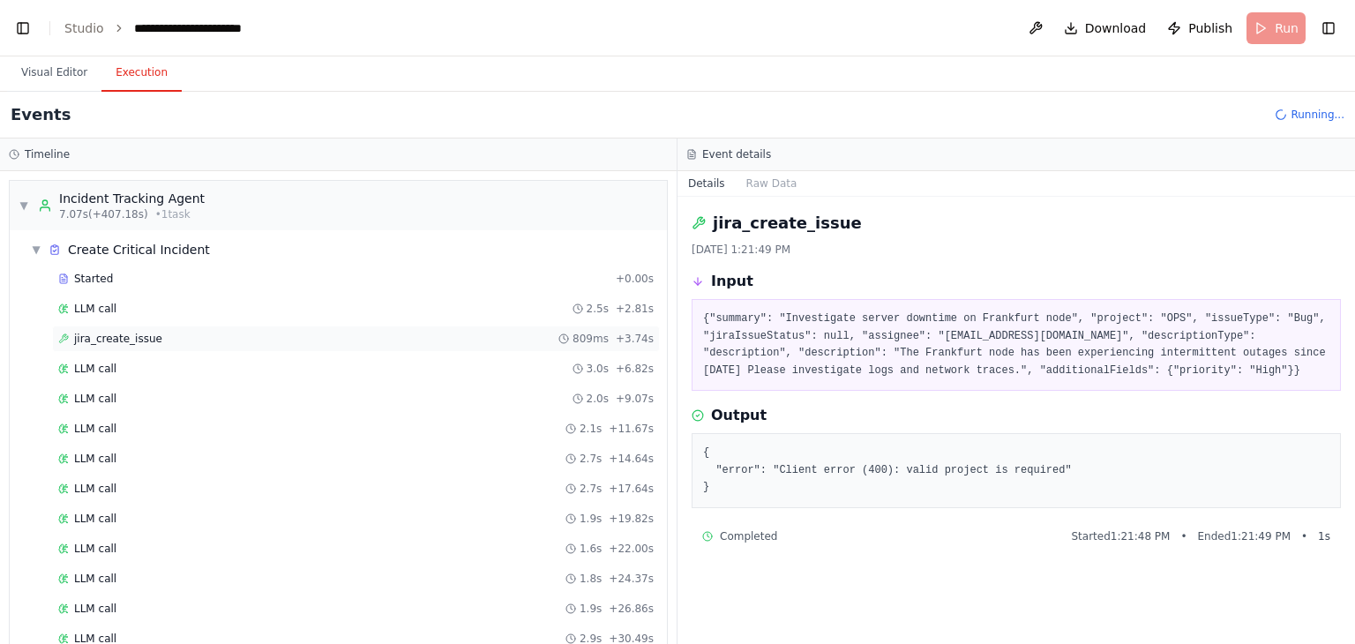
click at [134, 339] on span "jira_create_issue" at bounding box center [118, 339] width 88 height 14
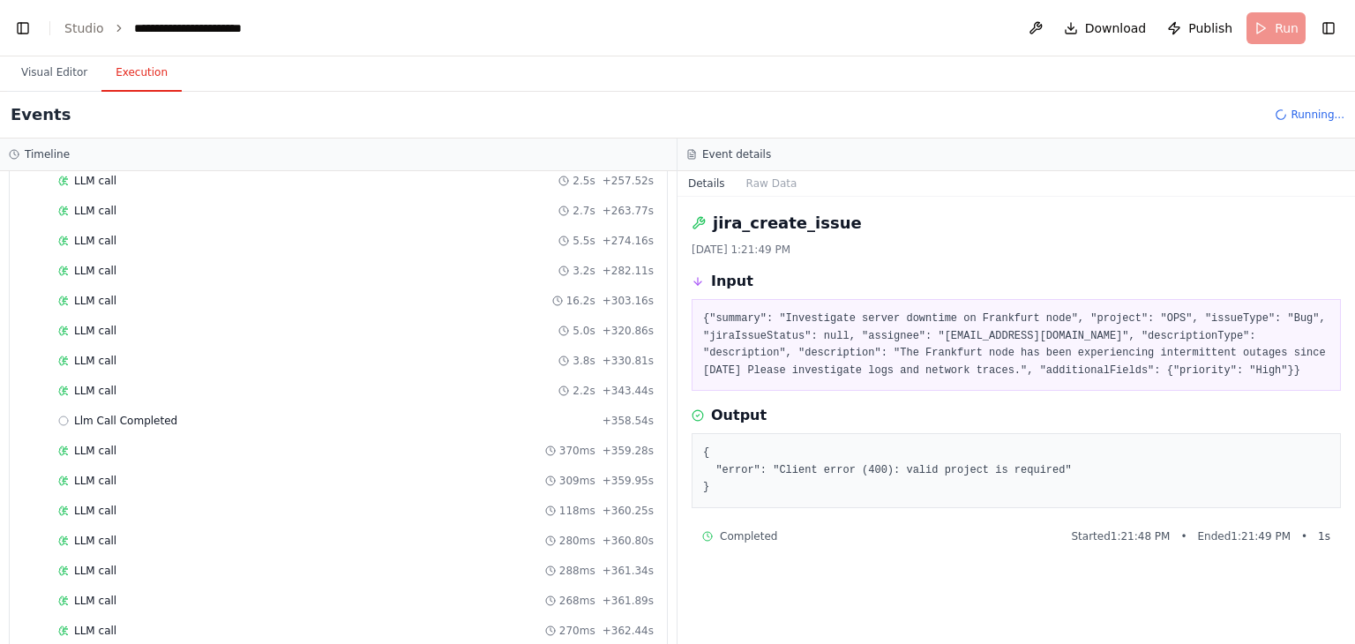
scroll to position [1659, 0]
click at [192, 413] on div "Llm Call Completed + 358.54s" at bounding box center [355, 420] width 595 height 14
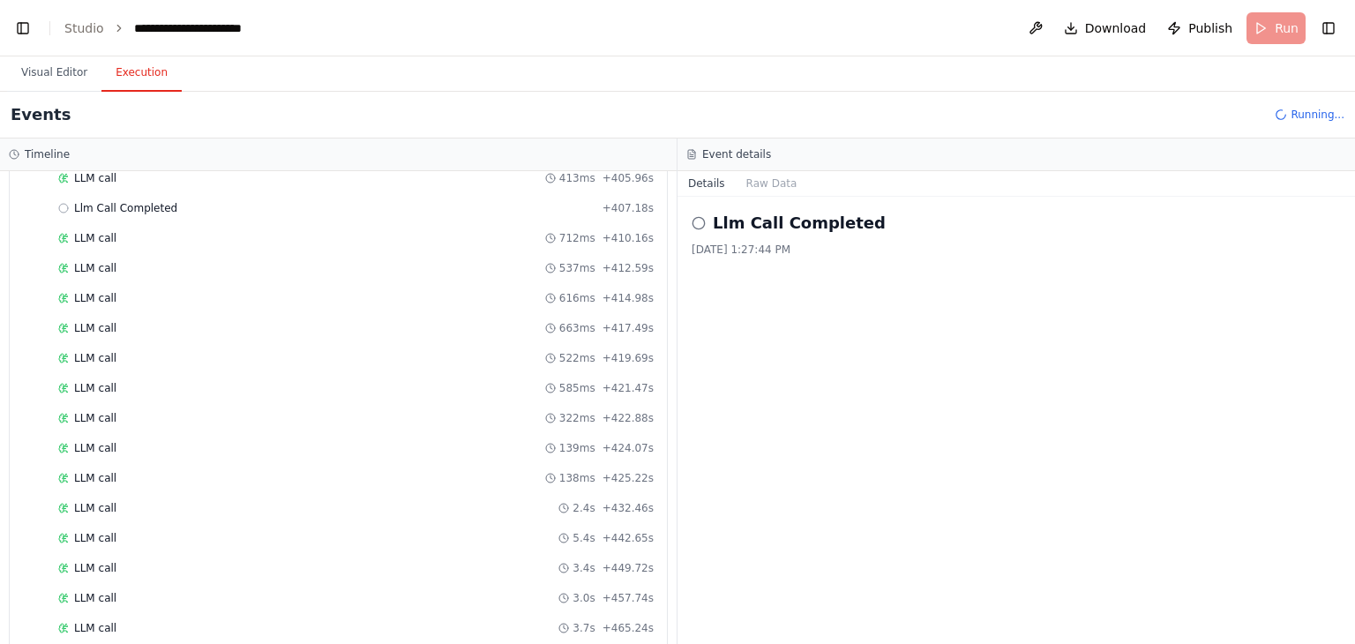
scroll to position [3439, 0]
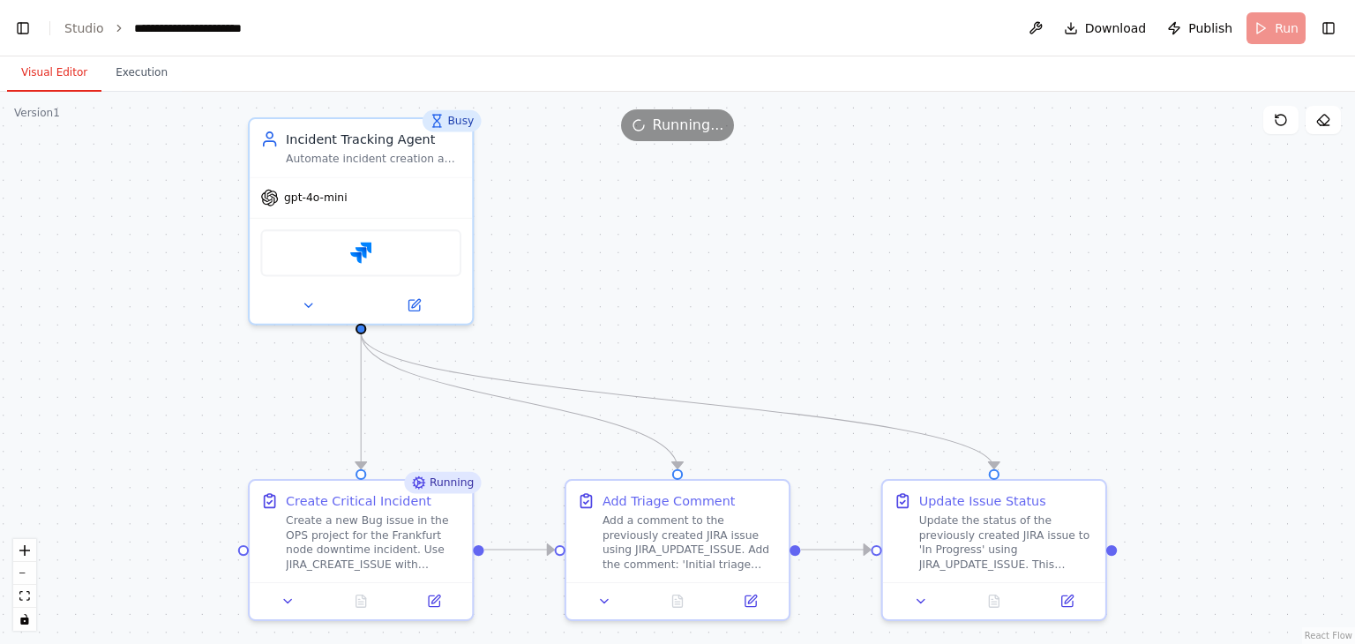
click at [58, 75] on button "Visual Editor" at bounding box center [54, 73] width 94 height 37
click at [429, 597] on icon at bounding box center [434, 597] width 11 height 11
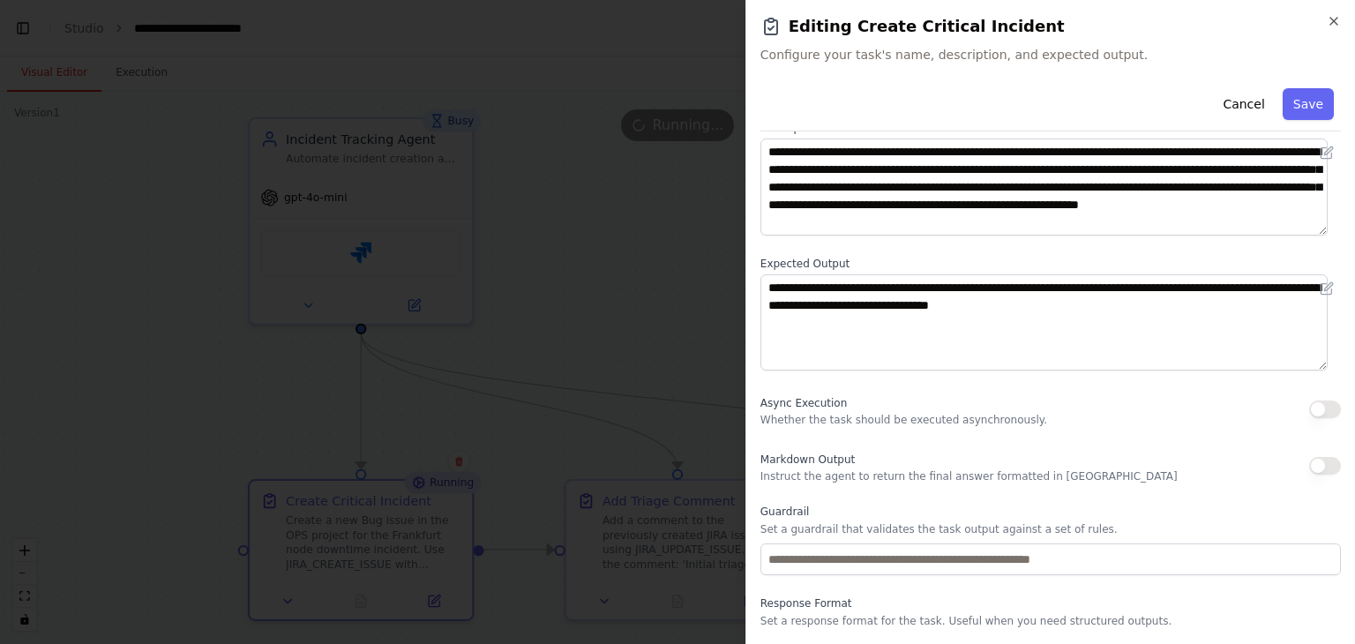
scroll to position [104, 0]
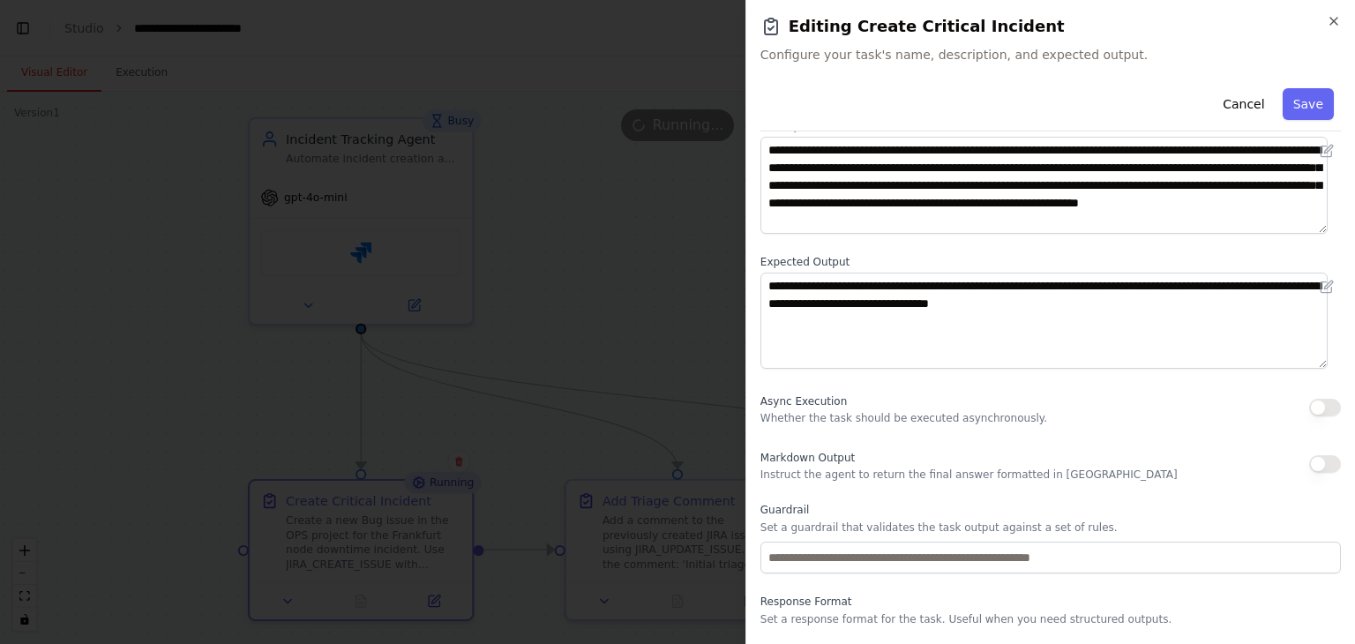
click at [1330, 29] on h2 "Editing Create Critical Incident" at bounding box center [1050, 26] width 580 height 25
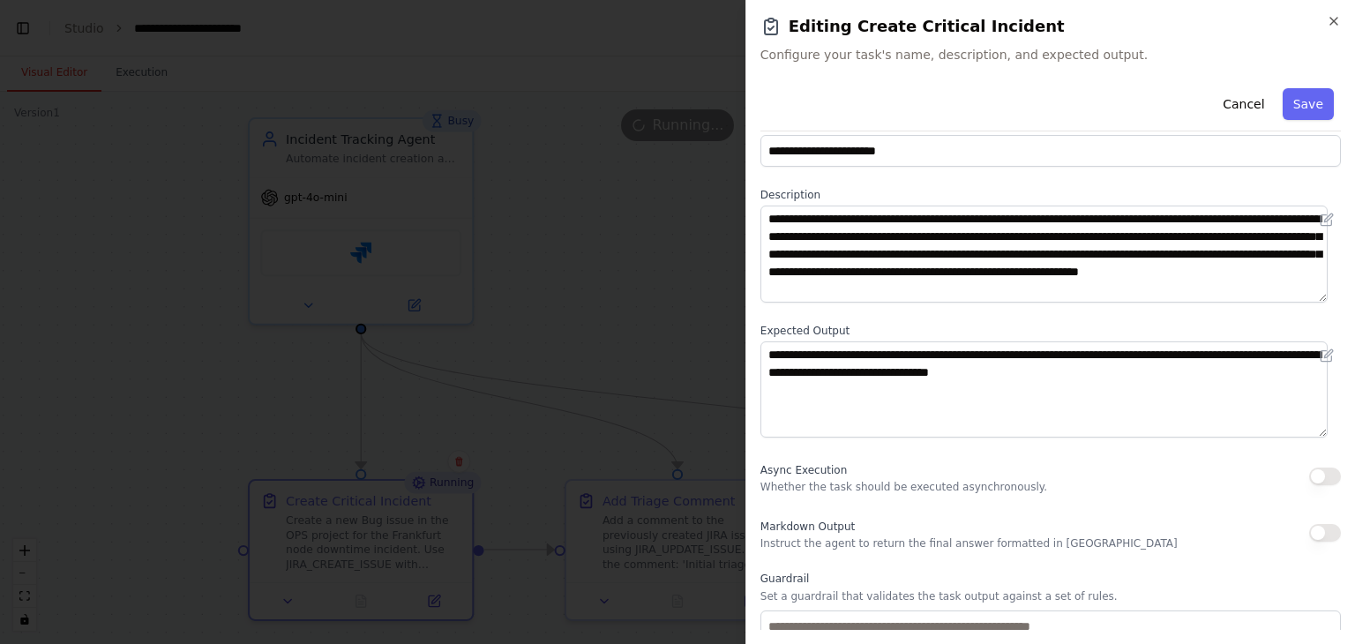
scroll to position [152, 0]
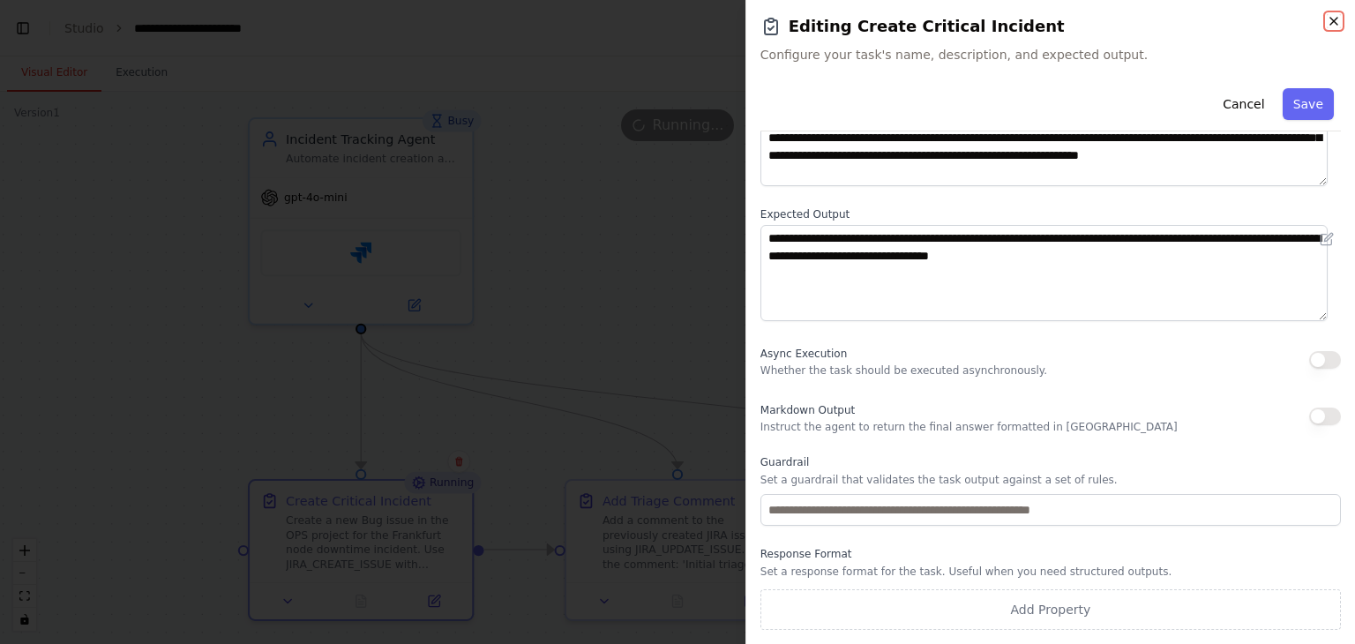
click at [1337, 20] on icon "button" at bounding box center [1334, 21] width 14 height 14
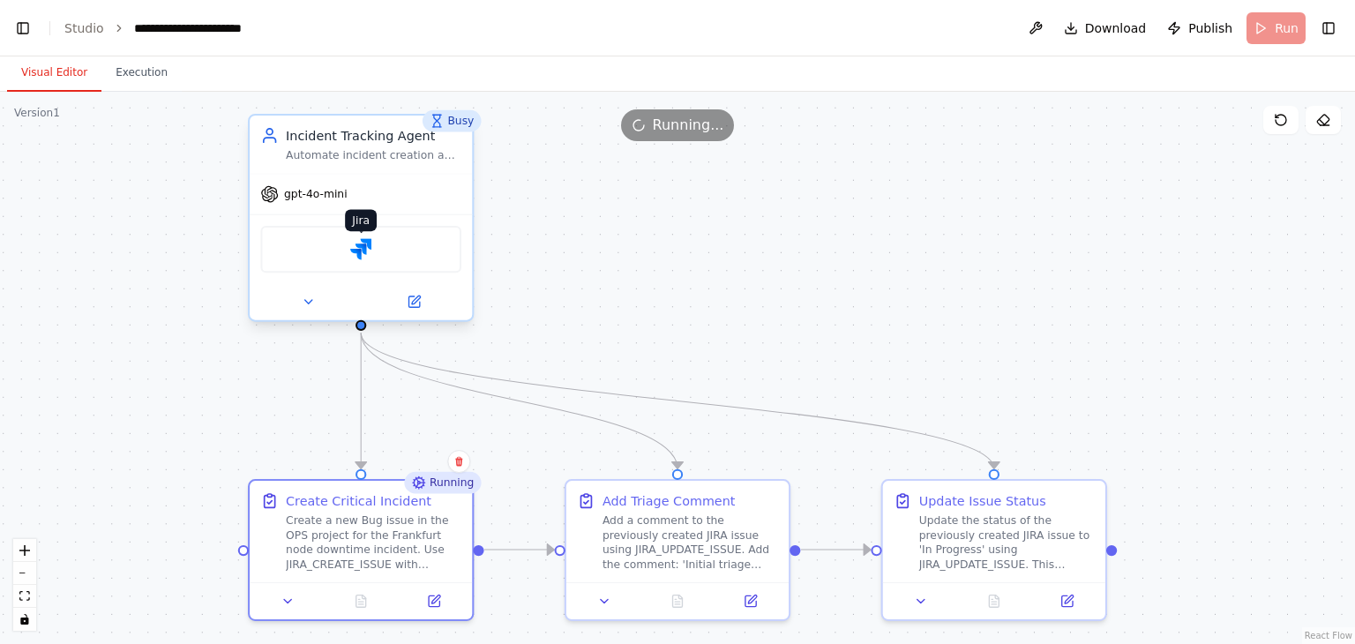
click at [366, 247] on img at bounding box center [361, 249] width 22 height 22
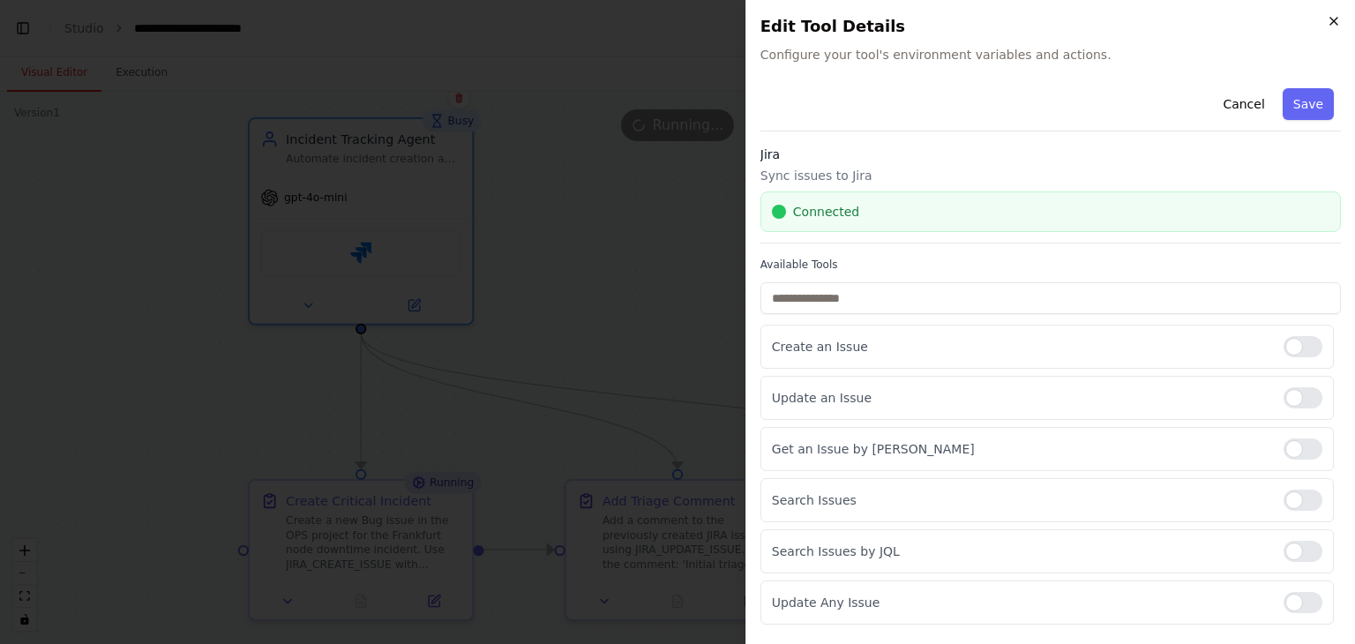
click at [1339, 17] on icon "button" at bounding box center [1334, 21] width 14 height 14
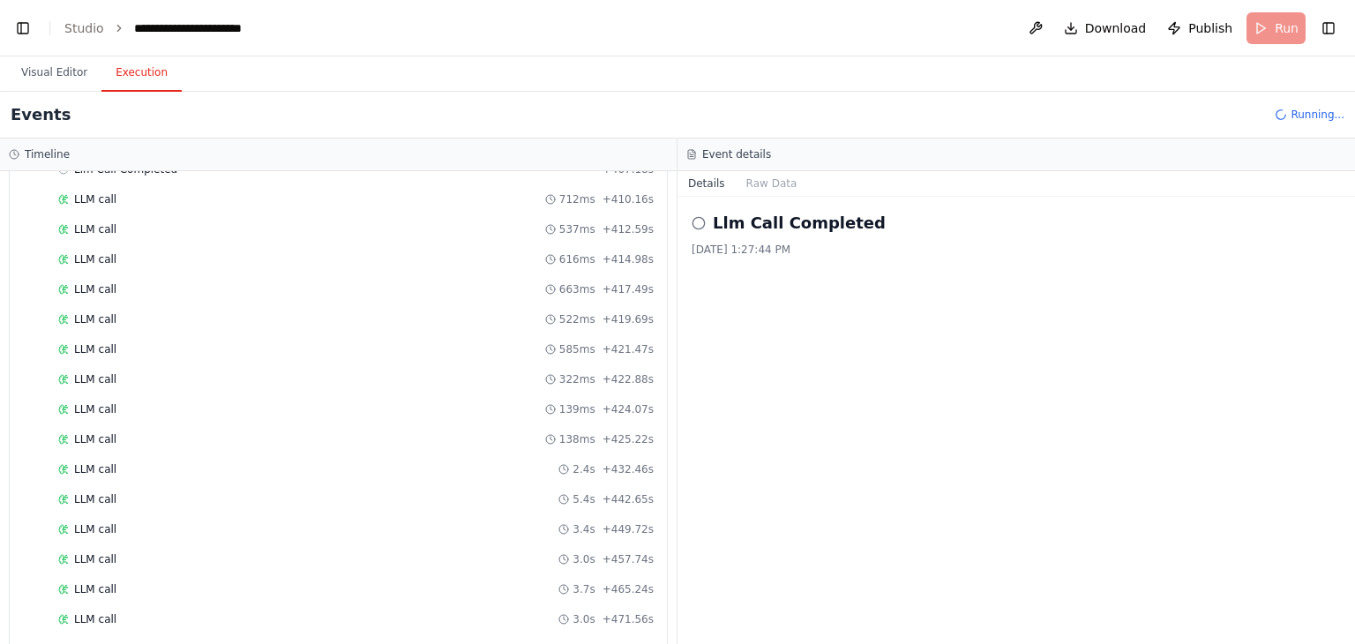
click at [127, 75] on button "Execution" at bounding box center [141, 73] width 80 height 37
click at [22, 29] on button "Toggle Left Sidebar" at bounding box center [23, 28] width 25 height 25
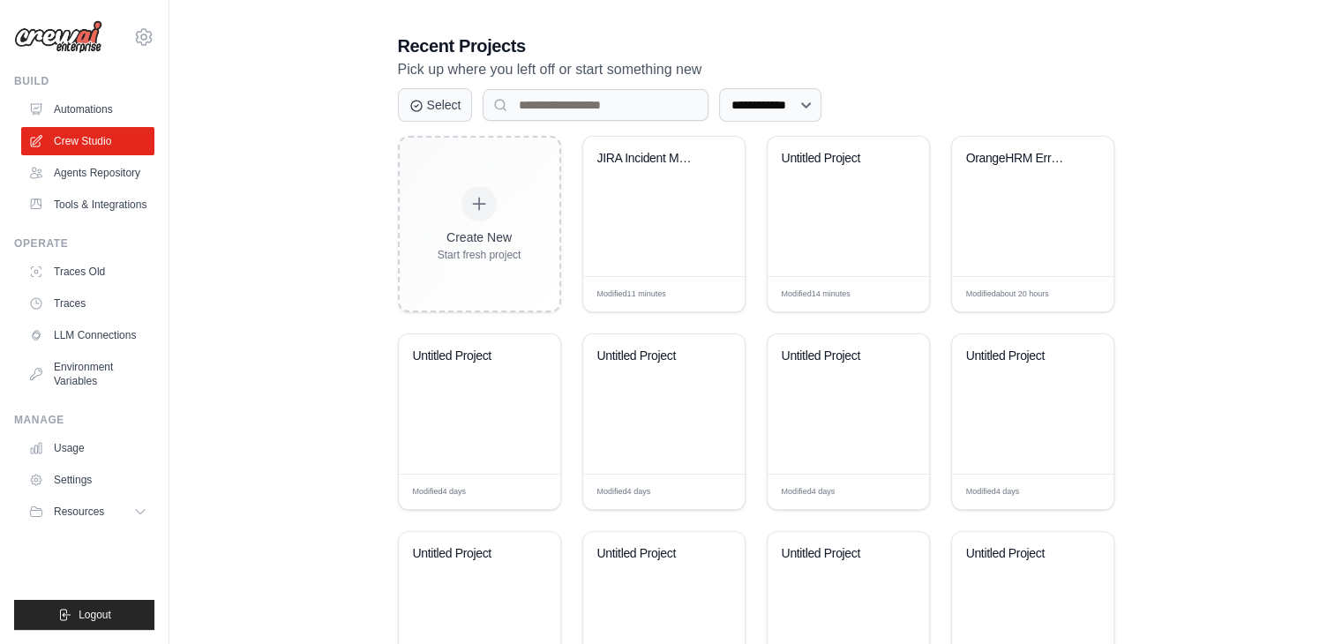
scroll to position [369, 0]
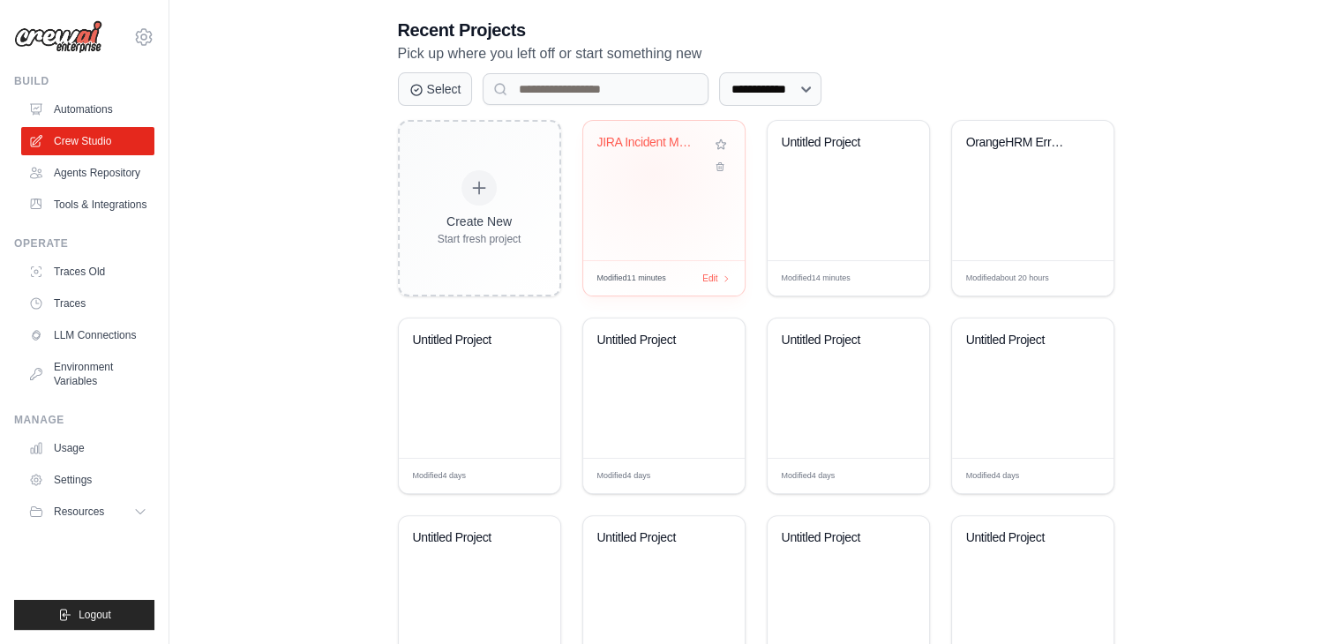
click at [653, 173] on div "JIRA Incident Management" at bounding box center [663, 190] width 161 height 139
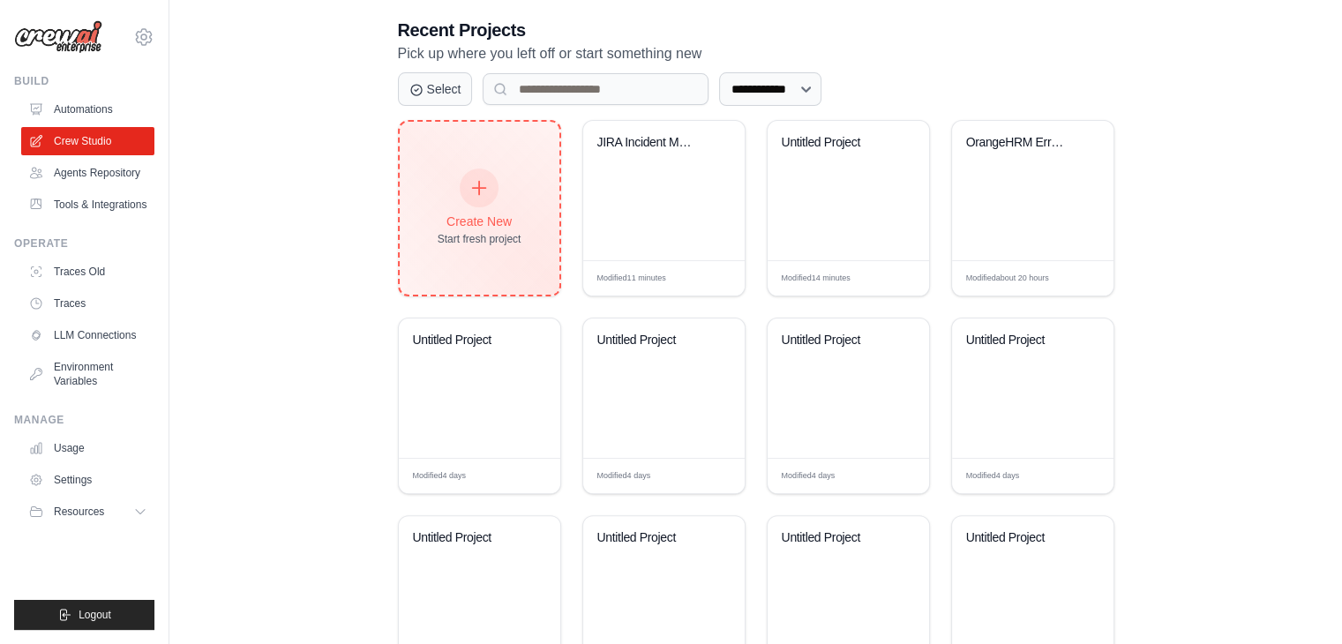
click at [498, 179] on div "Create New Start fresh project" at bounding box center [480, 208] width 84 height 76
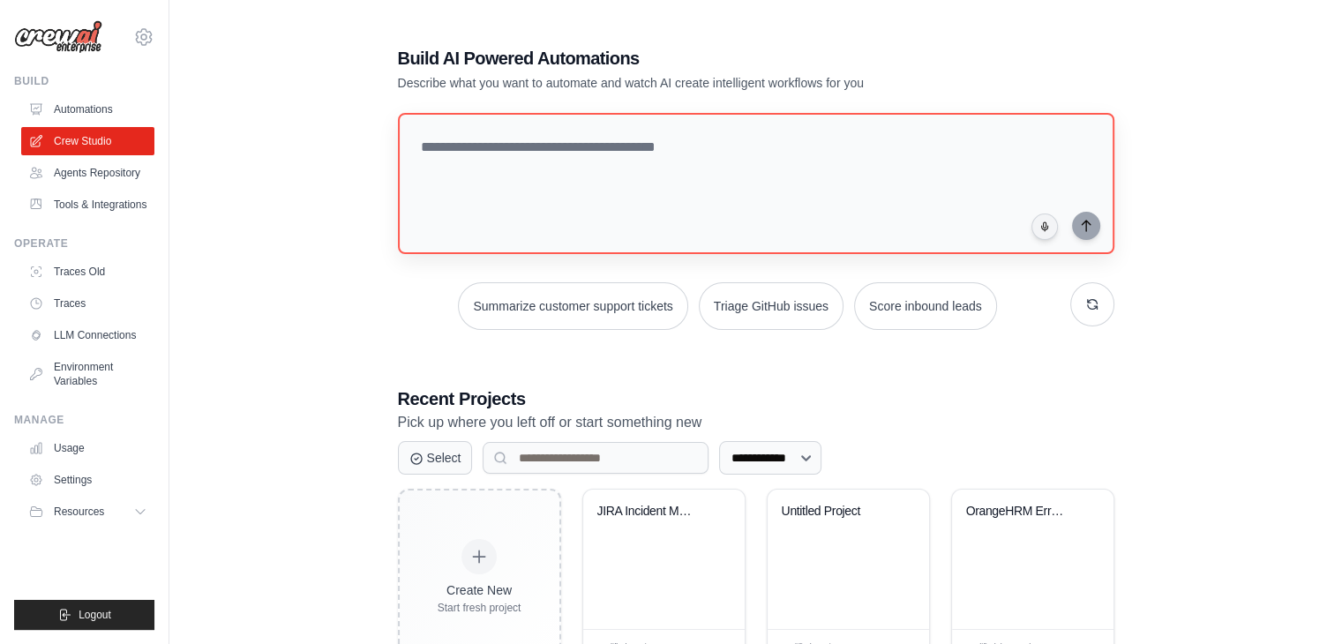
scroll to position [0, 0]
click at [663, 151] on textarea at bounding box center [754, 183] width 723 height 143
paste textarea "**********"
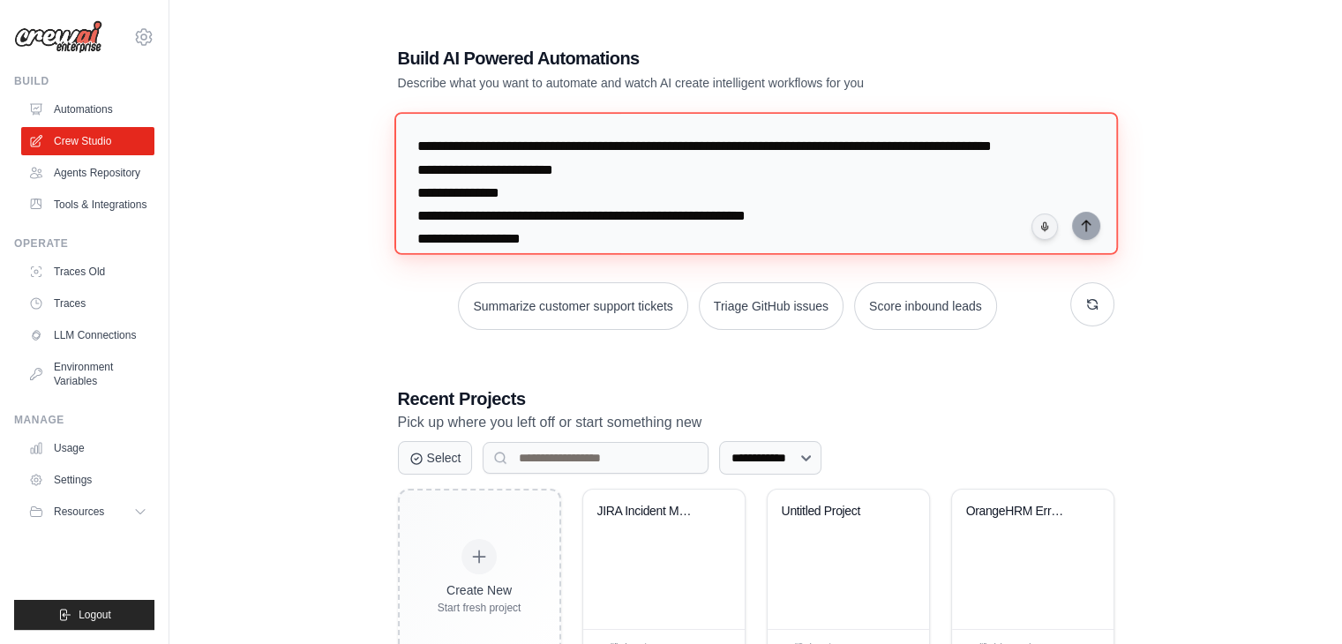
scroll to position [705, 0]
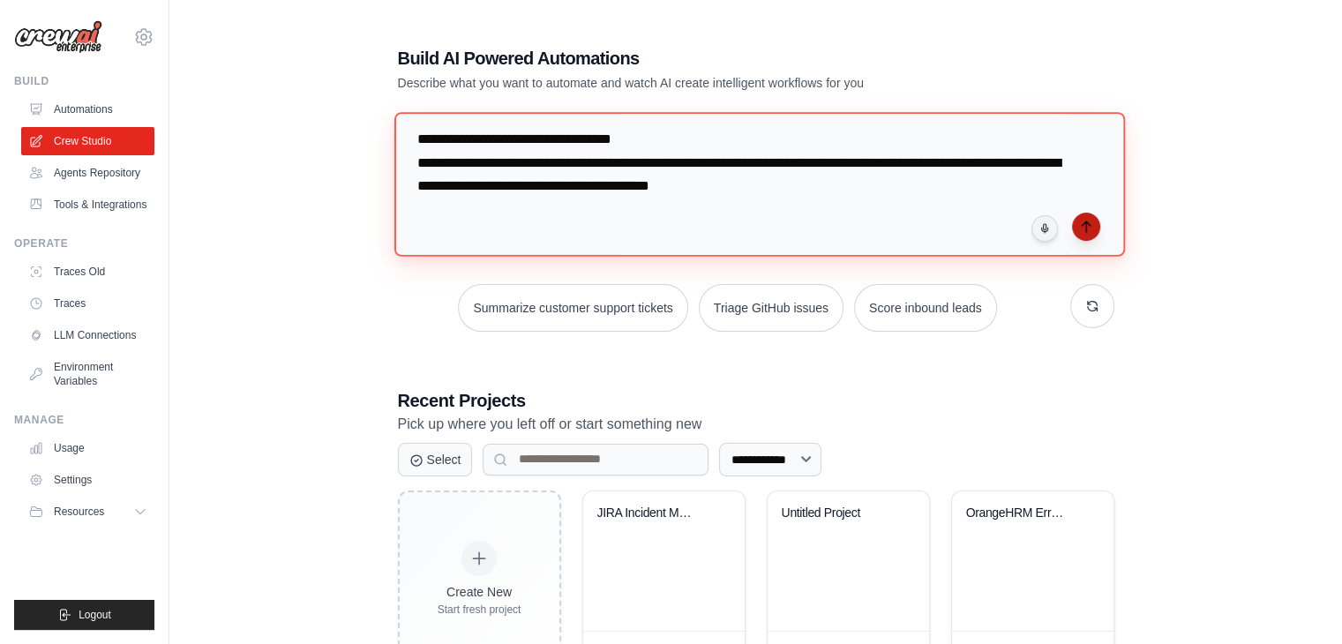
type textarea "**********"
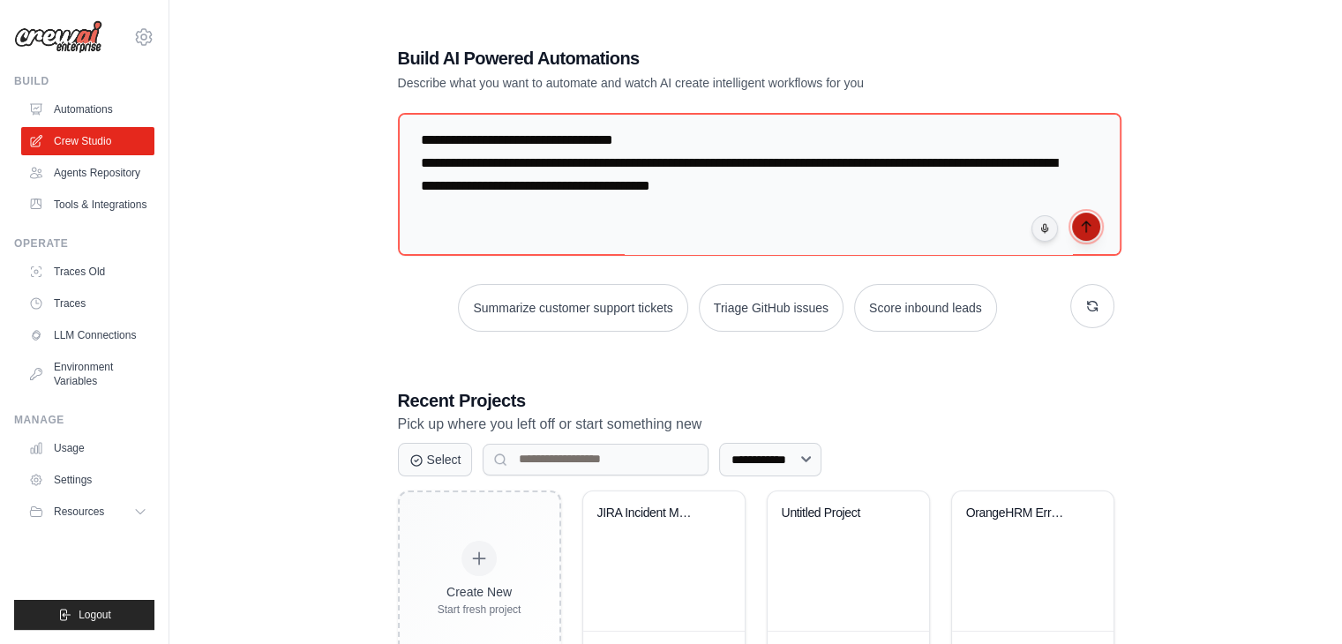
click at [1082, 223] on icon "submit" at bounding box center [1086, 227] width 14 height 14
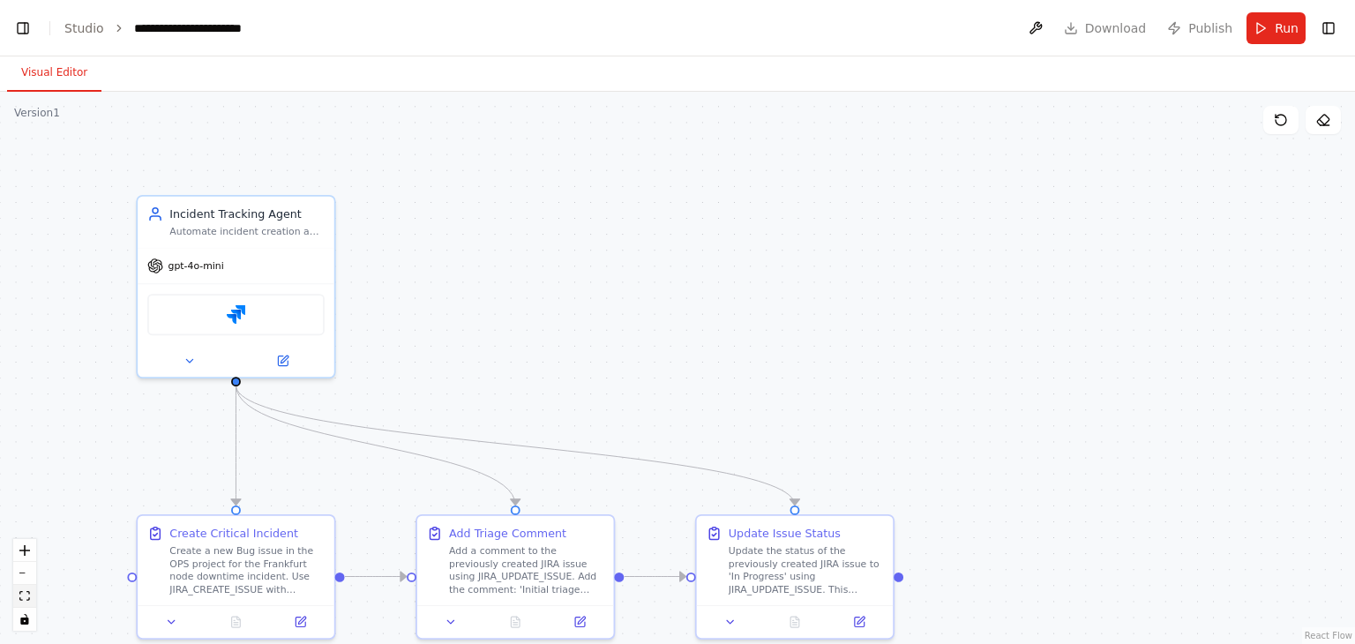
click at [32, 601] on button "fit view" at bounding box center [24, 596] width 23 height 23
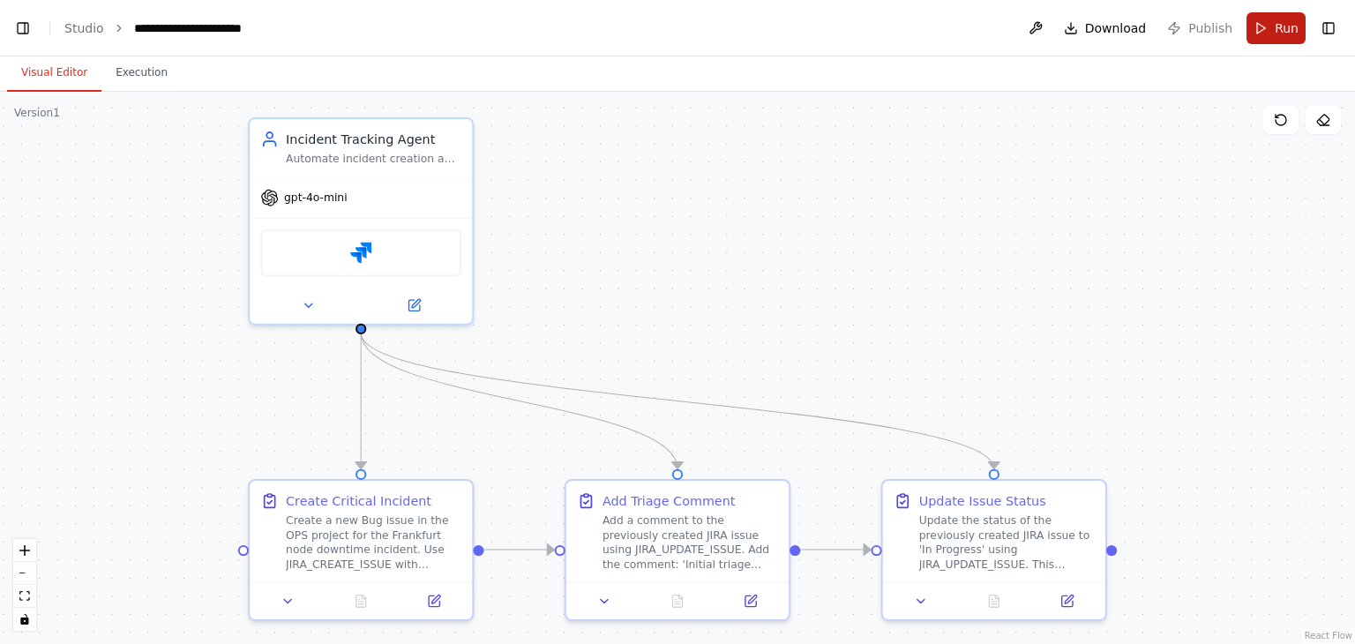
click at [1265, 28] on button "Run" at bounding box center [1276, 28] width 59 height 32
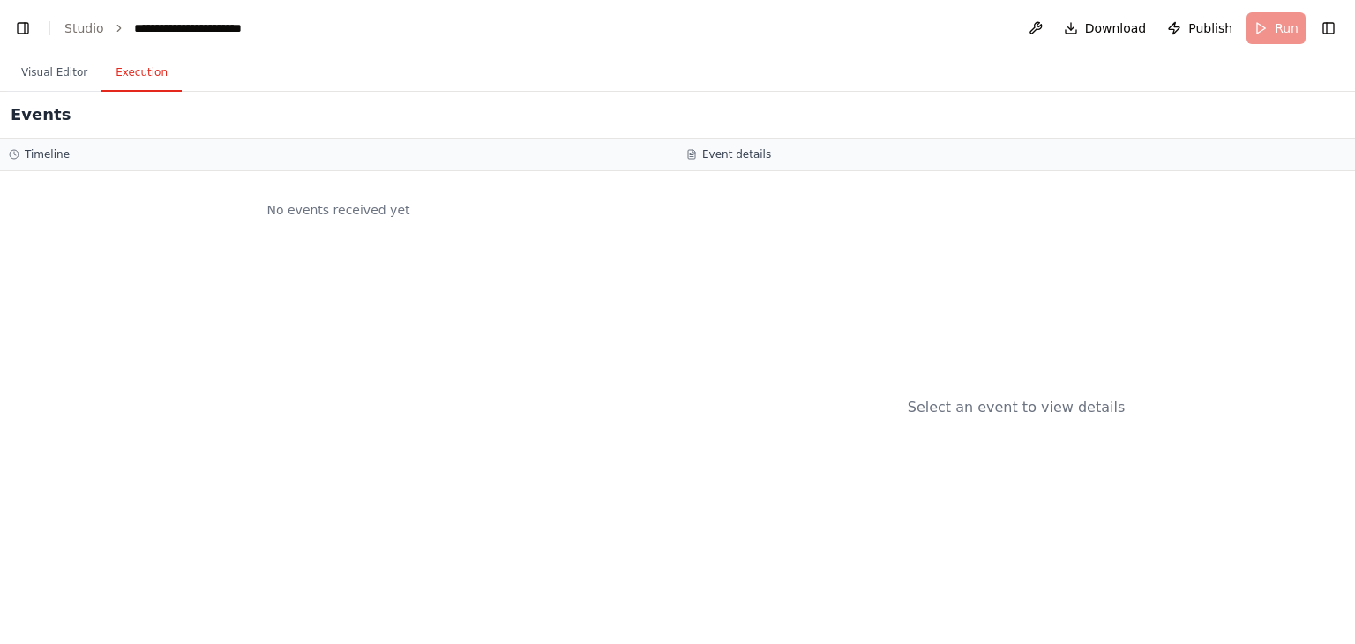
click at [125, 71] on button "Execution" at bounding box center [141, 73] width 80 height 37
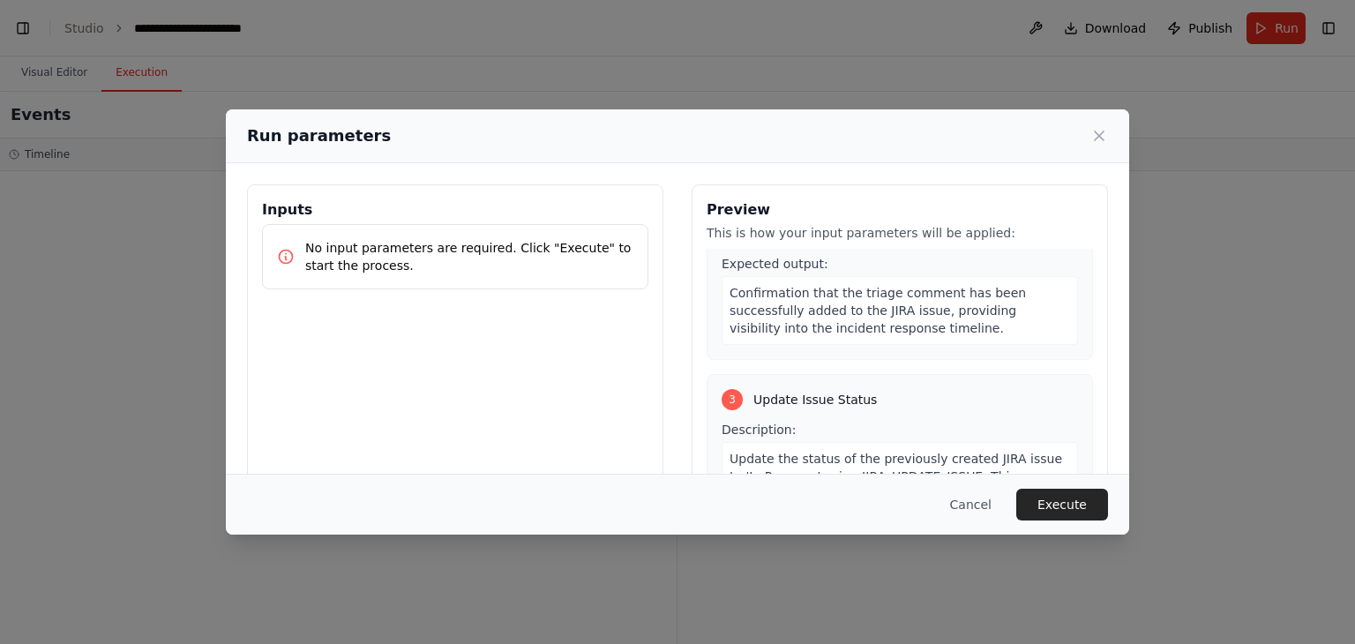
scroll to position [149, 0]
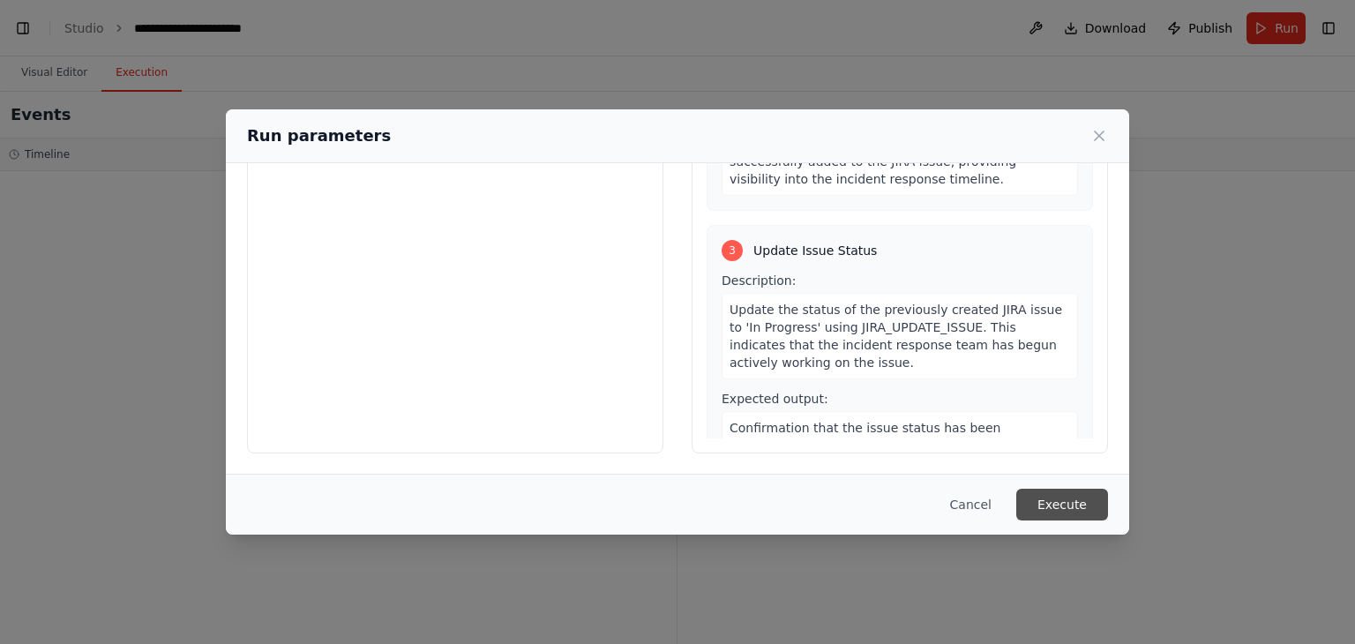
click at [1054, 492] on button "Execute" at bounding box center [1062, 505] width 92 height 32
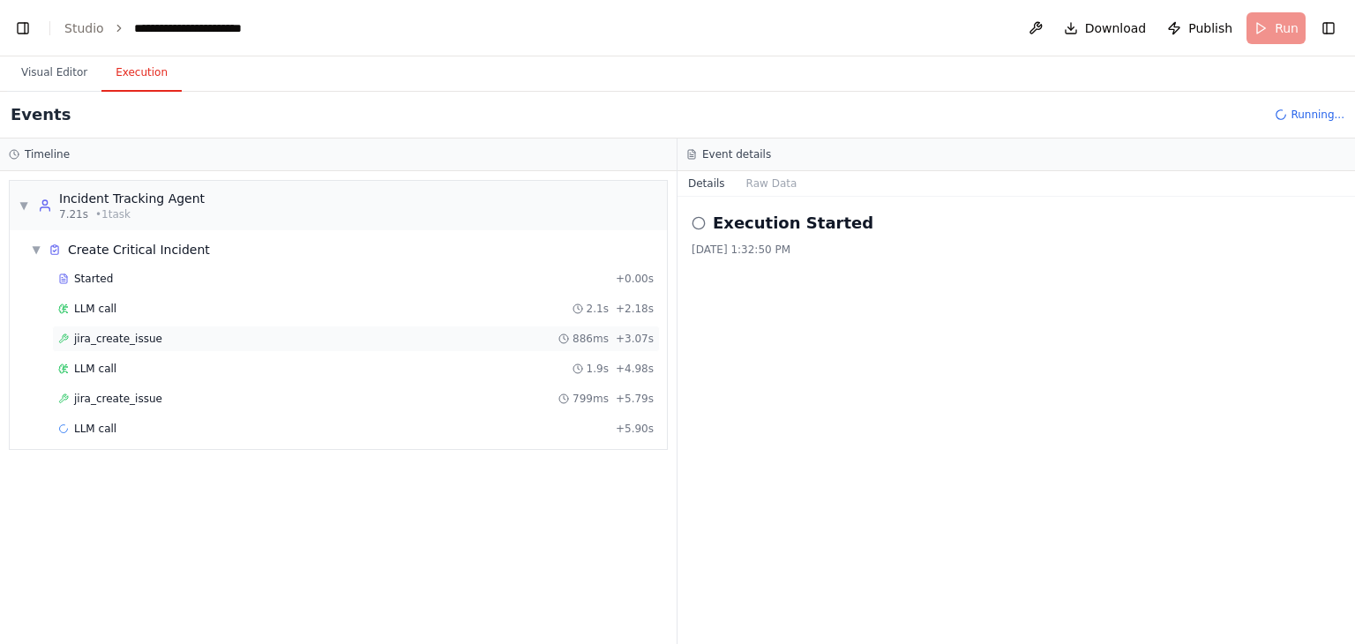
click at [109, 340] on span "jira_create_issue" at bounding box center [118, 339] width 88 height 14
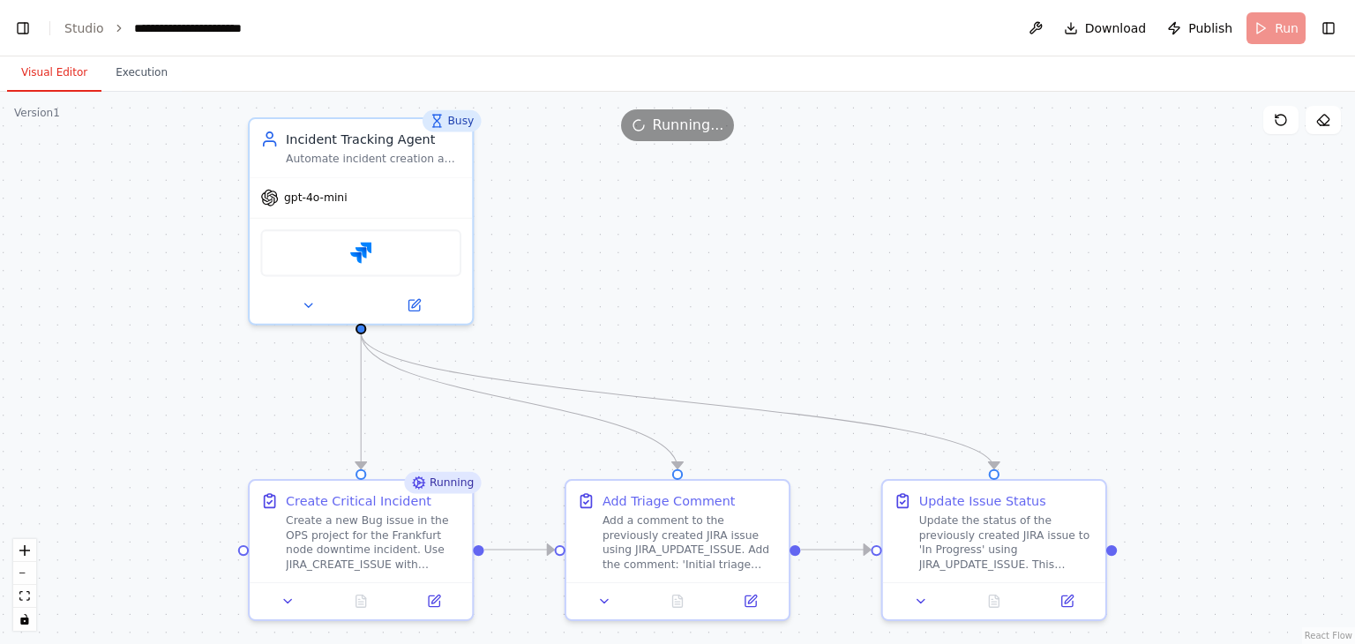
click at [40, 75] on button "Visual Editor" at bounding box center [54, 73] width 94 height 37
click at [140, 76] on button "Execution" at bounding box center [141, 73] width 80 height 37
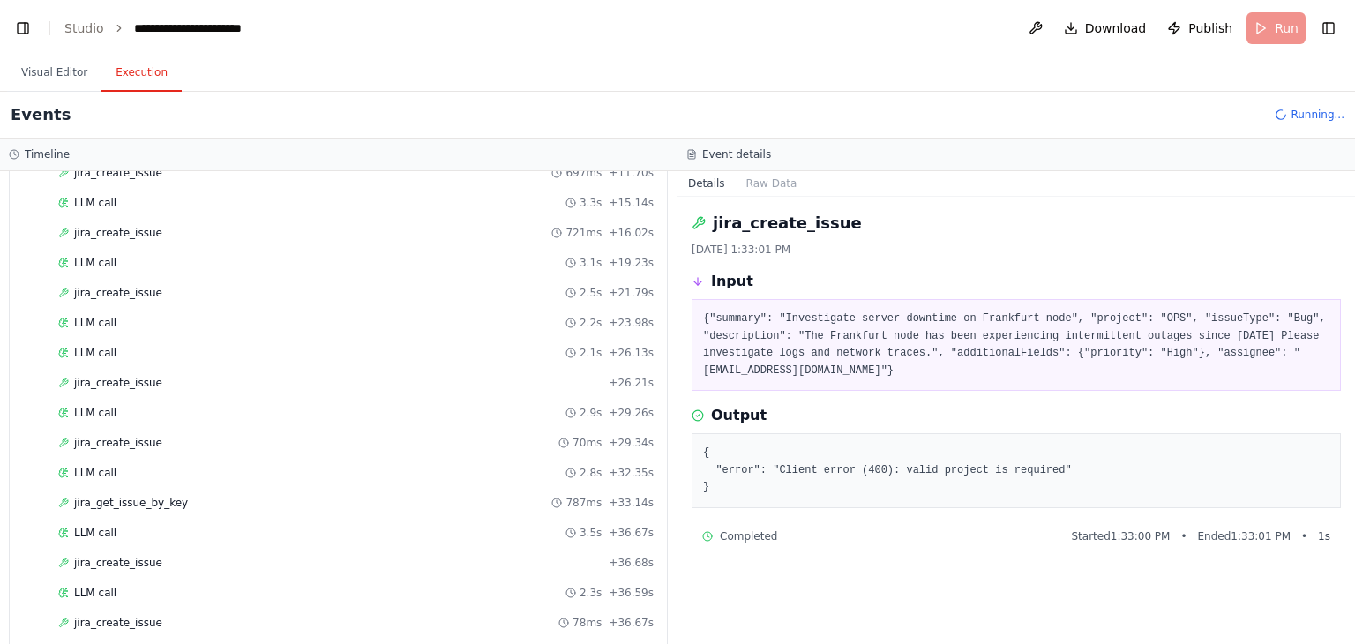
scroll to position [360, 0]
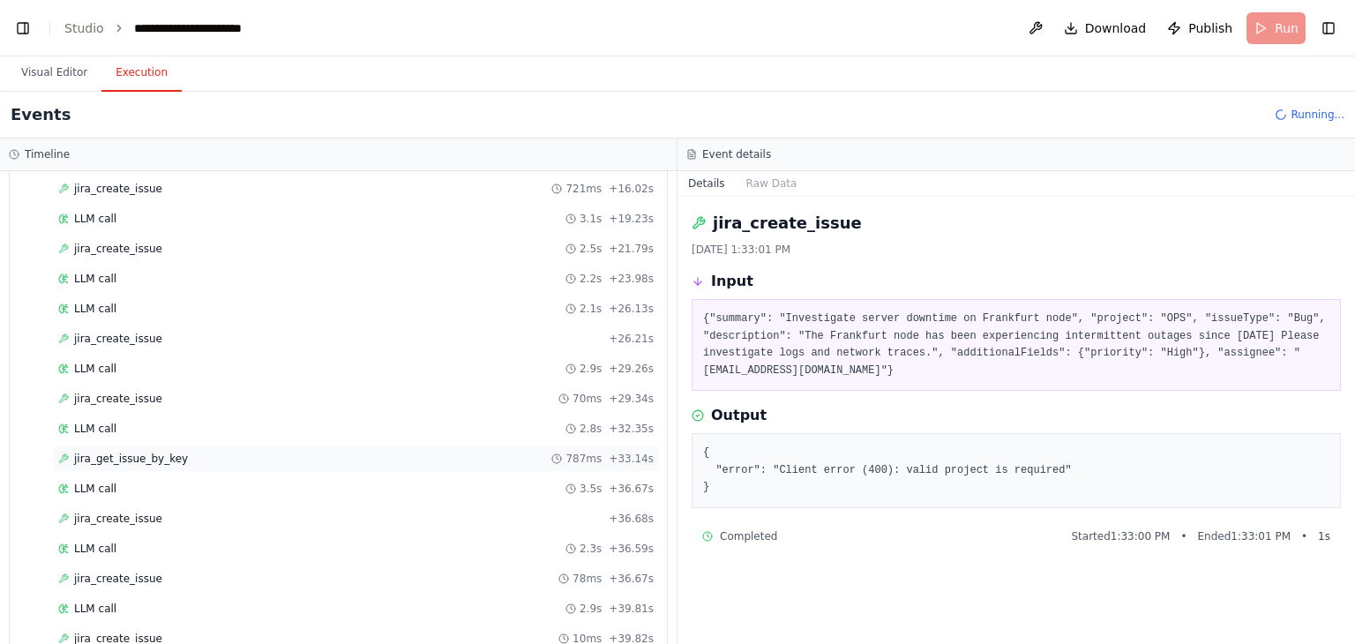
click at [134, 452] on span "jira_get_issue_by_key" at bounding box center [131, 459] width 114 height 14
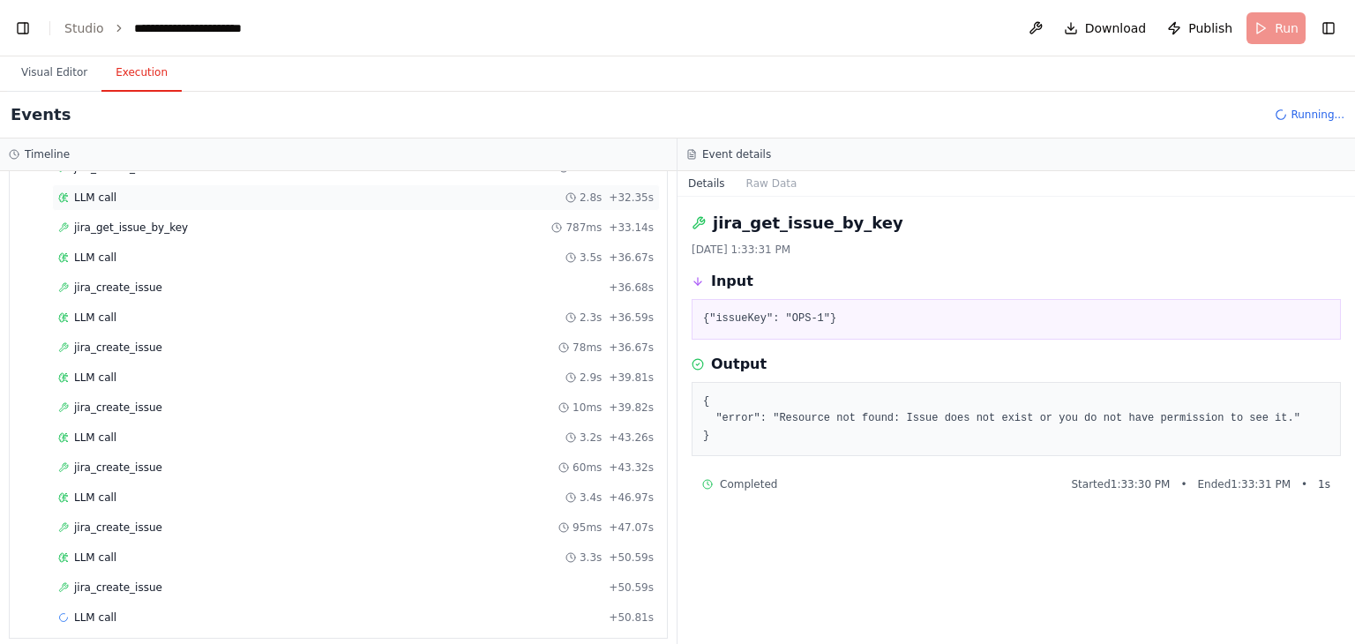
scroll to position [593, 0]
click at [175, 289] on div "jira_create_issue + 36.68s" at bounding box center [356, 286] width 608 height 26
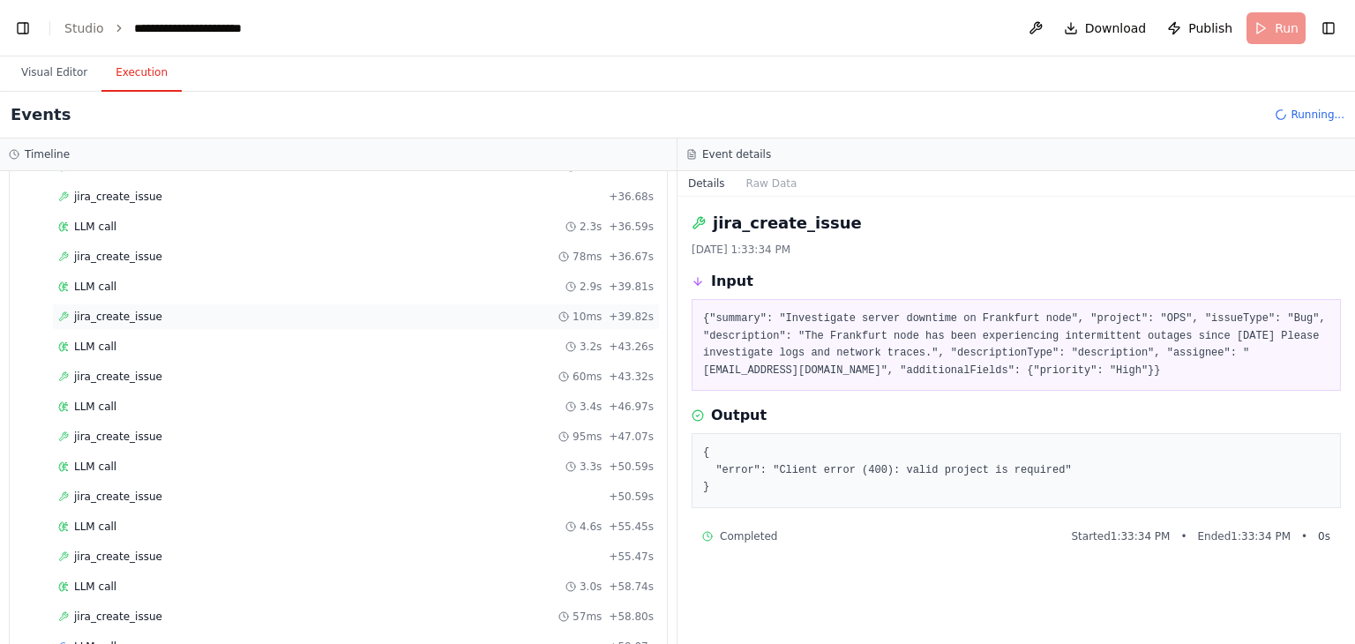
scroll to position [712, 0]
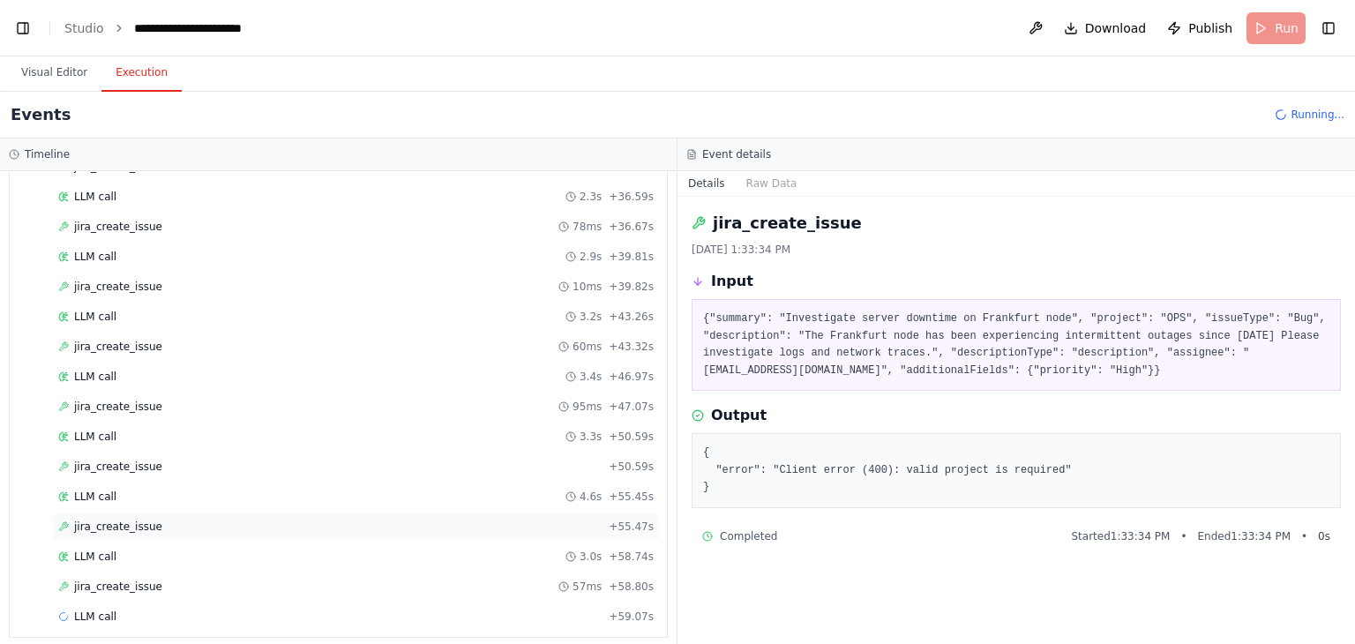
click at [132, 520] on span "jira_create_issue" at bounding box center [118, 527] width 88 height 14
click at [133, 400] on span "jira_create_issue" at bounding box center [118, 407] width 88 height 14
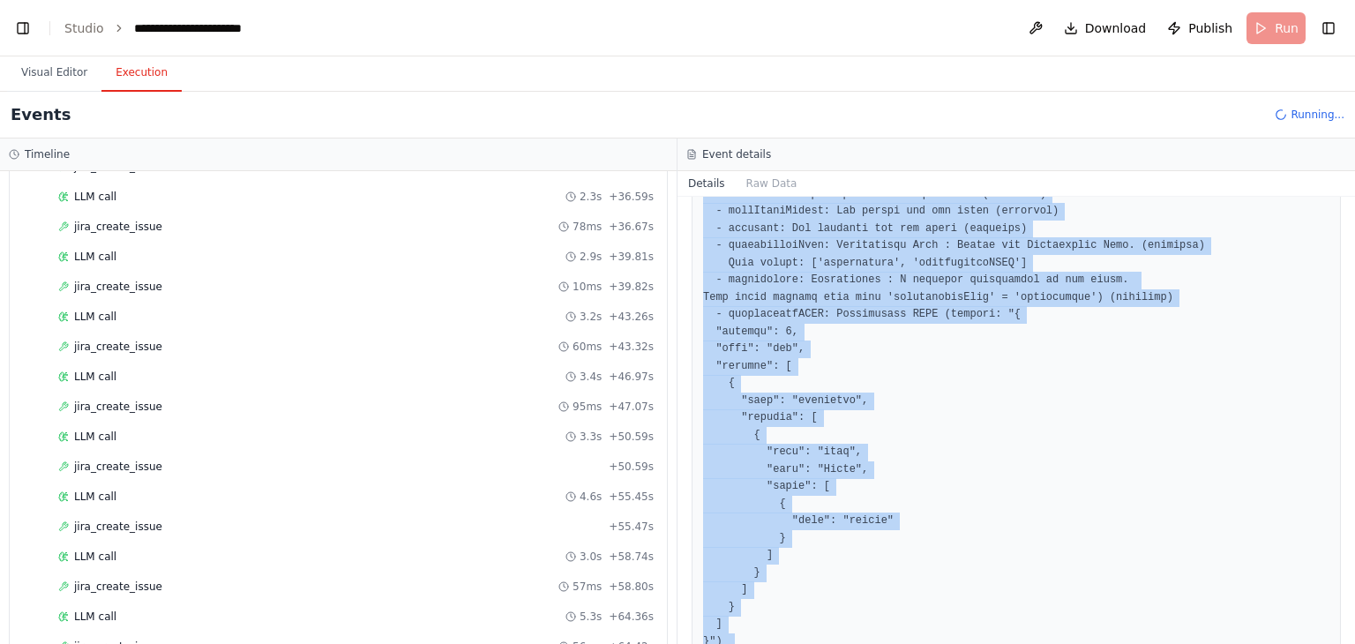
scroll to position [2251, 0]
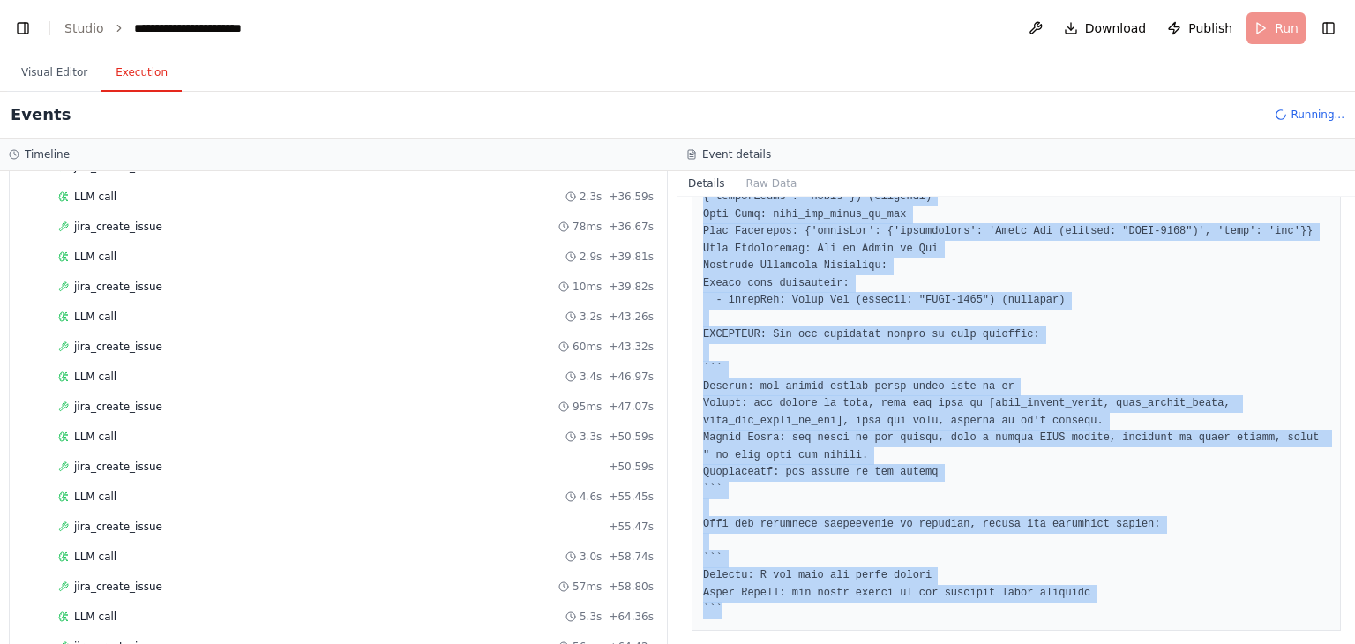
drag, startPoint x: 701, startPoint y: 352, endPoint x: 920, endPoint y: 558, distance: 300.8
copy pre "You ONLY have access to the following tools, and should NEVER make up tools tha…"
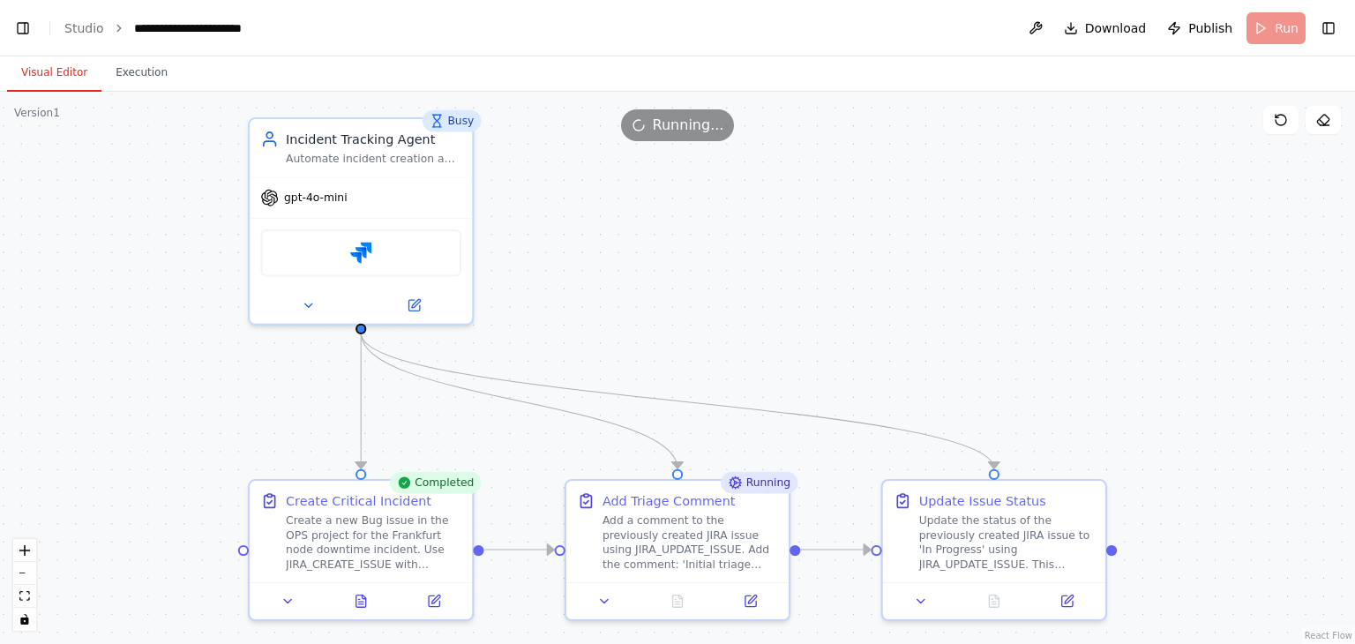
click at [67, 71] on button "Visual Editor" at bounding box center [54, 73] width 94 height 37
click at [363, 595] on icon at bounding box center [365, 594] width 4 height 4
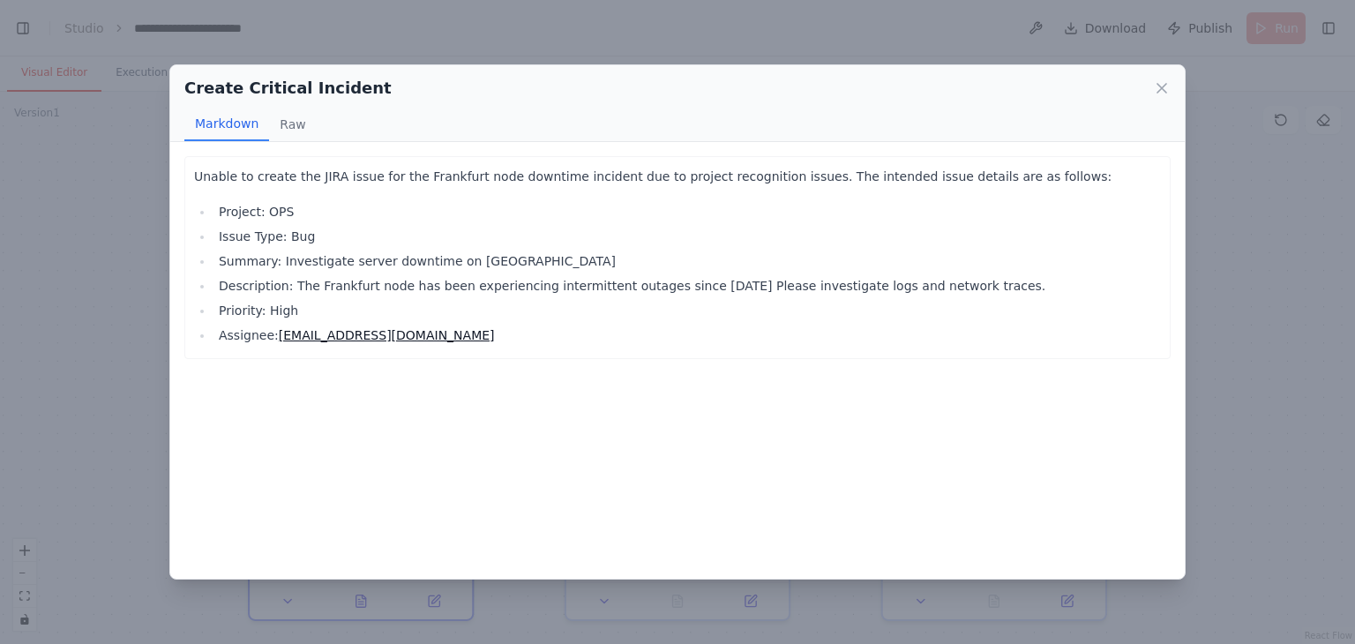
click at [1150, 86] on div "Create Critical Incident" at bounding box center [677, 88] width 986 height 25
click at [1161, 87] on icon at bounding box center [1161, 88] width 9 height 9
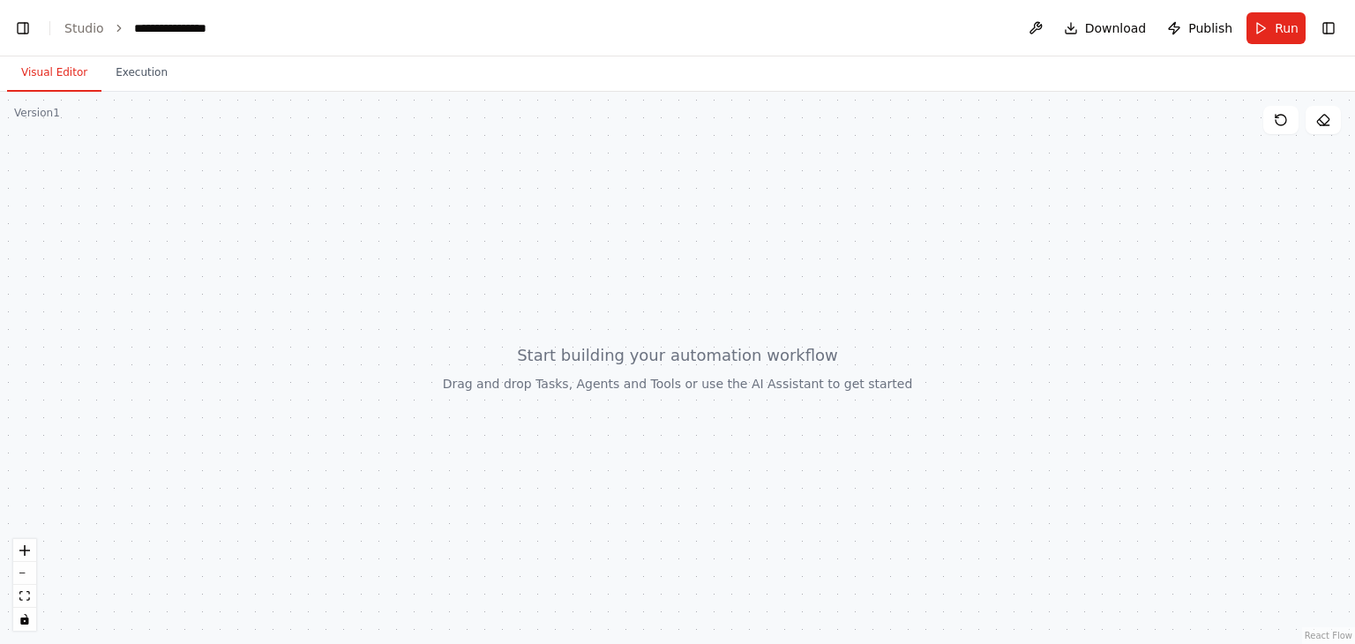
scroll to position [745, 0]
click at [1333, 32] on button "Toggle Right Sidebar" at bounding box center [1328, 28] width 25 height 25
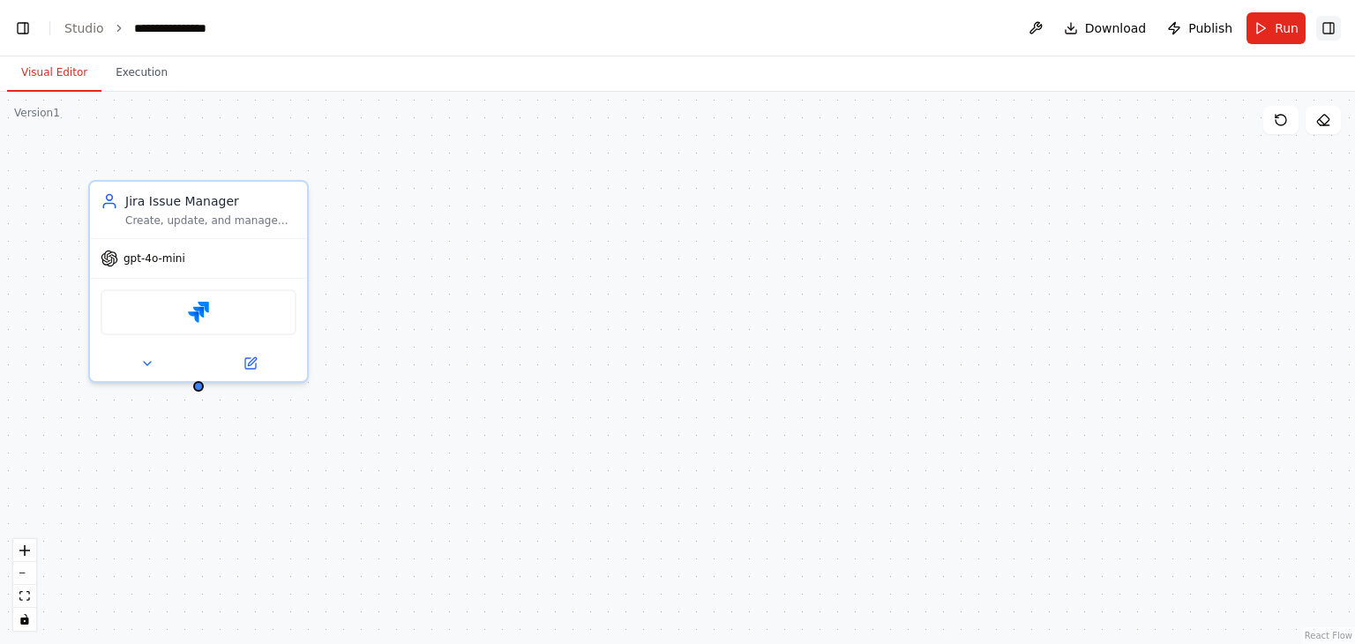
click at [1333, 32] on button "Toggle Right Sidebar" at bounding box center [1328, 28] width 25 height 25
click at [25, 593] on icon "fit view" at bounding box center [24, 596] width 11 height 10
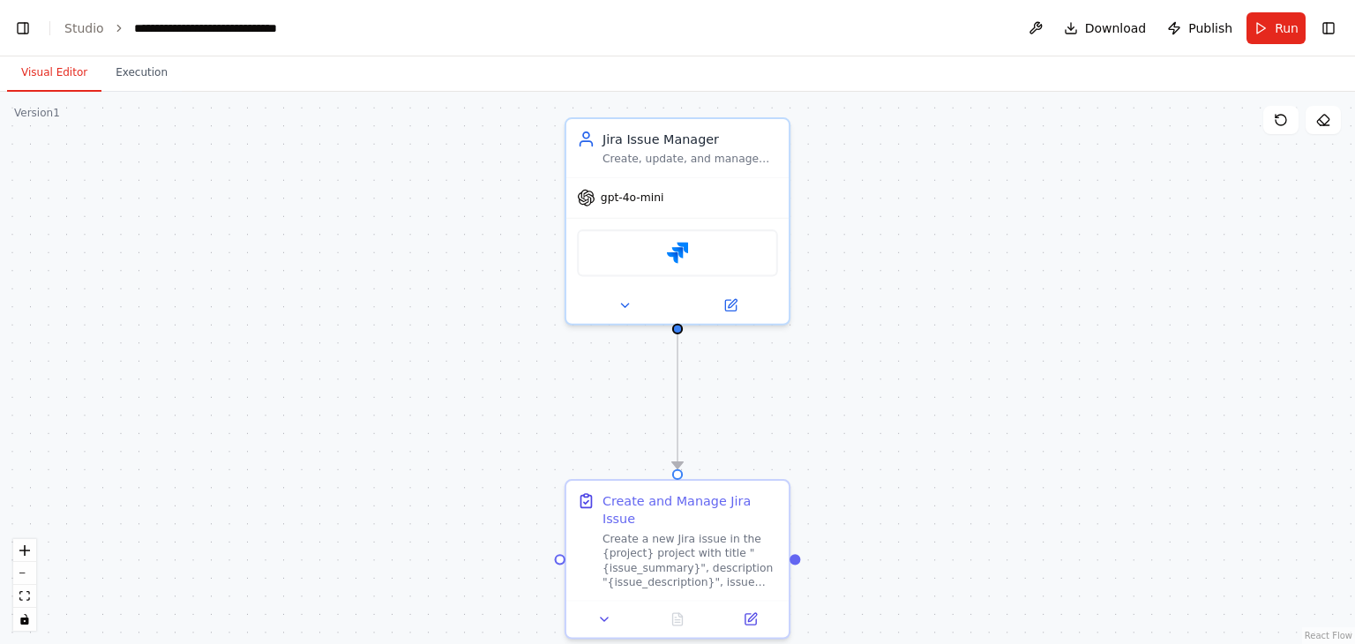
scroll to position [68308, 0]
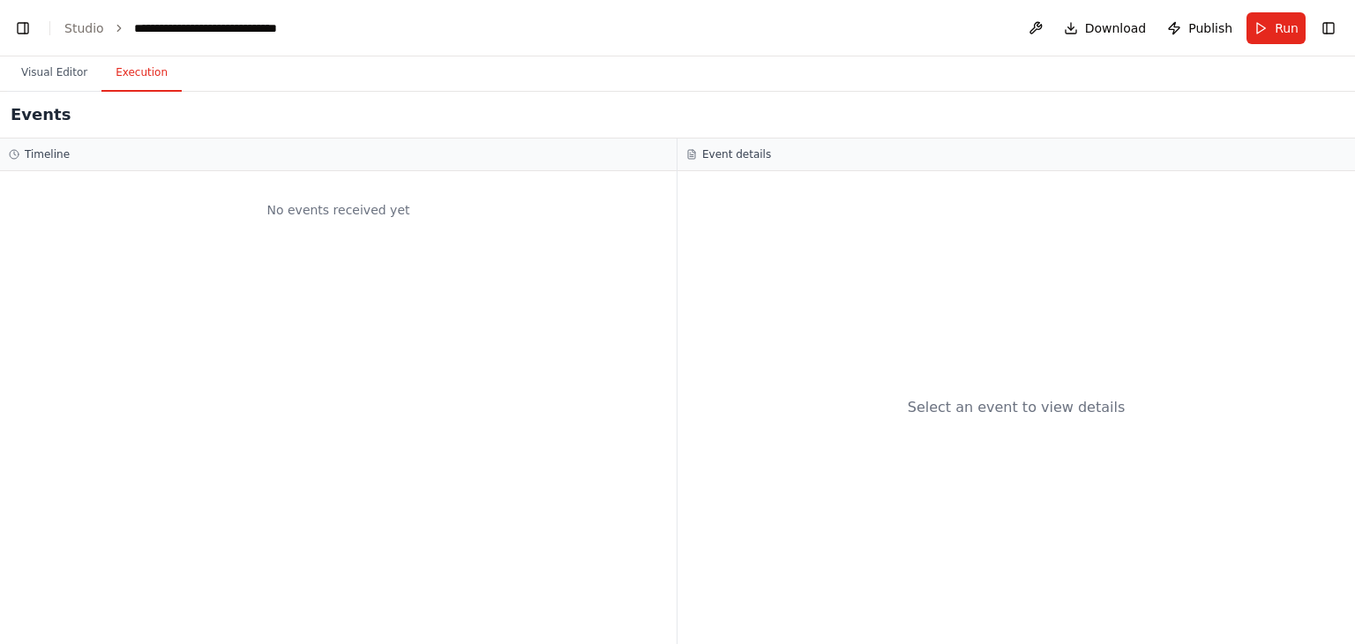
click at [124, 67] on button "Execution" at bounding box center [141, 73] width 80 height 37
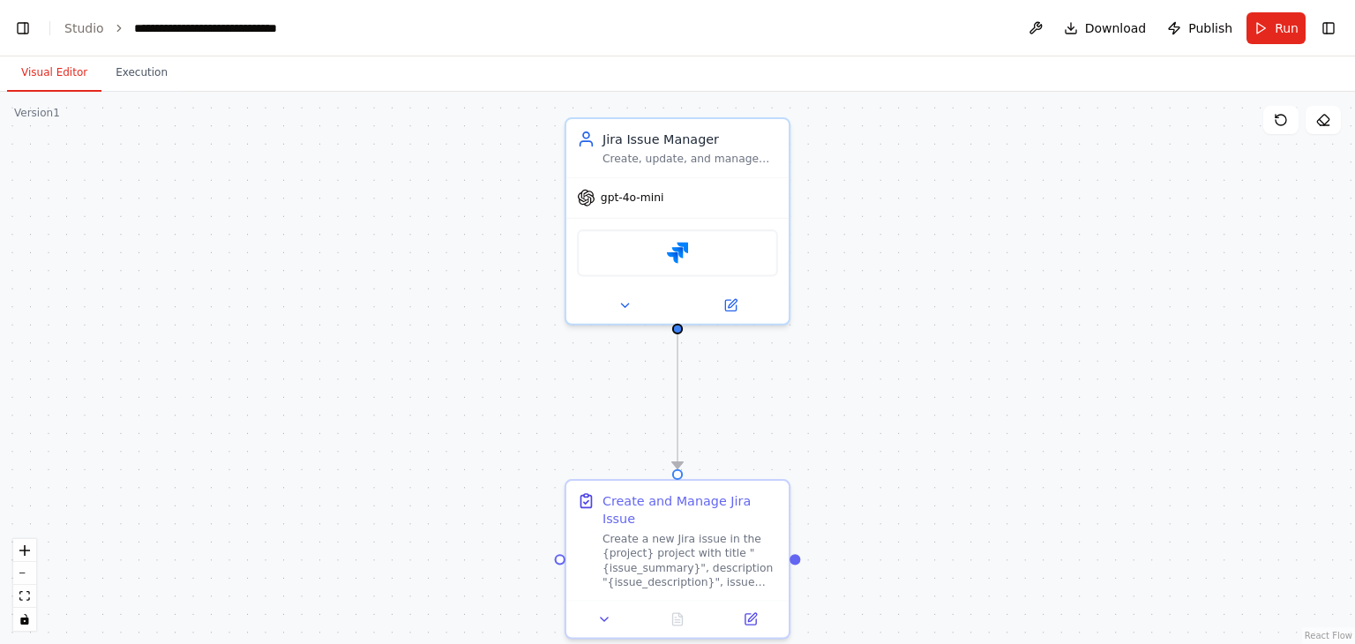
click at [47, 81] on button "Visual Editor" at bounding box center [54, 73] width 94 height 37
click at [754, 610] on icon at bounding box center [752, 614] width 9 height 9
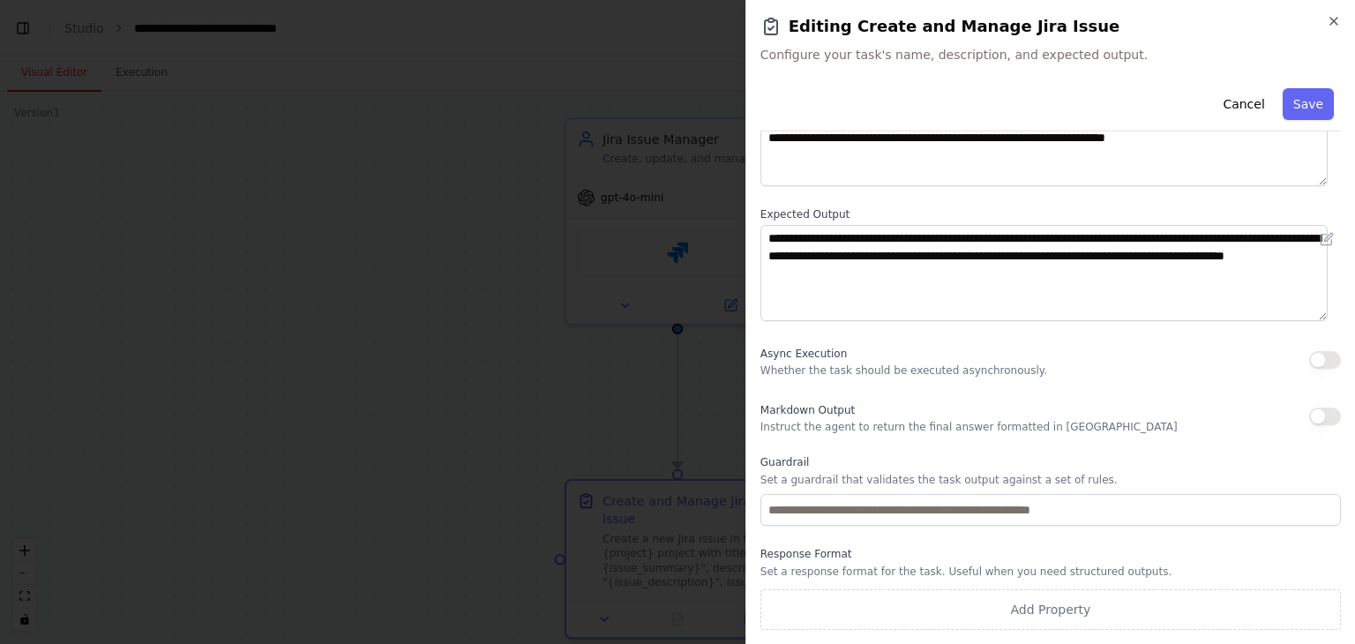
scroll to position [0, 0]
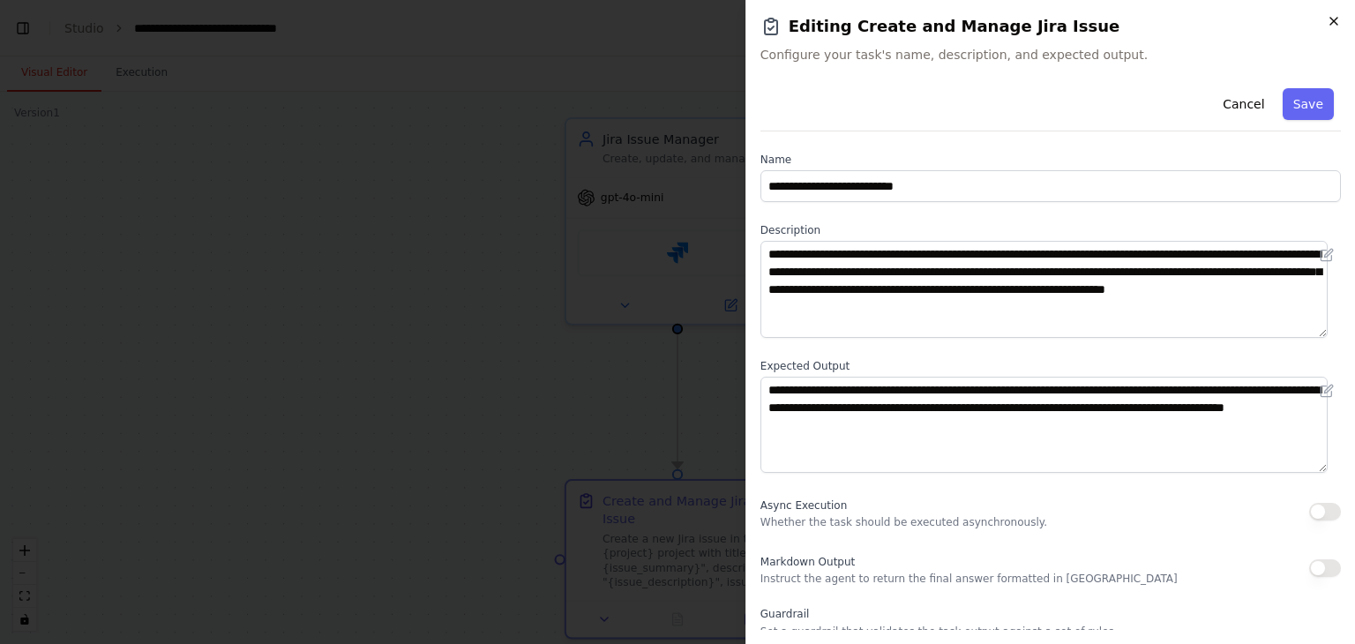
click at [1327, 20] on icon "button" at bounding box center [1334, 21] width 14 height 14
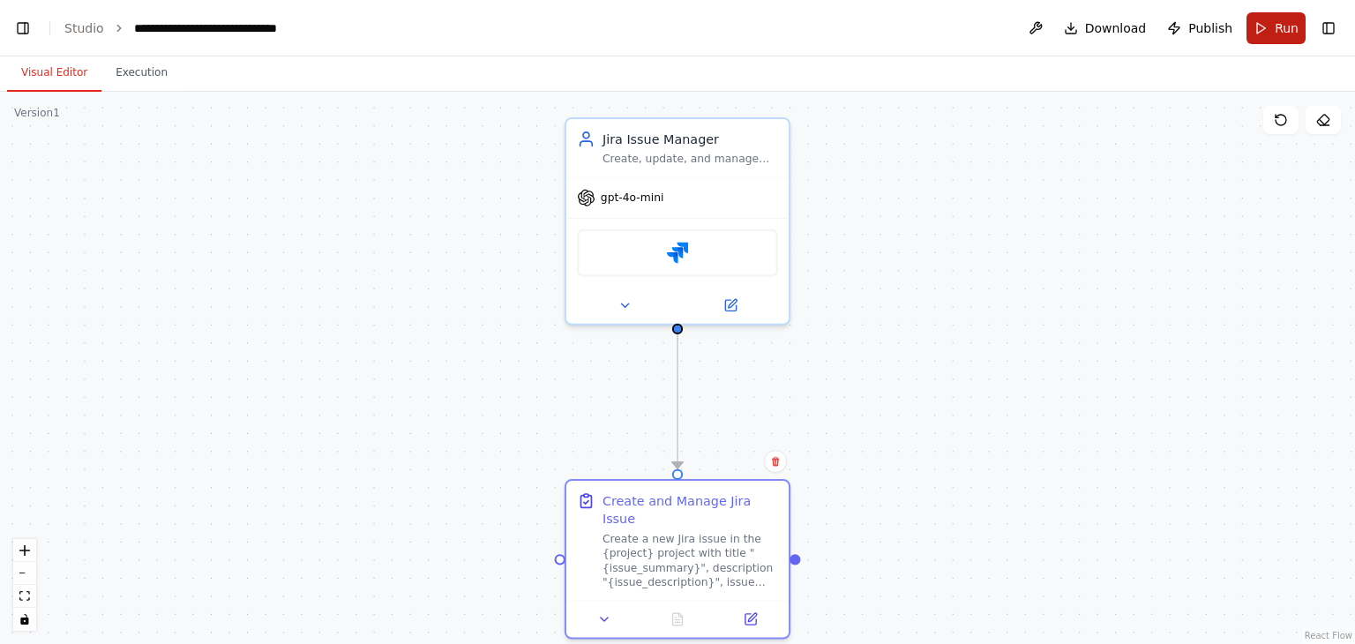
click at [1263, 30] on button "Run" at bounding box center [1276, 28] width 59 height 32
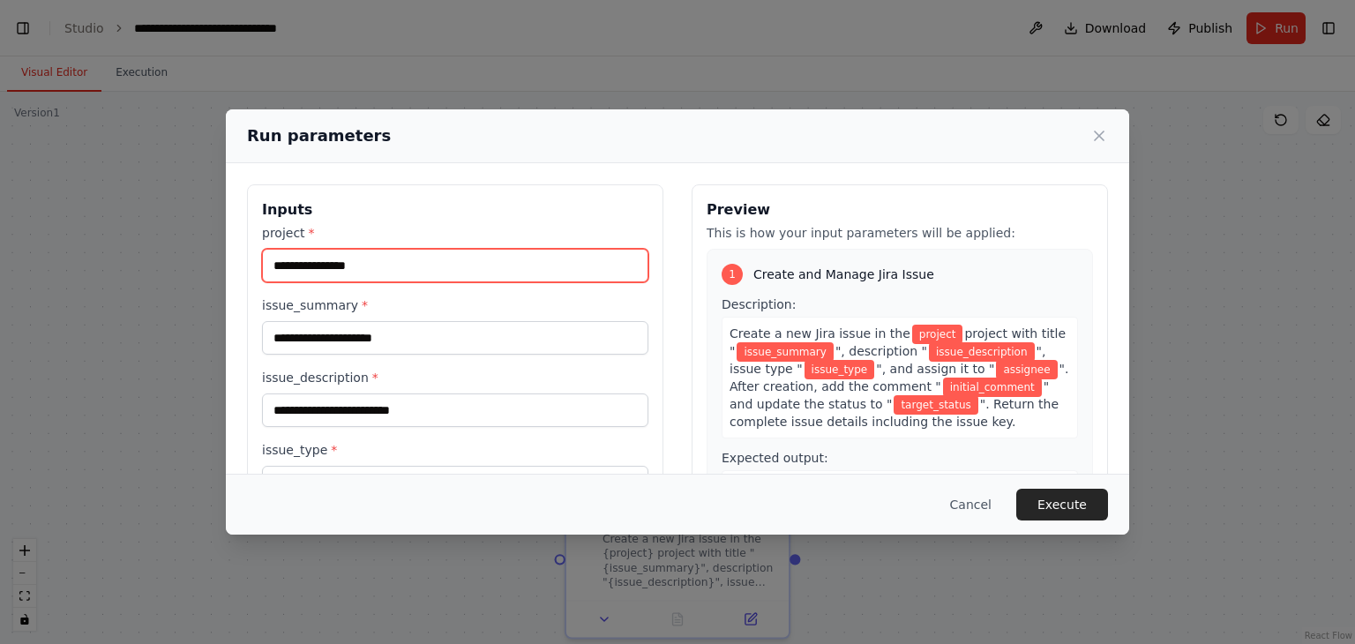
click at [472, 263] on input "project *" at bounding box center [455, 266] width 386 height 34
type input "******"
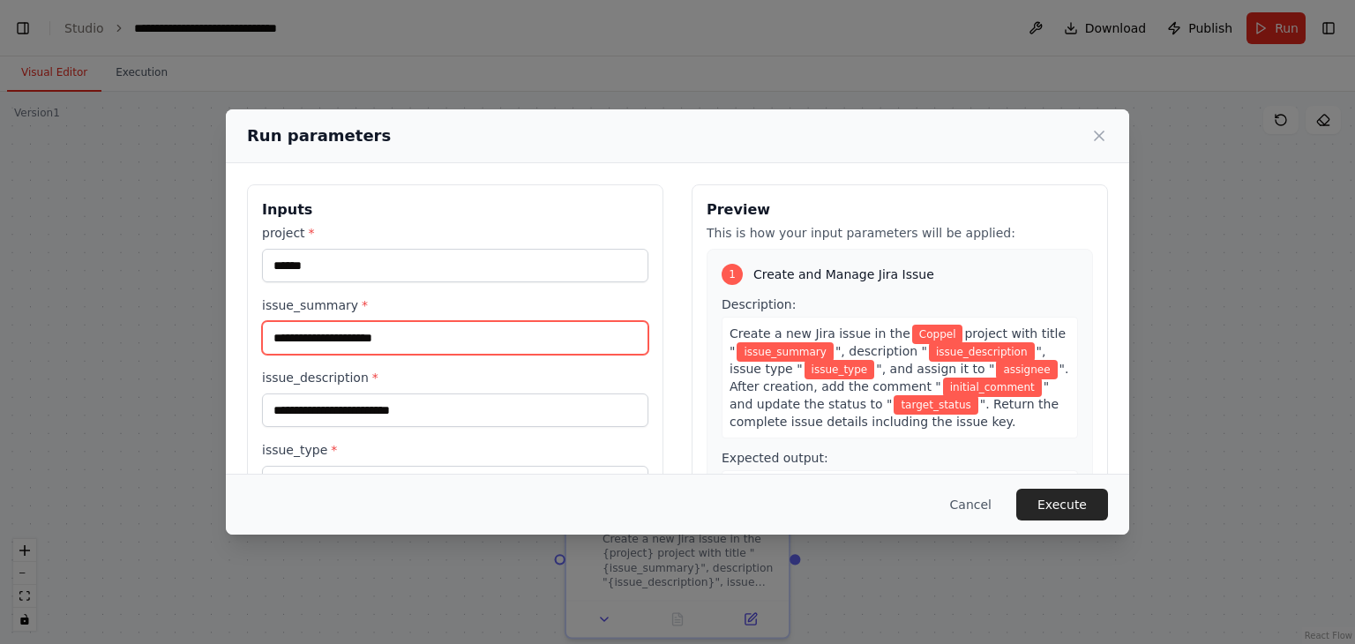
click at [379, 342] on input "issue_summary *" at bounding box center [455, 338] width 386 height 34
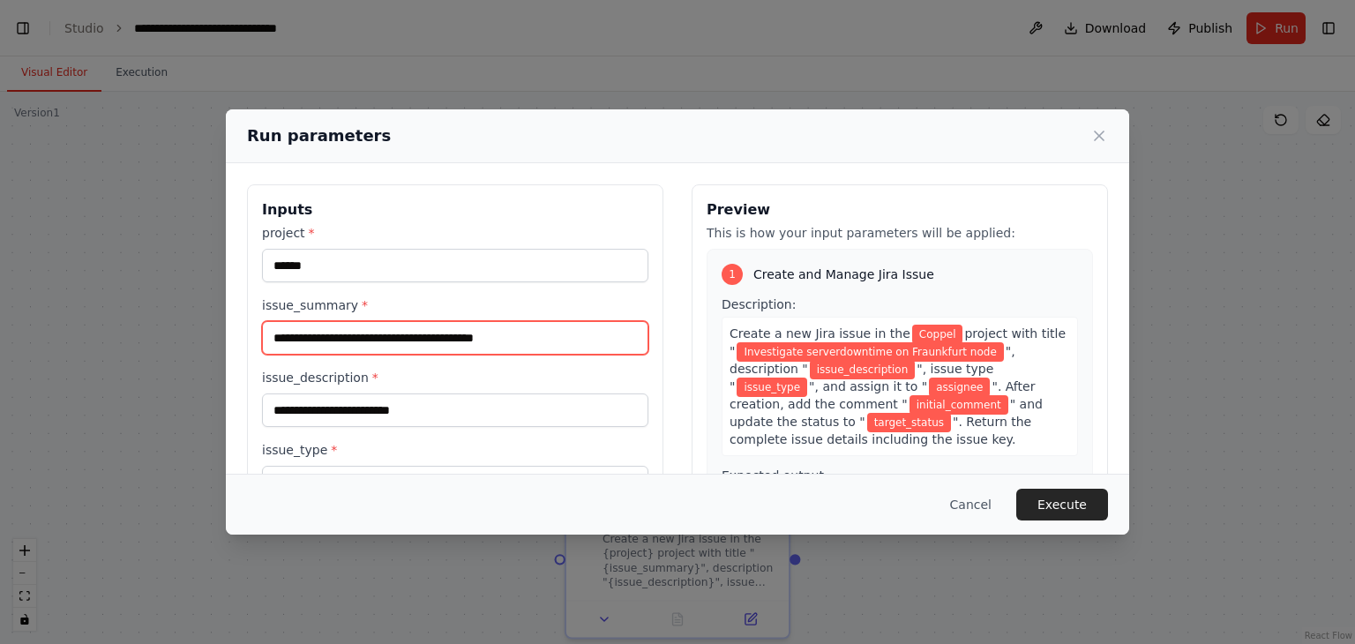
type input "**********"
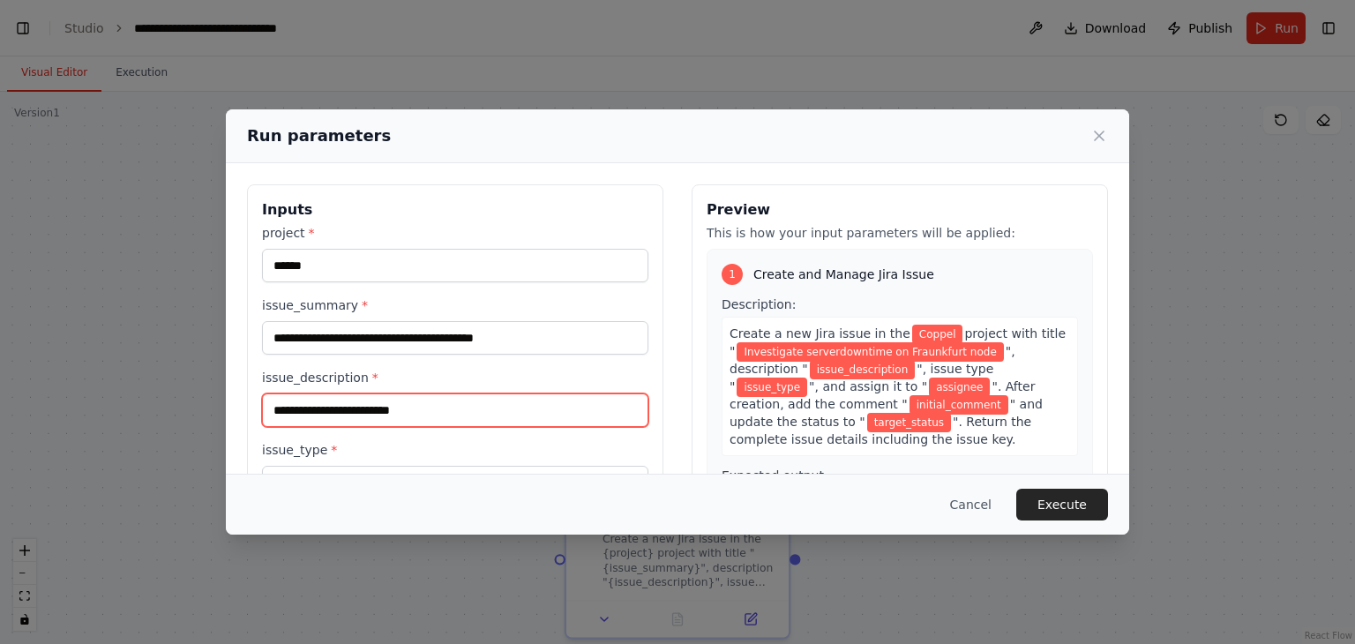
click at [402, 414] on input "issue_description *" at bounding box center [455, 410] width 386 height 34
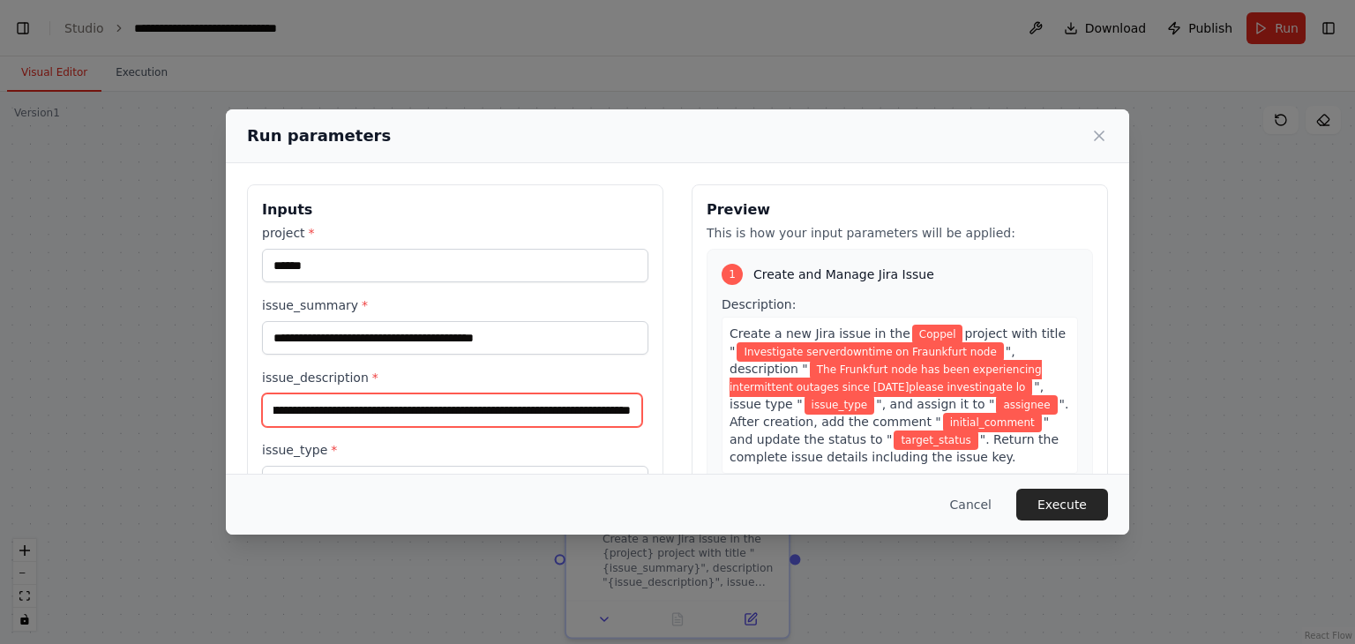
scroll to position [0, 189]
type input "**********"
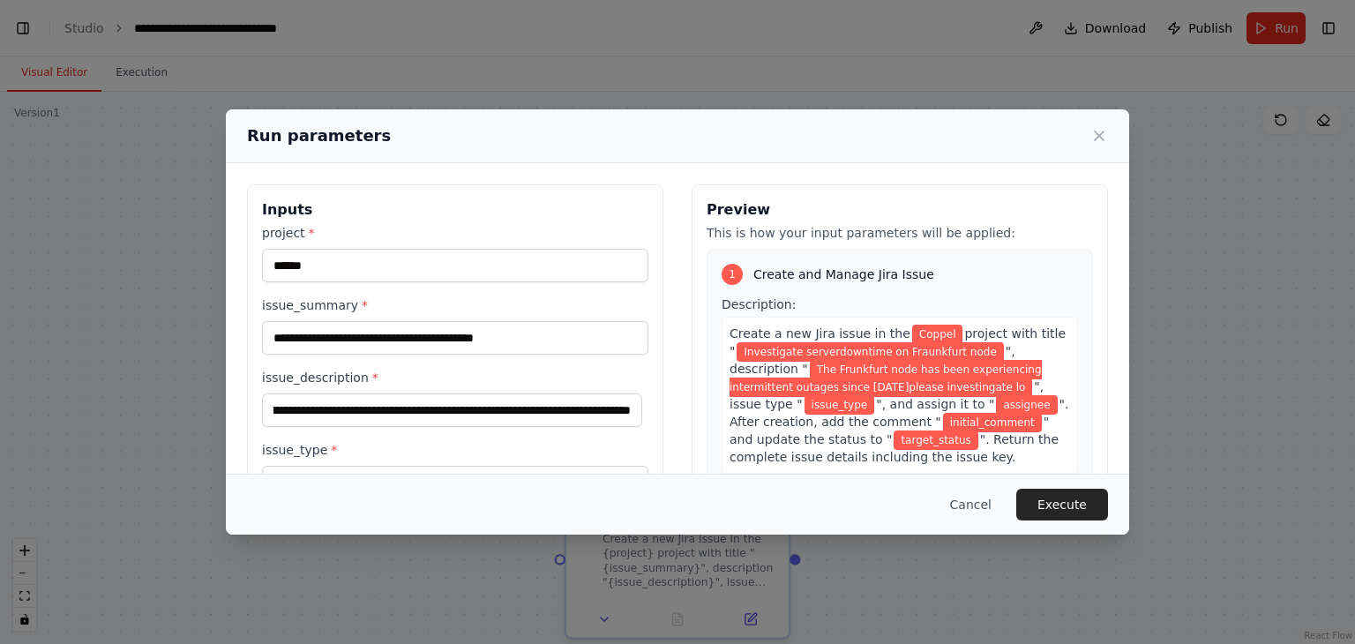
scroll to position [0, 0]
click at [1096, 135] on icon at bounding box center [1099, 136] width 18 height 18
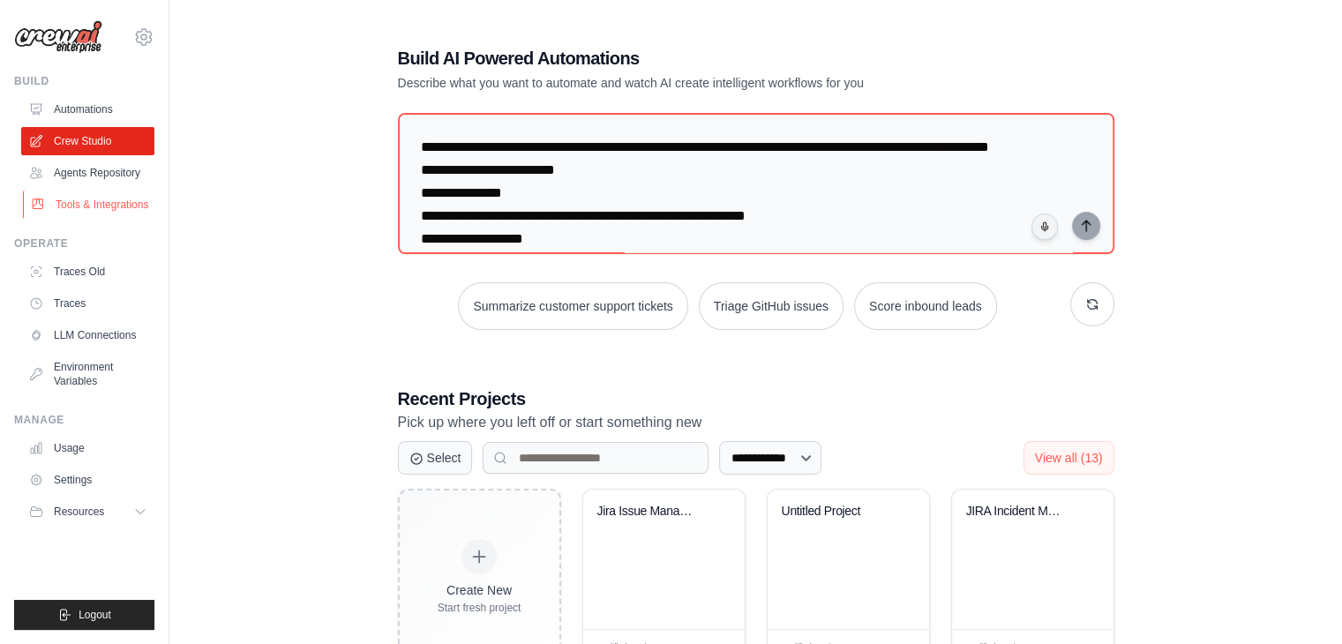
click at [70, 206] on link "Tools & Integrations" at bounding box center [89, 205] width 133 height 28
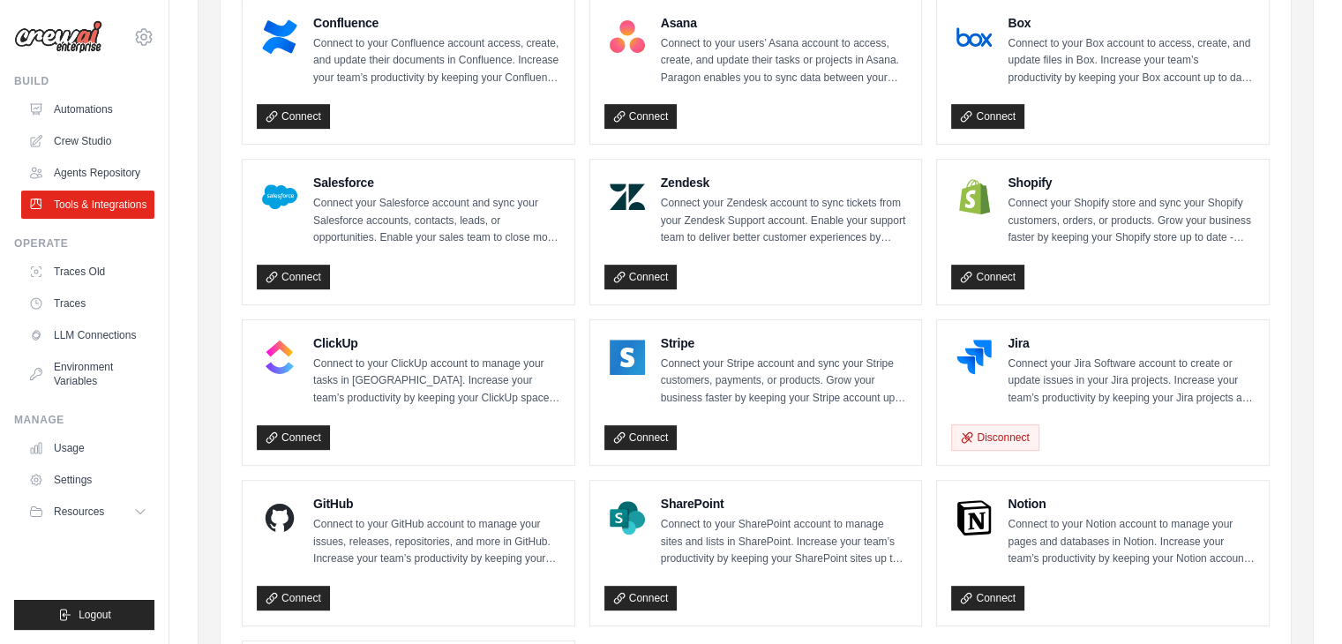
scroll to position [715, 0]
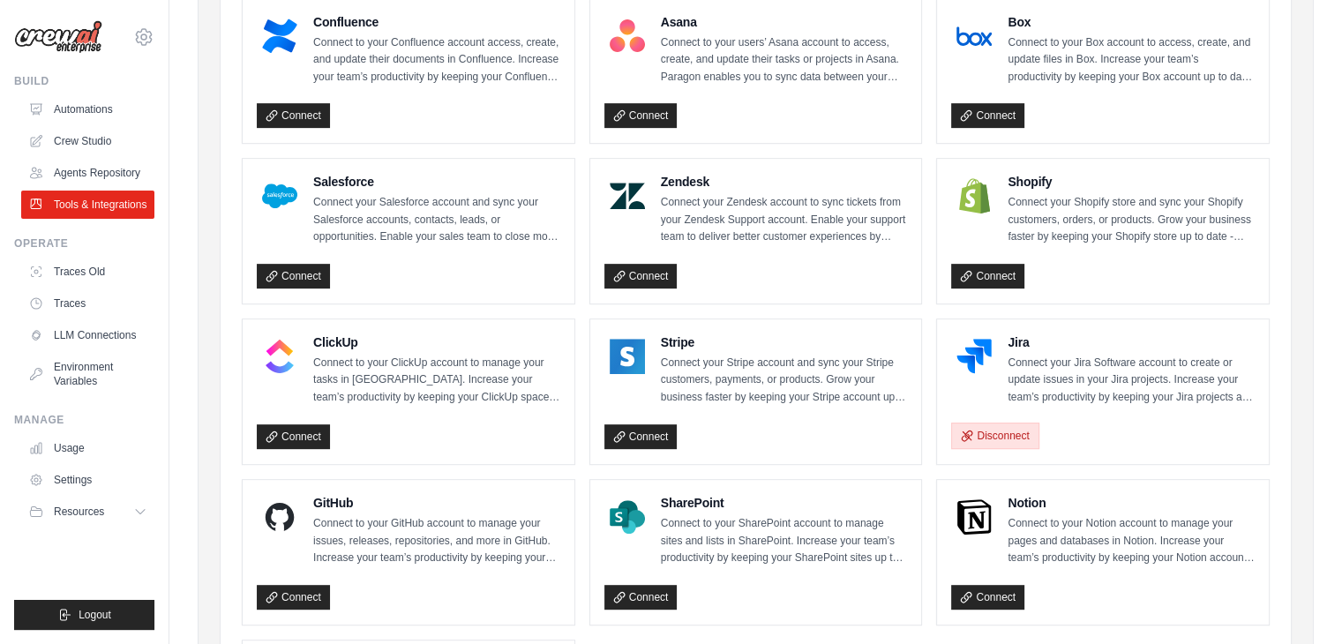
click at [1016, 431] on button "Disconnect" at bounding box center [994, 436] width 87 height 26
click at [998, 426] on button "Disconnect" at bounding box center [994, 436] width 87 height 26
click at [134, 39] on icon at bounding box center [143, 36] width 21 height 21
